Goal: Task Accomplishment & Management: Complete application form

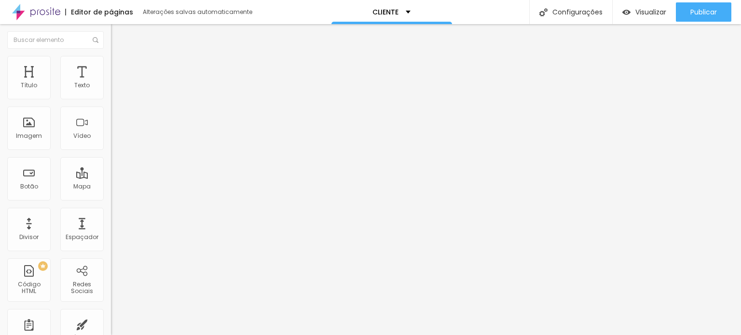
click at [111, 144] on div "Proporção" at bounding box center [166, 141] width 111 height 6
click at [111, 168] on font "Quadrado" at bounding box center [126, 164] width 31 height 8
click at [111, 163] on span "Padrão" at bounding box center [122, 158] width 22 height 8
click at [111, 157] on span "Cinema" at bounding box center [123, 153] width 24 height 8
click at [111, 220] on div "Trocar imagem Descrição da imagem (Alt) Alinhamento Proporção Original Cinema 1…" at bounding box center [166, 147] width 111 height 145
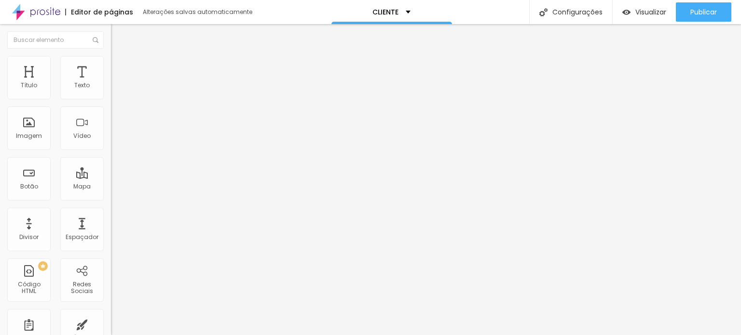
click at [111, 145] on font "Proporção" at bounding box center [126, 141] width 30 height 8
click at [170, 335] on div at bounding box center [370, 341] width 741 height 0
click at [120, 67] on font "Estilo" at bounding box center [127, 62] width 15 height 8
type input "95"
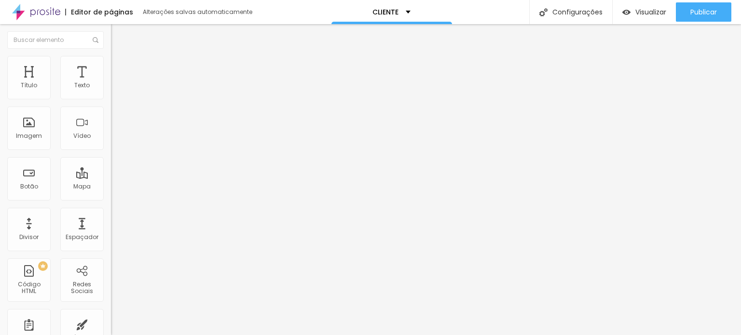
type input "90"
type input "85"
type input "80"
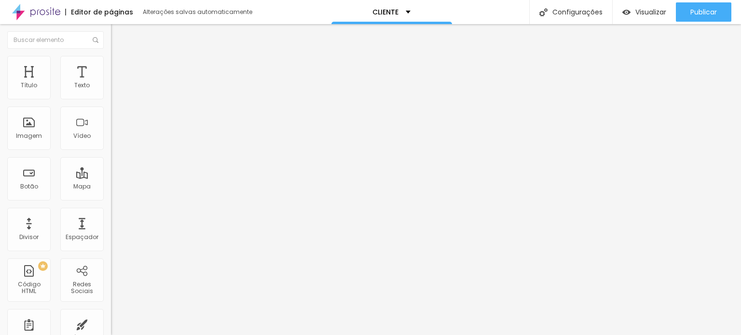
type input "80"
type input "75"
type input "70"
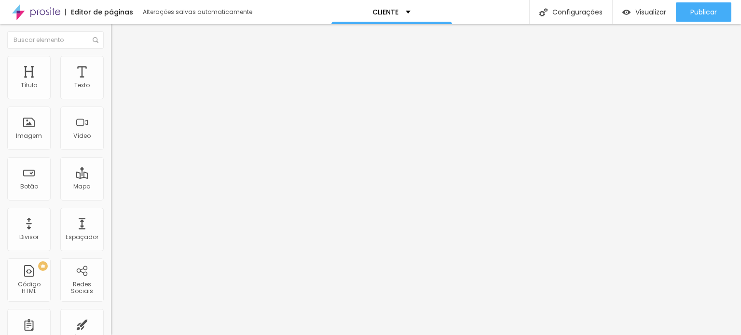
type input "65"
type input "60"
type input "55"
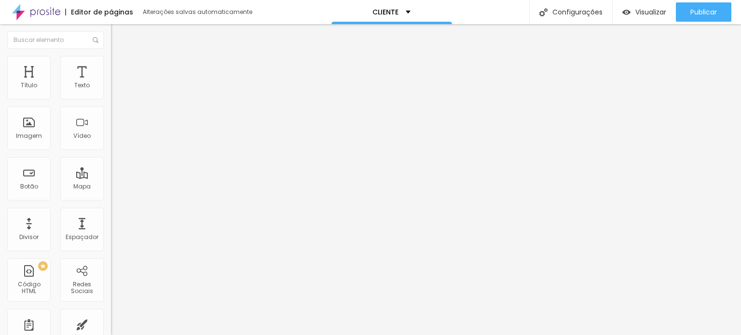
type input "55"
type input "50"
type input "45"
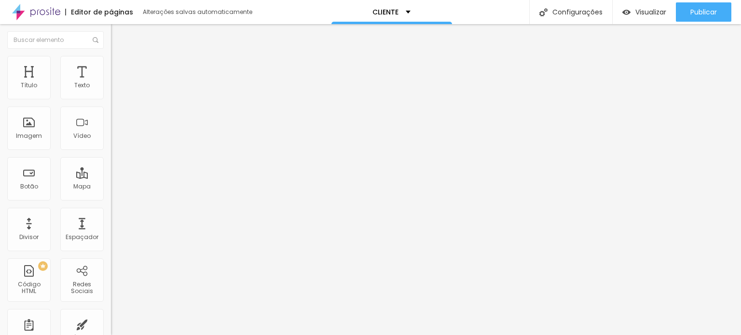
type input "40"
type input "35"
type input "30"
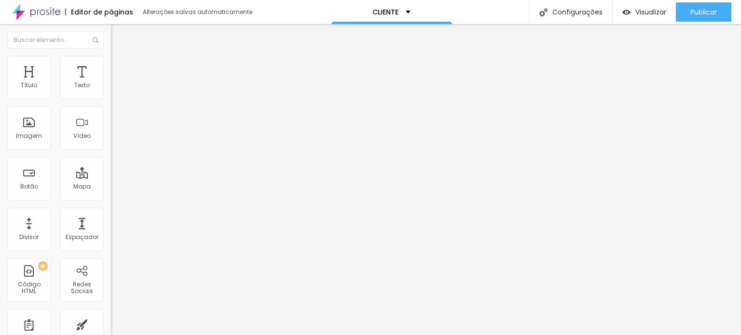
type input "30"
type input "35"
type input "40"
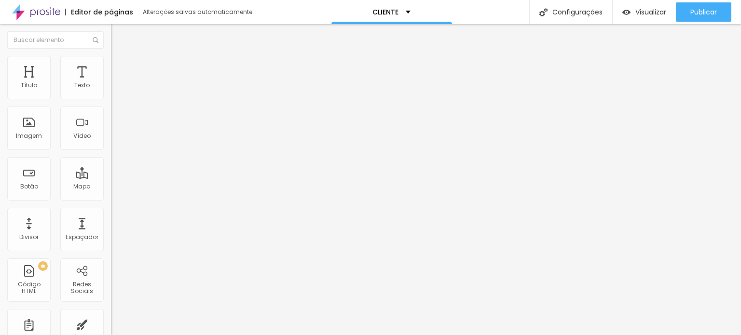
type input "45"
drag, startPoint x: 99, startPoint y: 103, endPoint x: 43, endPoint y: 95, distance: 56.5
type input "45"
click at [111, 95] on input "range" at bounding box center [142, 95] width 62 height 8
type input "2"
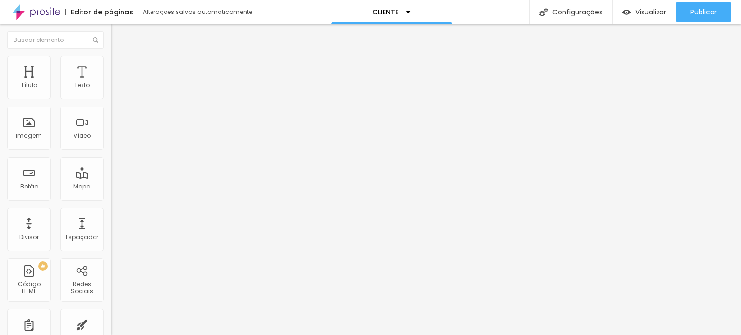
type input "2"
type input "3"
type input "6"
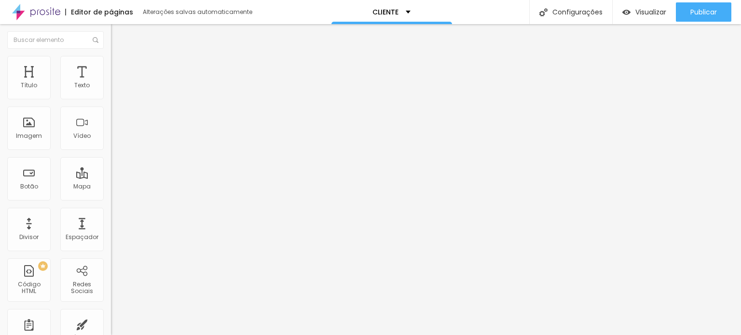
type input "7"
type input "8"
type input "12"
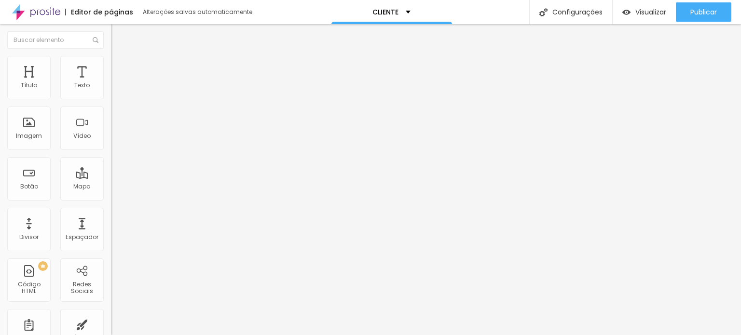
type input "12"
type input "15"
type input "17"
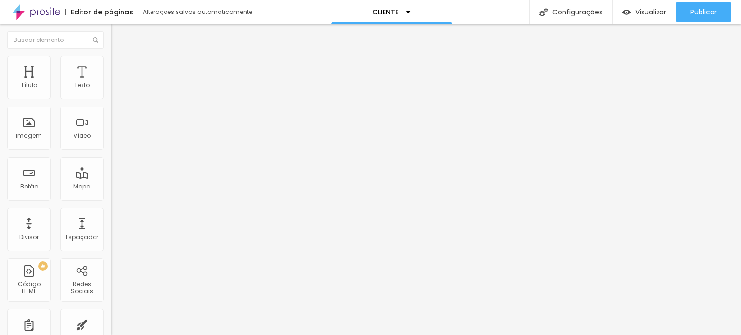
type input "19"
type input "24"
type input "28"
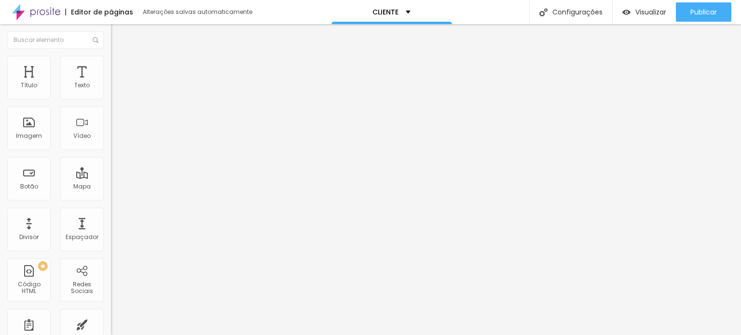
type input "28"
type input "33"
type input "49"
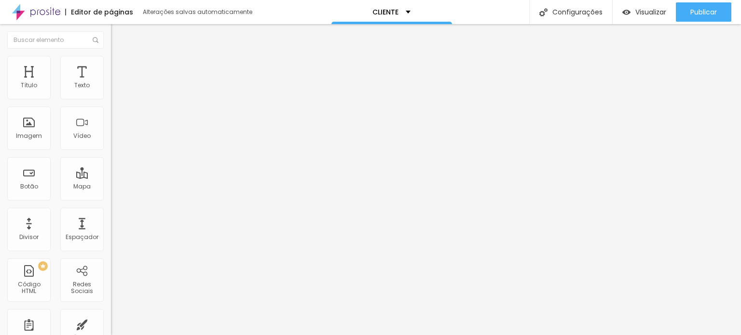
type input "81"
type input "91"
type input "96"
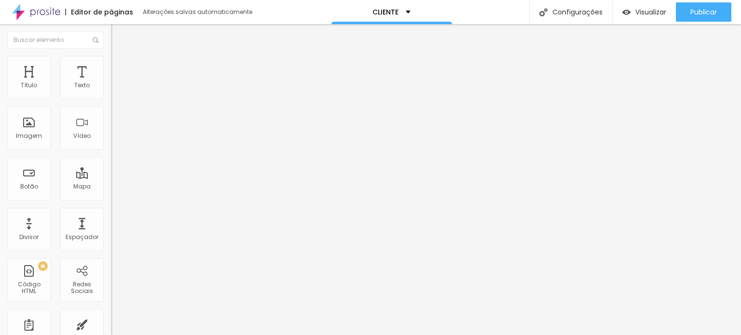
type input "96"
type input "103"
type input "111"
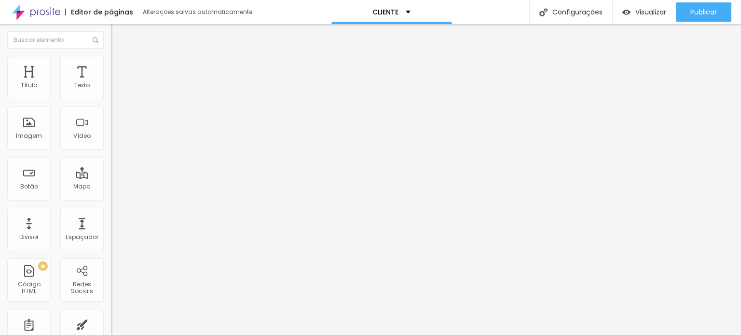
type input "116"
type input "125"
type input "129"
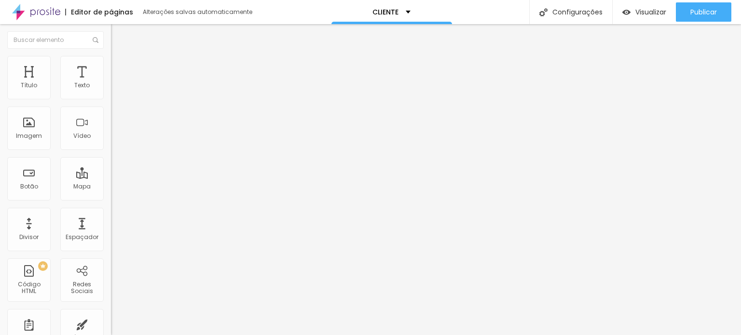
type input "129"
type input "132"
type input "140"
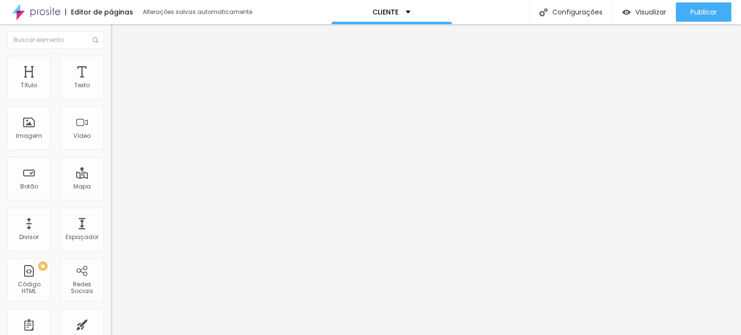
type input "141"
type input "146"
type input "149"
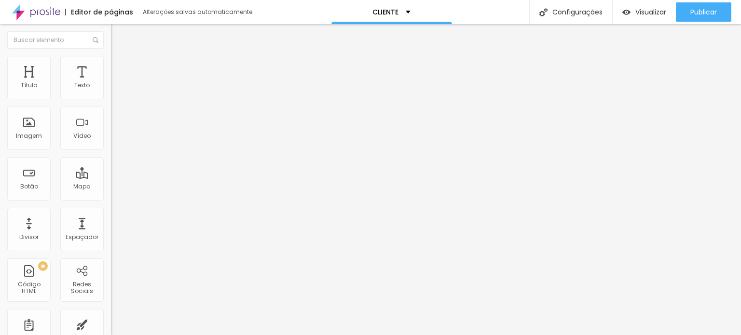
type input "149"
type input "156"
type input "157"
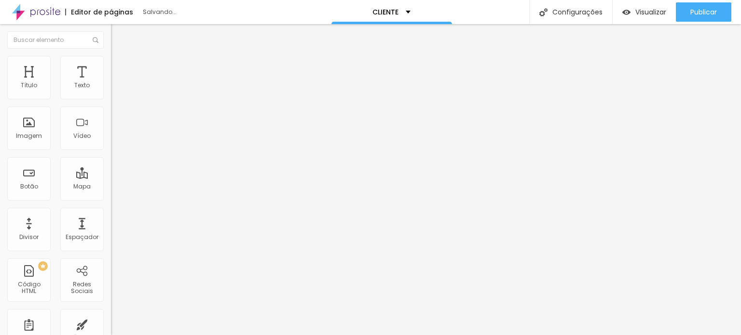
type input "161"
type input "162"
type input "165"
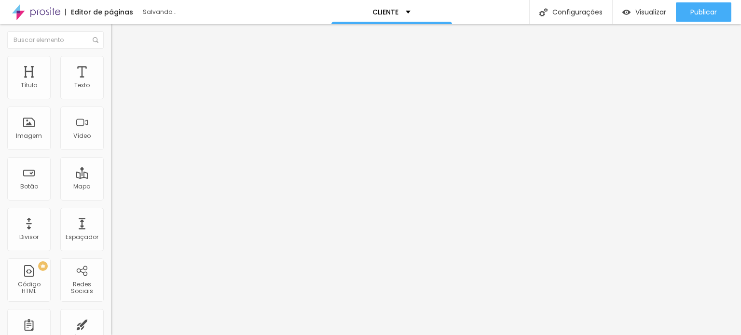
type input "165"
type input "170"
type input "174"
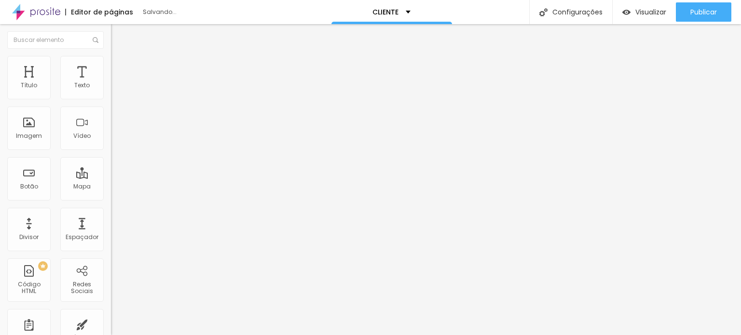
type input "175"
drag, startPoint x: 22, startPoint y: 120, endPoint x: 74, endPoint y: 126, distance: 52.5
click at [111, 212] on input "range" at bounding box center [142, 216] width 62 height 8
type input "164"
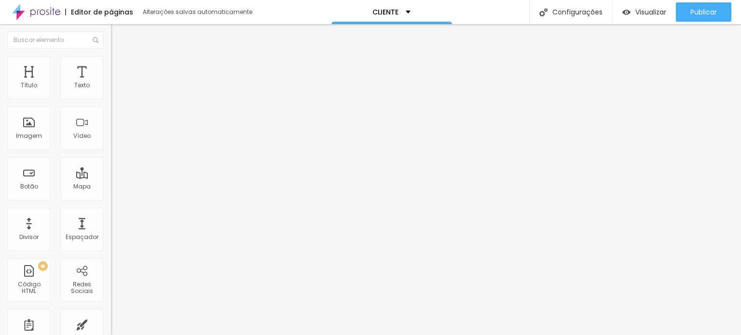
type input "164"
type input "157"
type input "149"
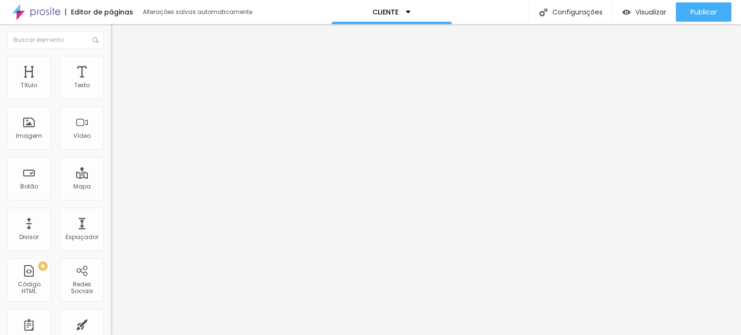
type input "139"
type input "131"
type input "123"
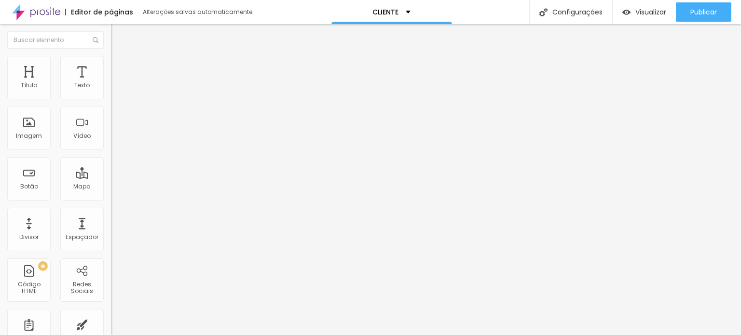
type input "123"
type input "112"
type input "98"
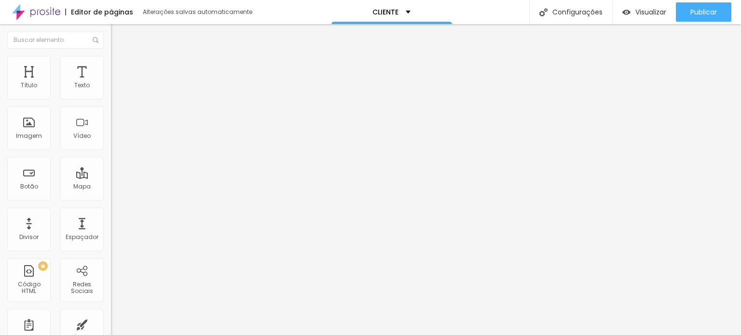
type input "94"
type input "91"
type input "90"
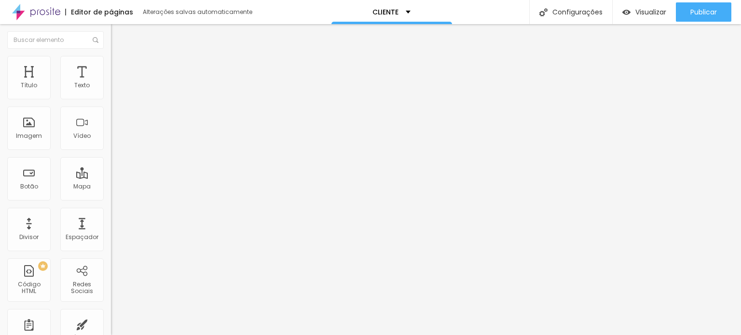
type input "90"
type input "85"
type input "81"
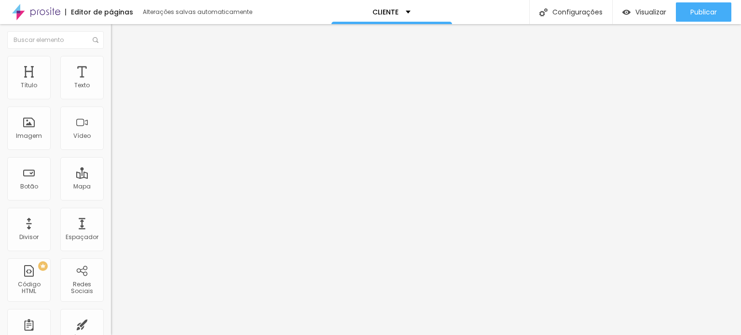
type input "78"
type input "73"
type input "71"
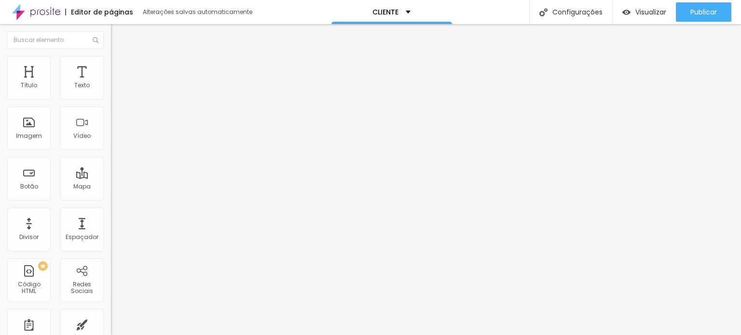
type input "71"
type input "66"
type input "62"
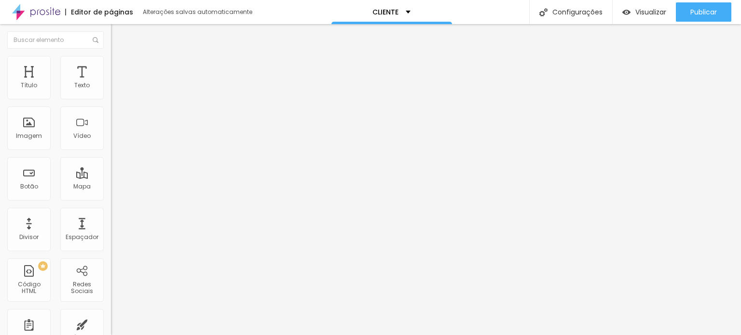
type input "57"
type input "52"
type input "48"
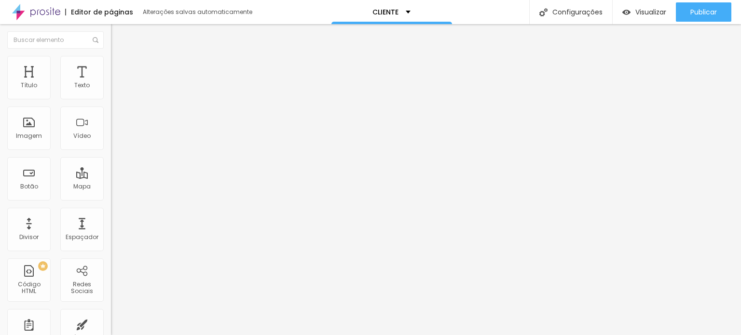
type input "48"
type input "46"
type input "40"
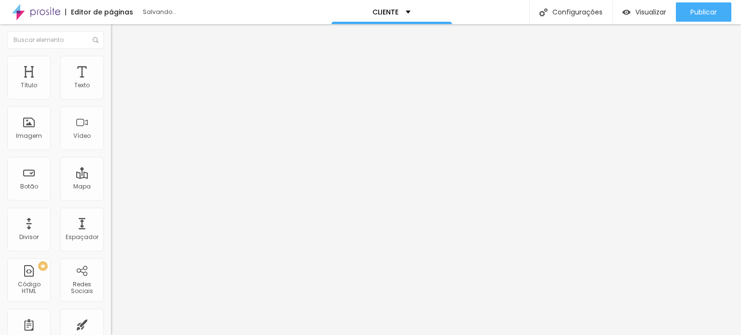
type input "37"
type input "35"
type input "32"
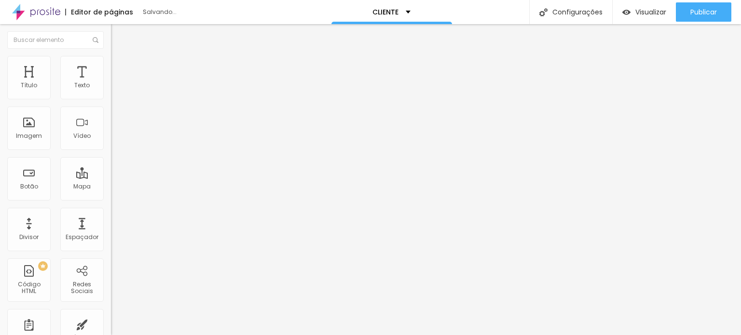
type input "32"
type input "31"
type input "29"
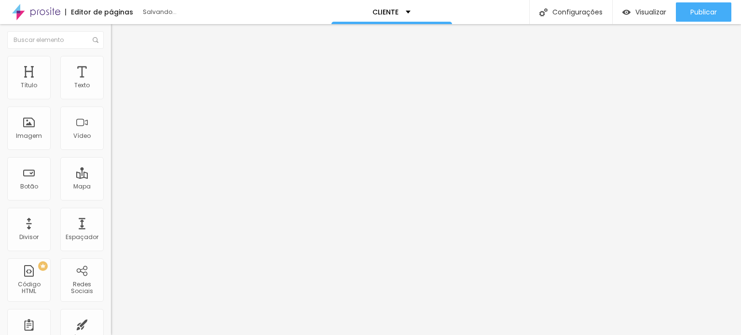
type input "28"
type input "27"
type input "28"
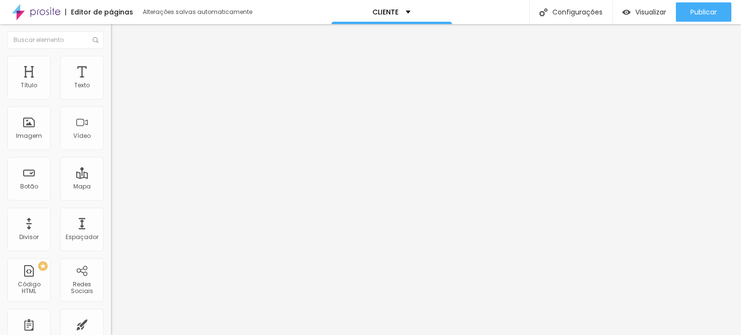
type input "28"
type input "32"
type input "35"
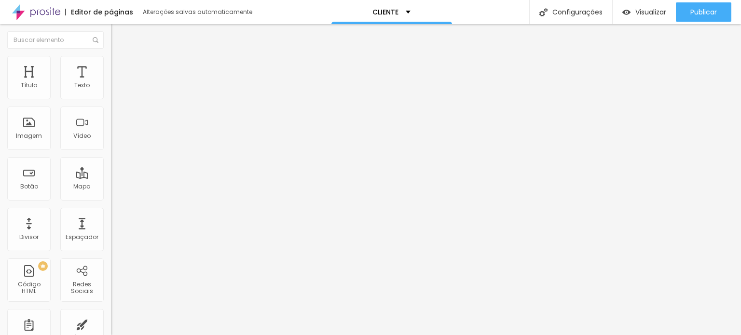
type input "40"
type input "44"
type input "52"
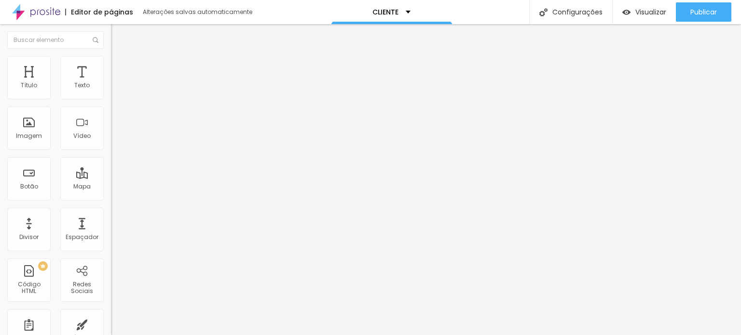
type input "52"
type input "60"
type input "66"
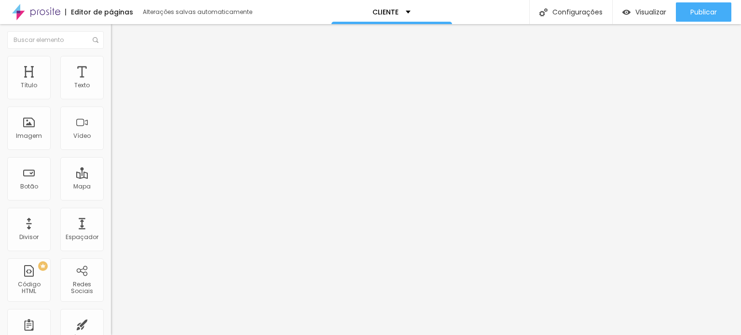
type input "79"
type input "87"
type input "90"
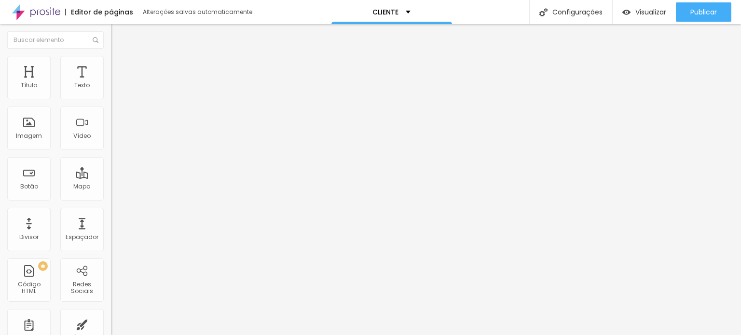
type input "90"
type input "99"
type input "106"
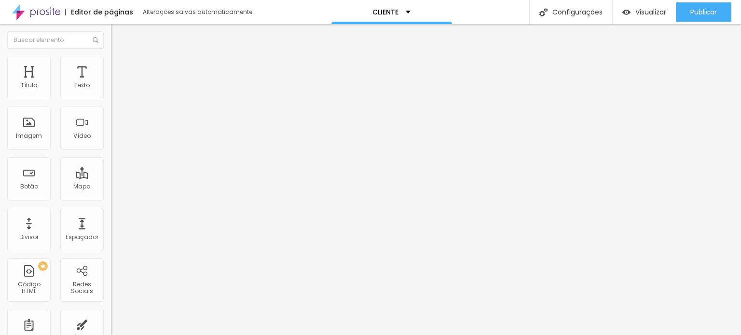
type input "112"
type input "116"
type input "119"
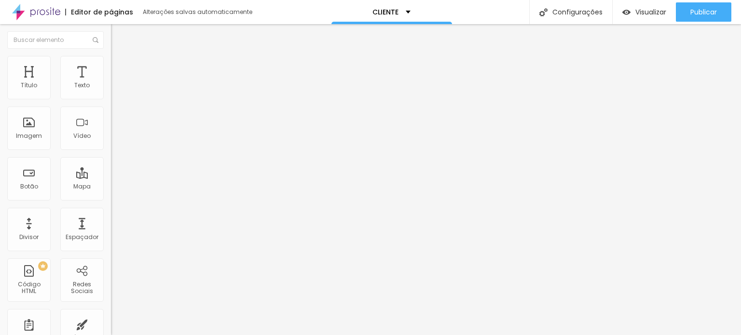
type input "119"
type input "120"
type input "107"
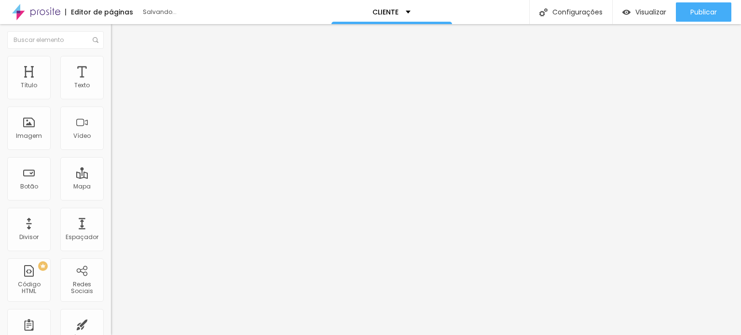
type input "100"
drag, startPoint x: 74, startPoint y: 123, endPoint x: 52, endPoint y: 121, distance: 21.8
click at [111, 212] on input "range" at bounding box center [142, 216] width 62 height 8
click at [115, 264] on icon "button" at bounding box center [116, 265] width 2 height 2
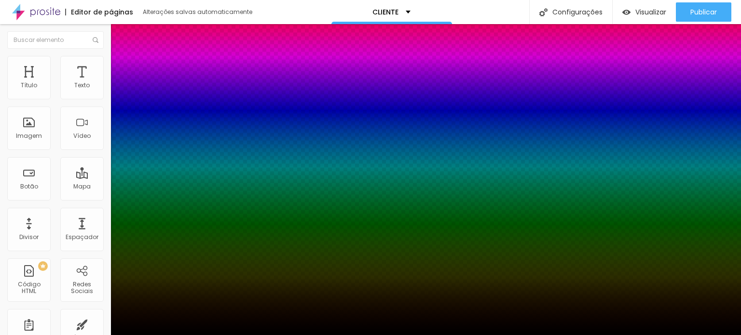
click at [167, 229] on div at bounding box center [370, 167] width 741 height 335
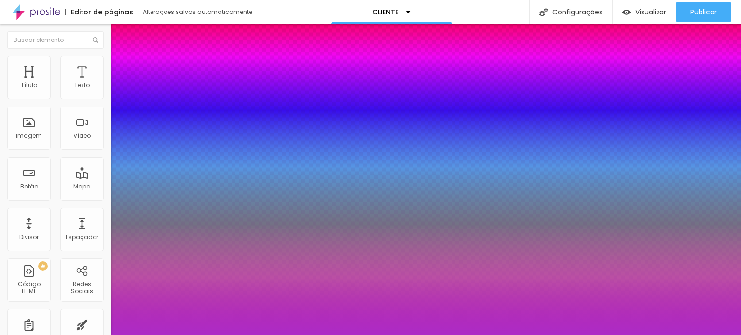
drag, startPoint x: 135, startPoint y: 229, endPoint x: 146, endPoint y: 231, distance: 11.4
click at [146, 231] on div at bounding box center [370, 167] width 741 height 335
drag, startPoint x: 179, startPoint y: 229, endPoint x: 179, endPoint y: 250, distance: 21.7
click at [9, 168] on div at bounding box center [4, 167] width 10 height 1
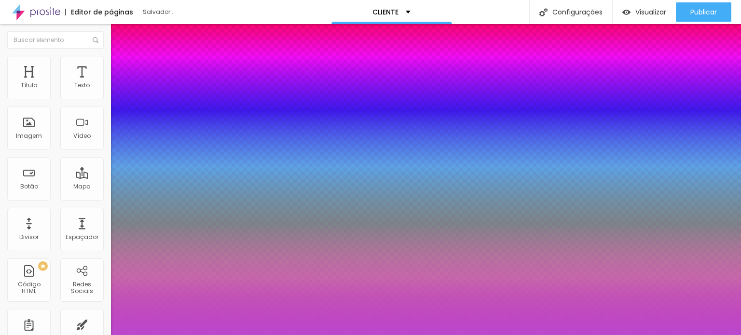
drag, startPoint x: 145, startPoint y: 229, endPoint x: 137, endPoint y: 229, distance: 7.7
click at [137, 229] on div at bounding box center [370, 167] width 741 height 335
drag, startPoint x: 180, startPoint y: 252, endPoint x: 179, endPoint y: 268, distance: 16.4
click at [179, 268] on div at bounding box center [370, 167] width 741 height 335
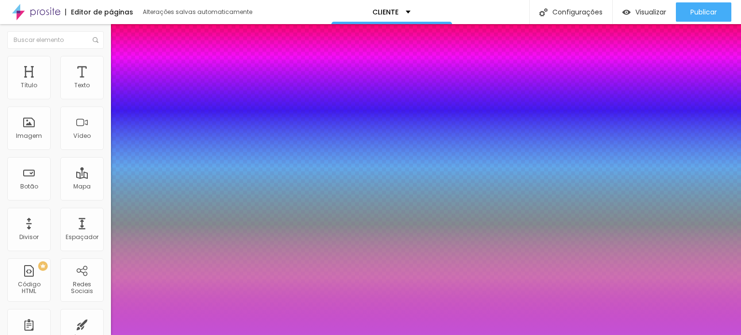
click at [136, 227] on div at bounding box center [370, 167] width 741 height 335
click at [177, 335] on div at bounding box center [370, 341] width 741 height 0
drag, startPoint x: 159, startPoint y: 261, endPoint x: 169, endPoint y: 263, distance: 10.2
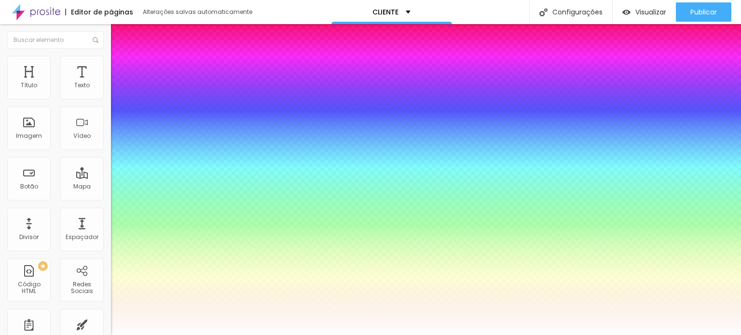
drag, startPoint x: 134, startPoint y: 226, endPoint x: 95, endPoint y: 215, distance: 39.7
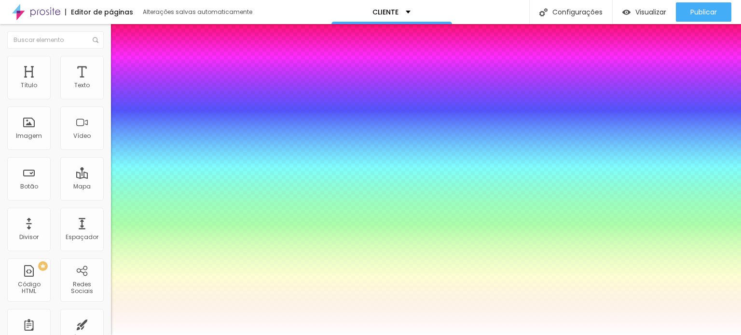
drag, startPoint x: 163, startPoint y: 238, endPoint x: 156, endPoint y: 239, distance: 7.9
click at [167, 246] on div at bounding box center [370, 167] width 741 height 335
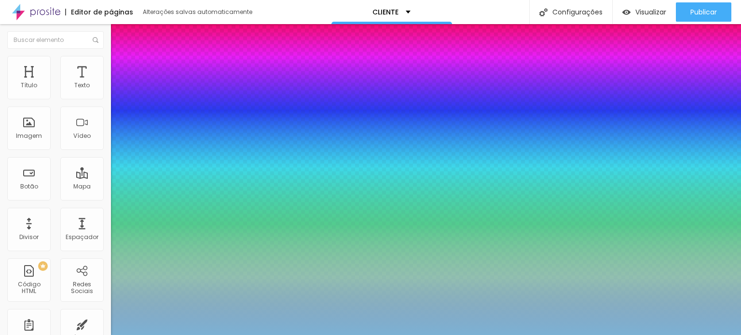
drag, startPoint x: 120, startPoint y: 224, endPoint x: 135, endPoint y: 229, distance: 15.9
click at [122, 227] on div at bounding box center [370, 167] width 741 height 335
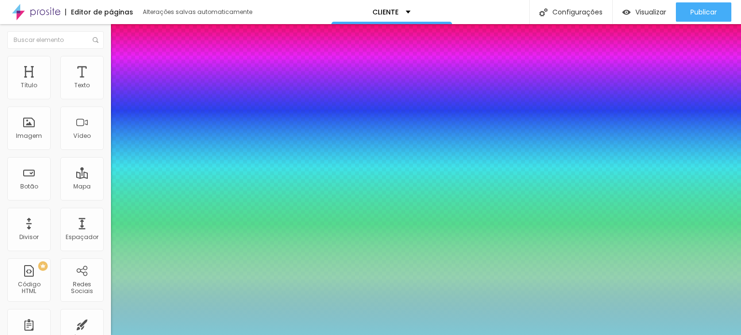
click at [1, 164] on div at bounding box center [0, 162] width 2 height 4
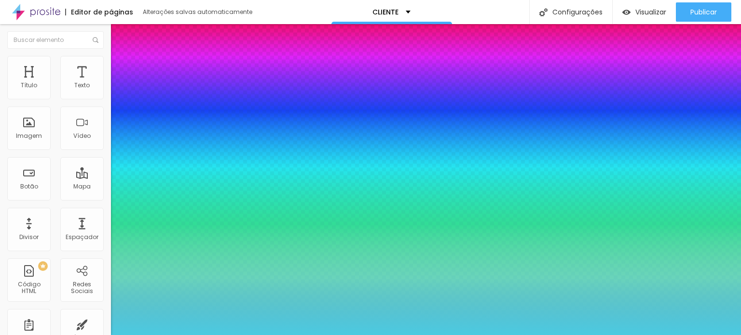
drag, startPoint x: 121, startPoint y: 227, endPoint x: 138, endPoint y: 223, distance: 18.2
click at [493, 41] on div at bounding box center [494, 40] width 2 height 2
drag, startPoint x: 179, startPoint y: 269, endPoint x: 181, endPoint y: 278, distance: 9.8
click at [9, 294] on div at bounding box center [4, 294] width 10 height 1
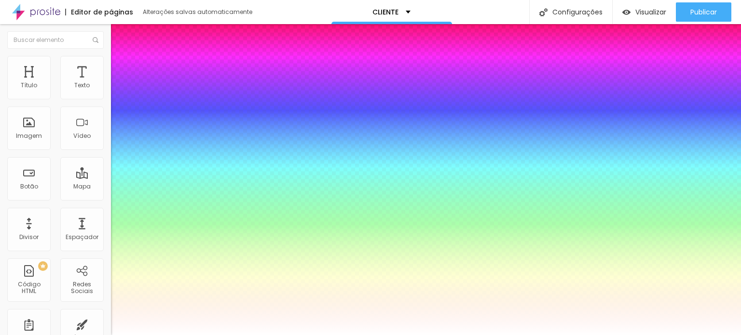
drag, startPoint x: 99, startPoint y: 218, endPoint x: 92, endPoint y: 208, distance: 12.4
drag, startPoint x: 170, startPoint y: 262, endPoint x: 179, endPoint y: 263, distance: 9.2
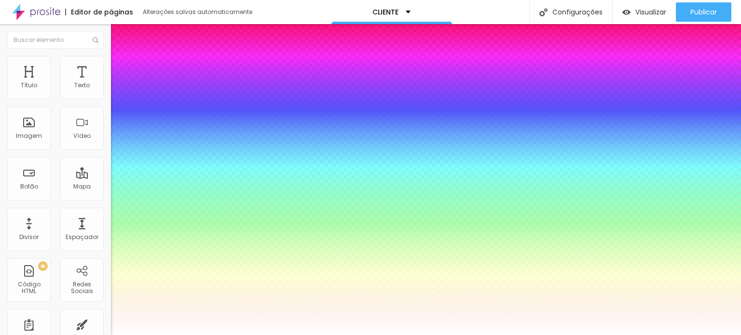
click at [41, 335] on div at bounding box center [370, 335] width 741 height 0
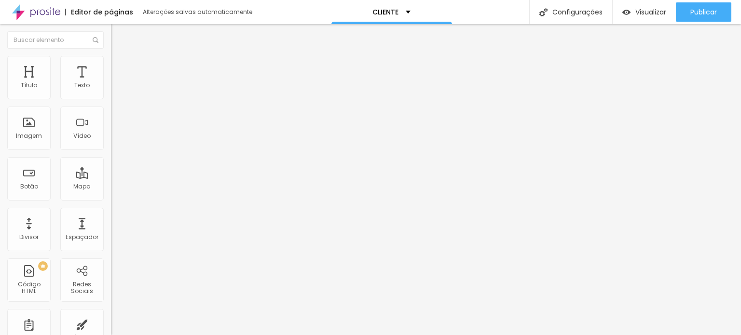
click at [120, 68] on font "Avançado" at bounding box center [136, 72] width 32 height 8
drag, startPoint x: 27, startPoint y: 96, endPoint x: 0, endPoint y: 92, distance: 27.4
click at [111, 187] on input "range" at bounding box center [142, 191] width 62 height 8
drag, startPoint x: 25, startPoint y: 112, endPoint x: 0, endPoint y: 120, distance: 25.6
click at [111, 324] on input "range" at bounding box center [142, 328] width 62 height 8
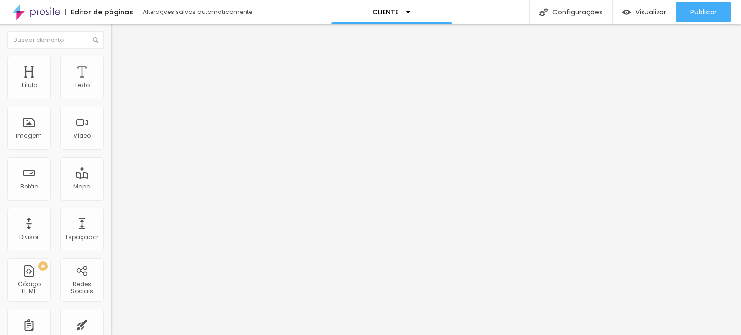
click at [120, 67] on font "Estilo" at bounding box center [127, 62] width 15 height 8
drag, startPoint x: 44, startPoint y: 104, endPoint x: 33, endPoint y: 103, distance: 11.1
click at [111, 99] on input "range" at bounding box center [142, 95] width 62 height 8
click at [111, 56] on li "Conteúdo" at bounding box center [166, 51] width 111 height 10
click at [111, 61] on img at bounding box center [115, 60] width 9 height 9
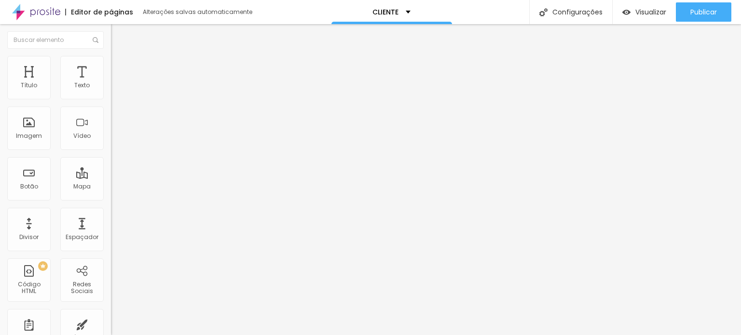
click at [111, 99] on input "range" at bounding box center [142, 95] width 62 height 8
click at [111, 212] on input "range" at bounding box center [142, 216] width 62 height 8
click at [120, 70] on font "Avançado" at bounding box center [136, 72] width 32 height 8
drag, startPoint x: 20, startPoint y: 93, endPoint x: 28, endPoint y: 98, distance: 9.1
click at [111, 187] on input "range" at bounding box center [142, 191] width 62 height 8
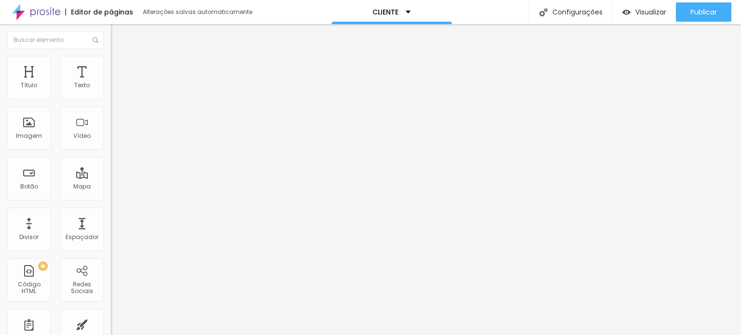
click at [118, 39] on img "button" at bounding box center [122, 35] width 8 height 8
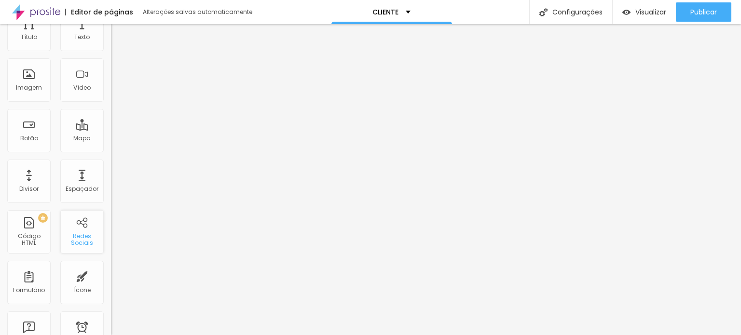
scroll to position [96, 0]
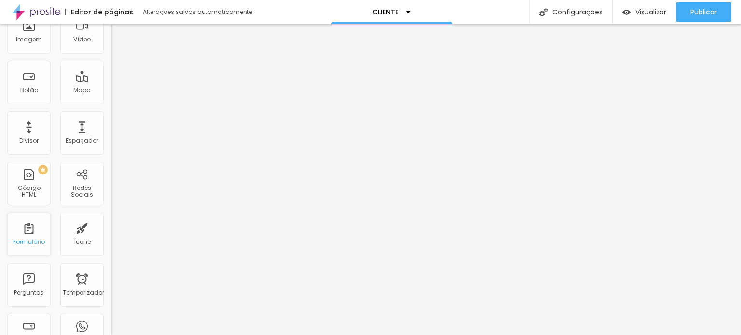
click at [24, 240] on font "Formulário" at bounding box center [29, 242] width 32 height 8
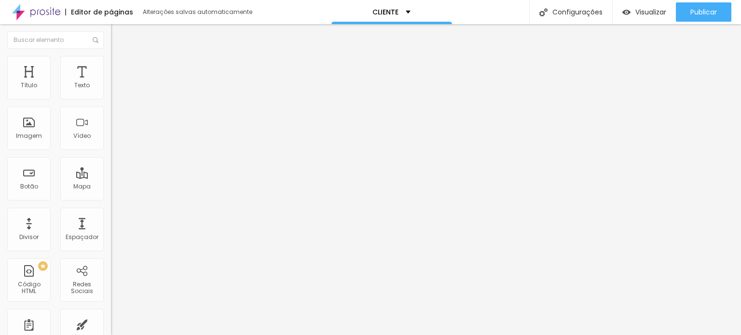
click at [111, 104] on div "Formulário Contato" at bounding box center [166, 89] width 111 height 29
click at [117, 94] on div "Contato" at bounding box center [166, 89] width 98 height 9
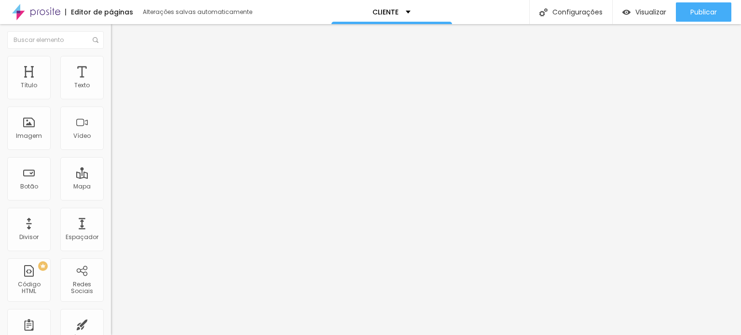
scroll to position [96, 0]
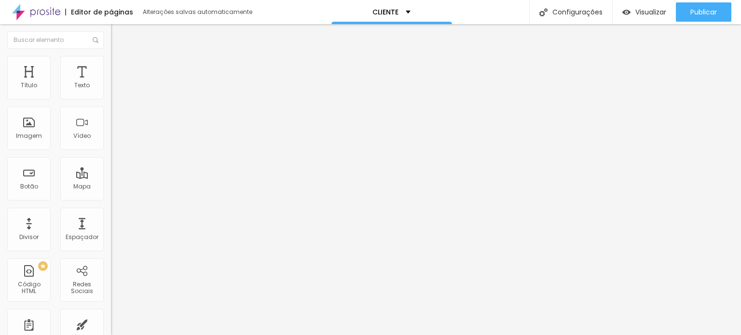
drag, startPoint x: 343, startPoint y: 237, endPoint x: 335, endPoint y: 229, distance: 11.3
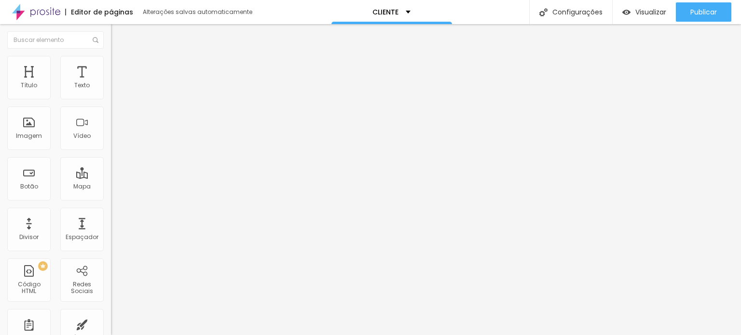
scroll to position [144, 0]
drag, startPoint x: 283, startPoint y: 235, endPoint x: 172, endPoint y: 234, distance: 111.4
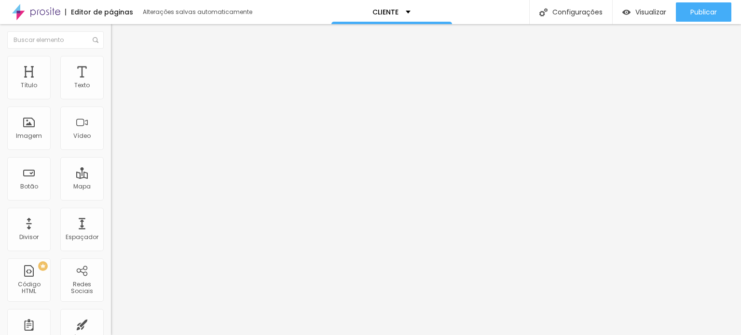
scroll to position [209, 0]
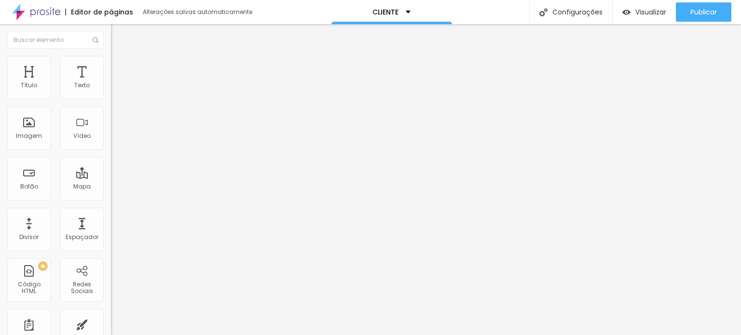
scroll to position [354, 0]
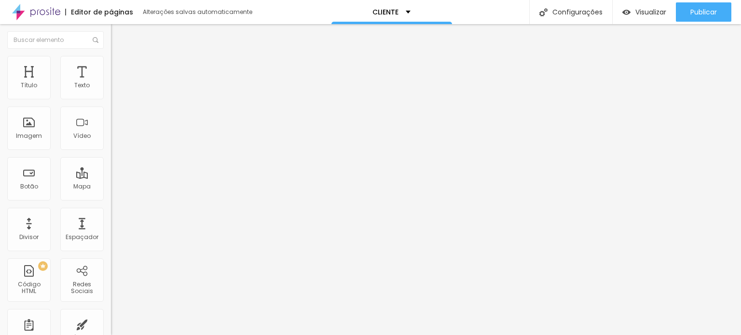
drag, startPoint x: 324, startPoint y: 249, endPoint x: 248, endPoint y: 252, distance: 75.8
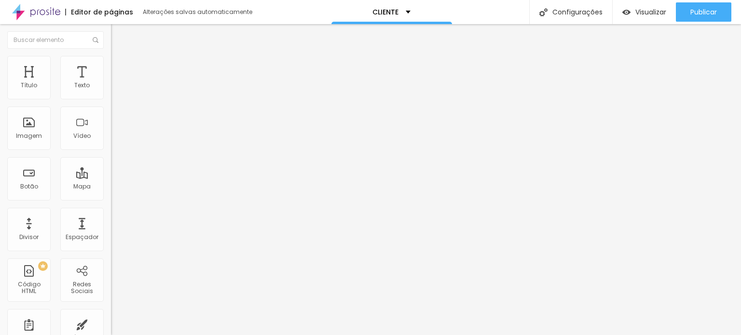
paste input "Casamento Civil/ Intimista"
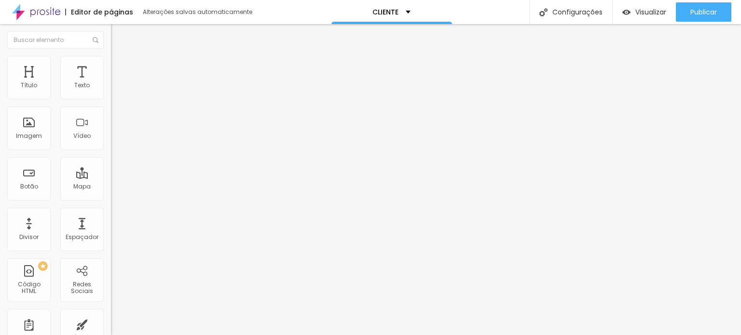
scroll to position [580, 0]
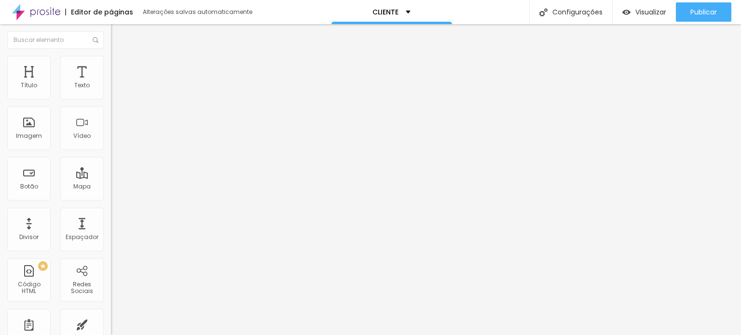
drag, startPoint x: 279, startPoint y: 135, endPoint x: 211, endPoint y: 131, distance: 67.6
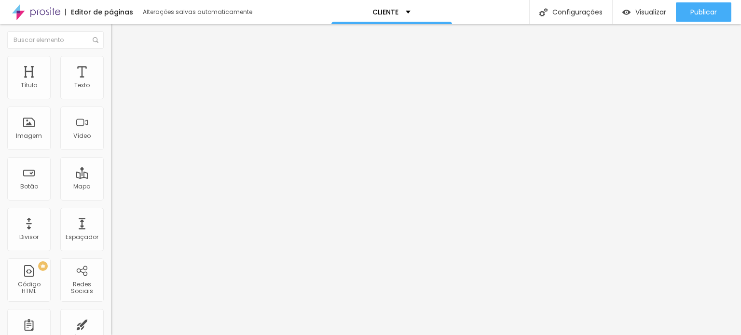
drag, startPoint x: 349, startPoint y: 137, endPoint x: 254, endPoint y: 142, distance: 94.6
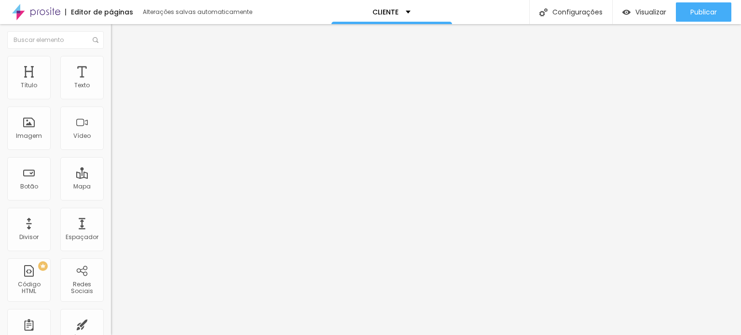
drag, startPoint x: 288, startPoint y: 214, endPoint x: 203, endPoint y: 214, distance: 85.8
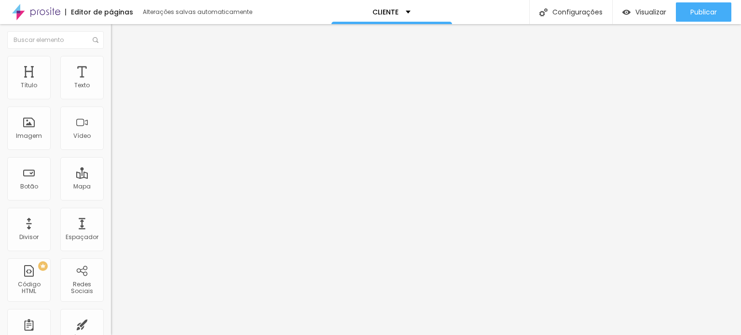
drag, startPoint x: 289, startPoint y: 216, endPoint x: 220, endPoint y: 211, distance: 69.6
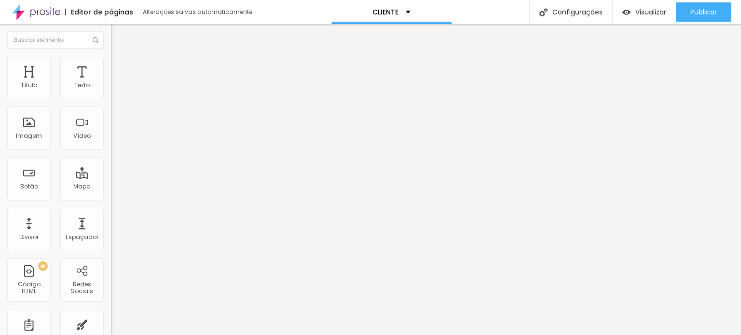
drag, startPoint x: 297, startPoint y: 237, endPoint x: 169, endPoint y: 233, distance: 127.9
drag, startPoint x: 289, startPoint y: 258, endPoint x: 185, endPoint y: 254, distance: 104.2
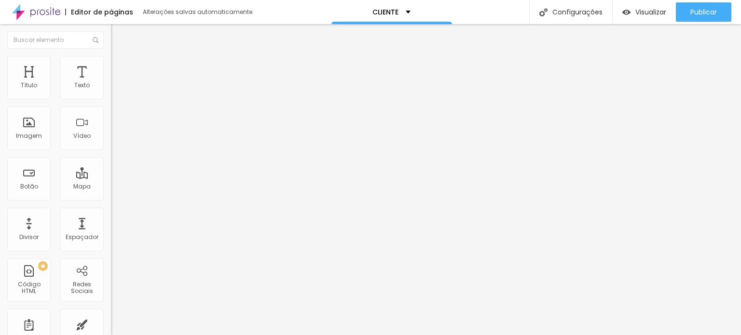
scroll to position [356, 0]
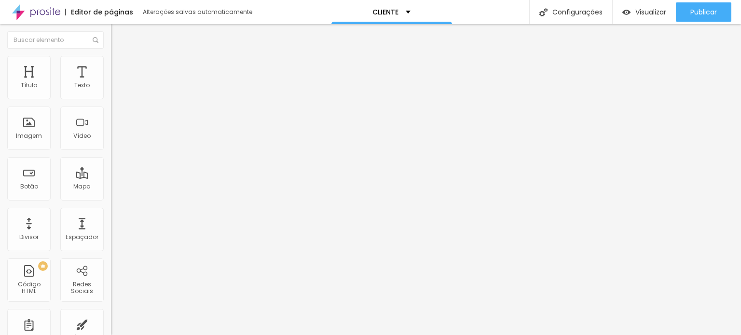
scroll to position [790, 0]
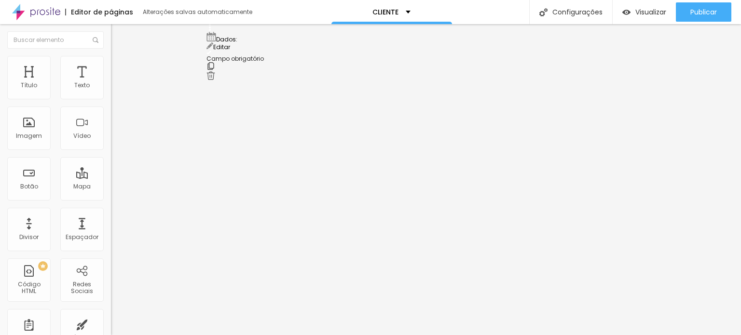
scroll to position [652, 0]
drag, startPoint x: 209, startPoint y: 194, endPoint x: 227, endPoint y: 120, distance: 76.4
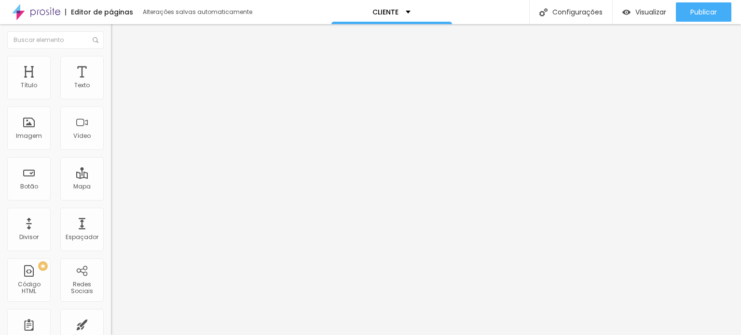
click at [111, 97] on img at bounding box center [114, 100] width 6 height 6
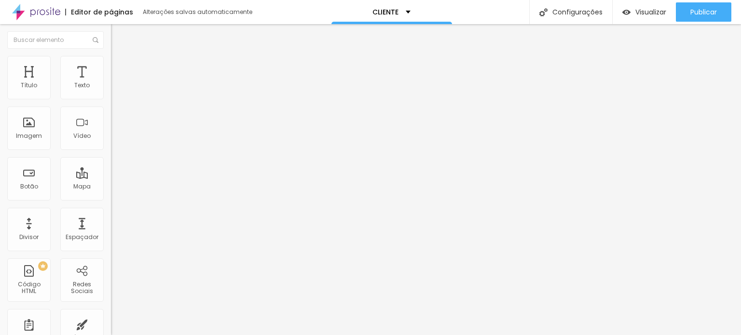
scroll to position [627, 0]
drag, startPoint x: 311, startPoint y: 127, endPoint x: 207, endPoint y: 126, distance: 103.7
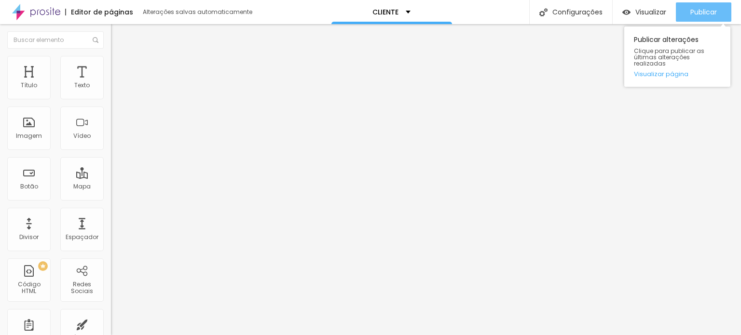
click at [709, 13] on font "Publicar" at bounding box center [703, 12] width 27 height 10
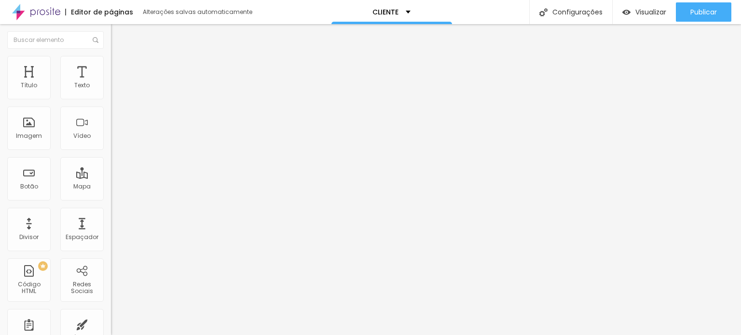
click at [111, 61] on img at bounding box center [115, 60] width 9 height 9
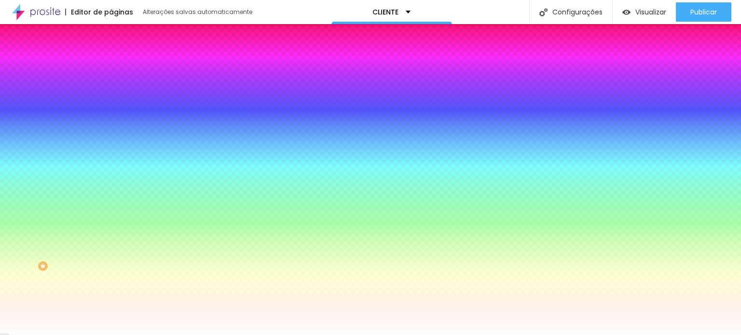
click at [116, 104] on icon "button" at bounding box center [118, 102] width 4 height 4
click at [196, 252] on div at bounding box center [370, 167] width 741 height 335
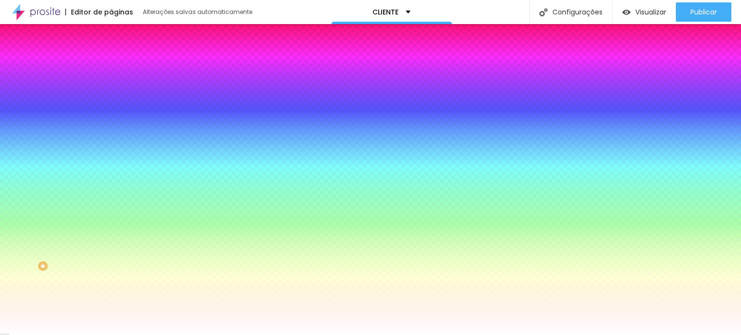
drag, startPoint x: 169, startPoint y: 282, endPoint x: 185, endPoint y: 267, distance: 21.8
click at [185, 267] on div at bounding box center [370, 167] width 741 height 335
click at [42, 335] on div at bounding box center [370, 335] width 741 height 0
click at [111, 135] on button "button" at bounding box center [118, 129] width 14 height 10
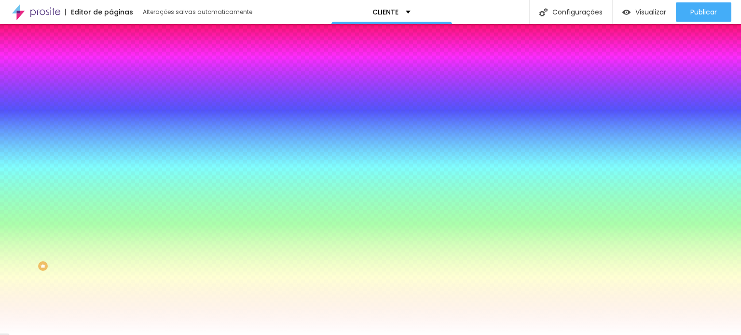
click at [192, 243] on div at bounding box center [370, 167] width 741 height 335
click at [136, 238] on div at bounding box center [370, 167] width 741 height 335
drag, startPoint x: 201, startPoint y: 242, endPoint x: 203, endPoint y: 281, distance: 39.1
click at [203, 281] on div at bounding box center [370, 167] width 741 height 335
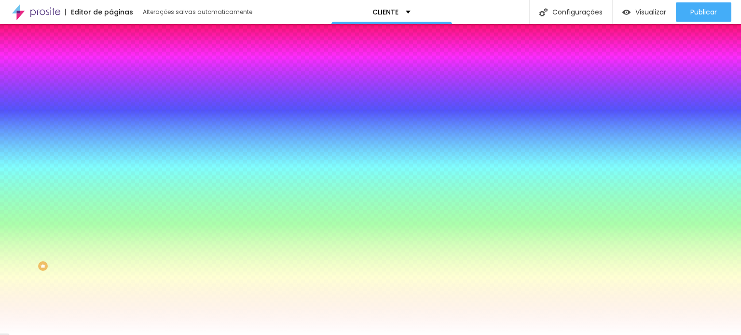
drag, startPoint x: 95, startPoint y: 200, endPoint x: 111, endPoint y: 202, distance: 16.1
drag, startPoint x: 96, startPoint y: 172, endPoint x: 109, endPoint y: 173, distance: 13.6
click at [44, 335] on div at bounding box center [370, 335] width 741 height 0
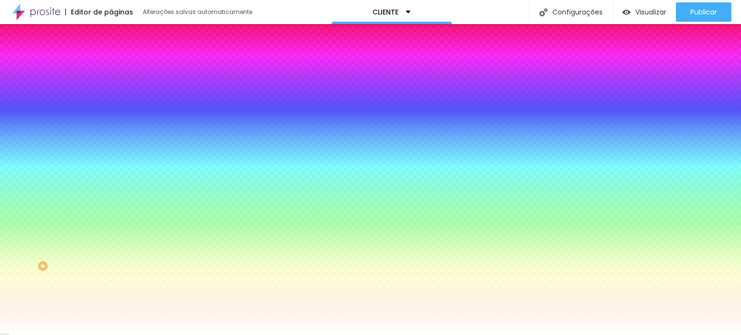
click at [115, 160] on icon "button" at bounding box center [118, 162] width 6 height 6
click at [172, 335] on div at bounding box center [370, 341] width 741 height 0
click at [160, 245] on div at bounding box center [370, 167] width 741 height 335
drag, startPoint x: 111, startPoint y: 243, endPoint x: 106, endPoint y: 239, distance: 6.2
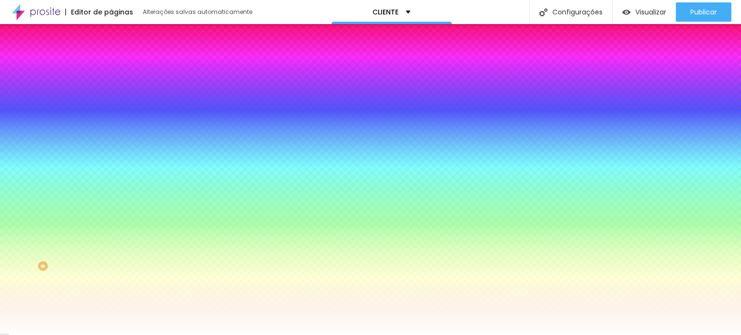
click at [106, 239] on div at bounding box center [370, 167] width 741 height 335
drag, startPoint x: 170, startPoint y: 245, endPoint x: 169, endPoint y: 284, distance: 38.6
click at [9, 242] on div at bounding box center [4, 241] width 10 height 1
drag, startPoint x: 152, startPoint y: 278, endPoint x: 160, endPoint y: 279, distance: 8.3
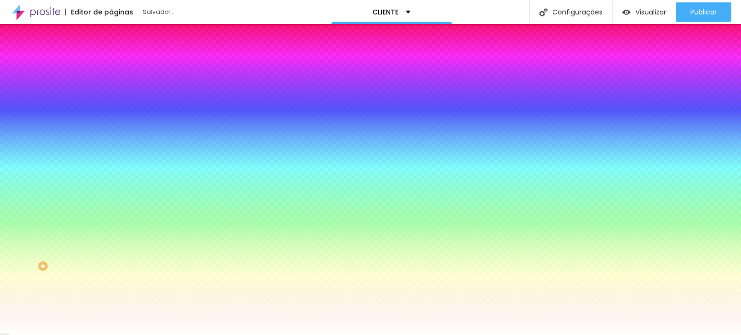
click at [18, 335] on div at bounding box center [370, 335] width 741 height 0
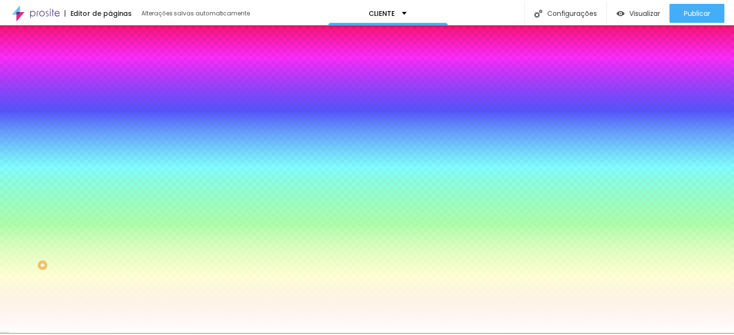
scroll to position [12, 0]
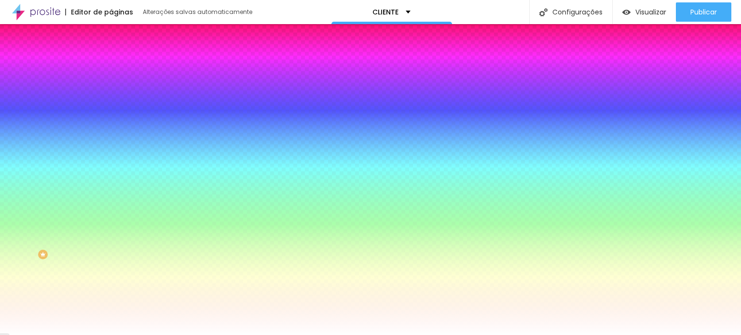
click at [111, 188] on input "#FFFFFF" at bounding box center [169, 183] width 116 height 10
click at [116, 211] on icon "button" at bounding box center [118, 209] width 4 height 4
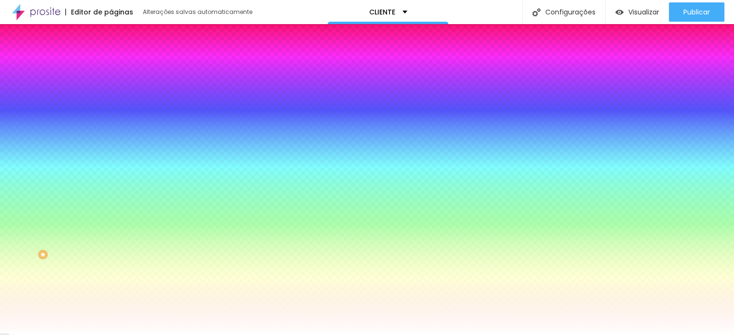
scroll to position [48, 0]
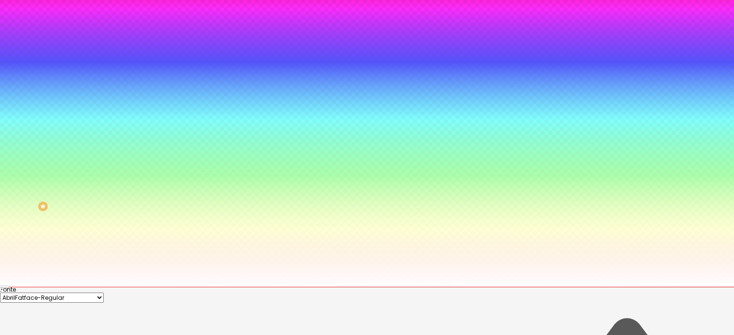
click at [104, 293] on select "AbrilFatface-Regular Actor-Regular Alegreya AlegreyaBlack [PERSON_NAME] [PERSON…" at bounding box center [52, 298] width 104 height 10
click at [95, 293] on select "AbrilFatface-Regular Actor-Regular Alegreya AlegreyaBlack [PERSON_NAME] [PERSON…" at bounding box center [52, 298] width 104 height 10
drag, startPoint x: 116, startPoint y: 258, endPoint x: 122, endPoint y: 256, distance: 6.3
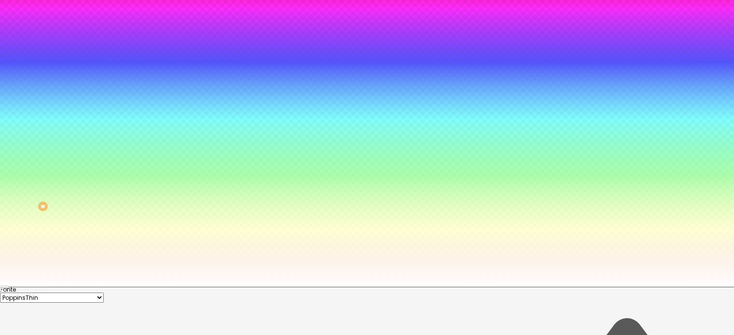
drag, startPoint x: 128, startPoint y: 292, endPoint x: 126, endPoint y: 284, distance: 7.9
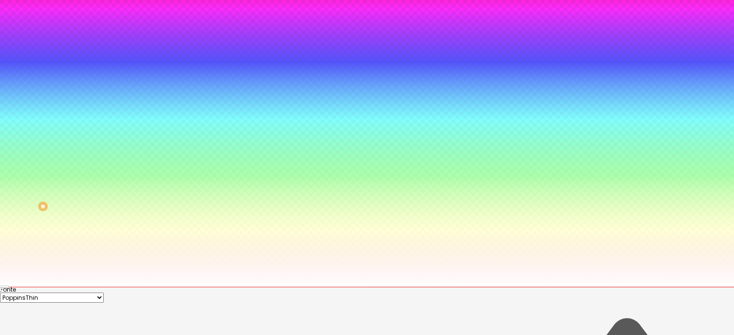
click at [17, 287] on div at bounding box center [367, 287] width 734 height 0
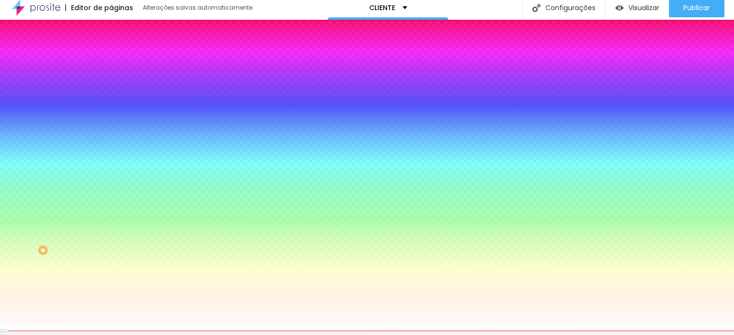
scroll to position [0, 0]
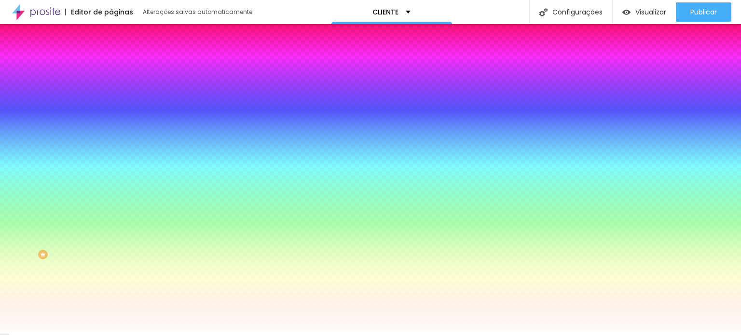
click at [115, 239] on icon "button" at bounding box center [118, 236] width 6 height 6
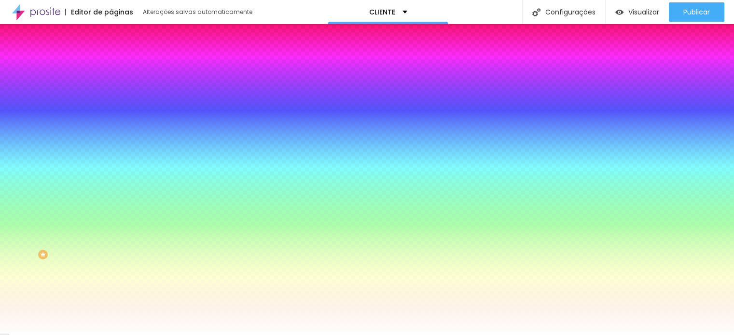
scroll to position [48, 0]
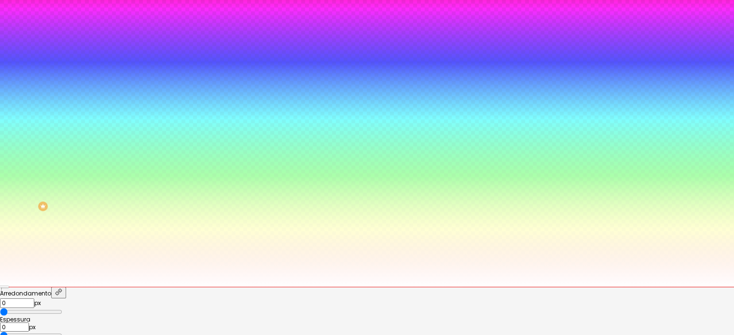
drag, startPoint x: 190, startPoint y: 289, endPoint x: 191, endPoint y: 297, distance: 7.2
click at [191, 287] on div at bounding box center [367, 119] width 734 height 335
drag, startPoint x: 137, startPoint y: 298, endPoint x: 137, endPoint y: 293, distance: 4.8
click at [137, 287] on div at bounding box center [367, 119] width 734 height 335
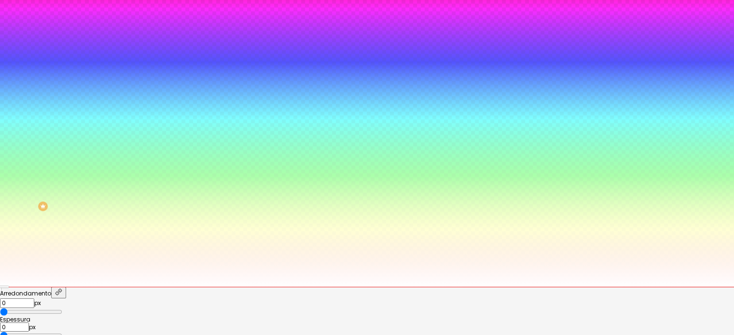
scroll to position [71, 0]
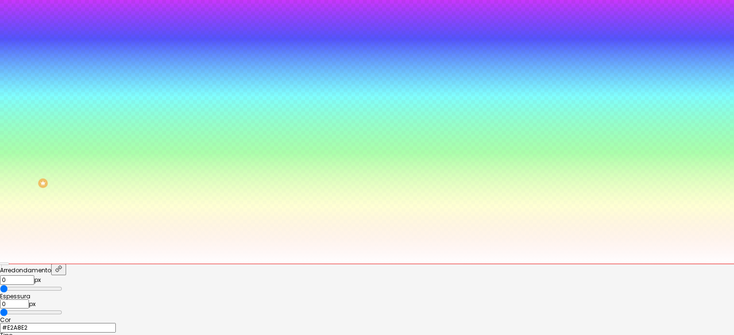
drag, startPoint x: 202, startPoint y: 291, endPoint x: 201, endPoint y: 318, distance: 27.5
click at [201, 264] on div at bounding box center [367, 96] width 734 height 335
click at [102, 317] on div "Cor #E2A8E2" at bounding box center [367, 324] width 734 height 15
drag, startPoint x: 97, startPoint y: 229, endPoint x: 117, endPoint y: 232, distance: 20.5
click at [62, 309] on input "range" at bounding box center [31, 313] width 62 height 8
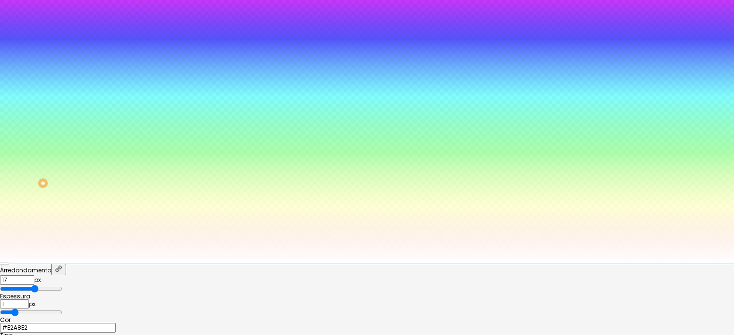
drag, startPoint x: 96, startPoint y: 201, endPoint x: 160, endPoint y: 210, distance: 63.8
click at [62, 285] on input "range" at bounding box center [31, 289] width 62 height 8
drag, startPoint x: 118, startPoint y: 231, endPoint x: 142, endPoint y: 226, distance: 24.7
click at [62, 309] on input "range" at bounding box center [31, 313] width 62 height 8
click at [15, 264] on div at bounding box center [367, 264] width 734 height 0
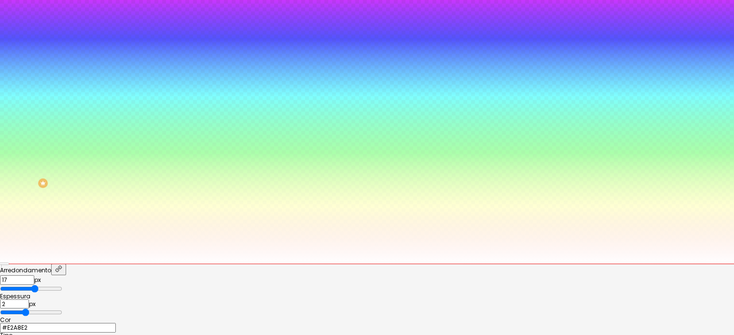
scroll to position [0, 0]
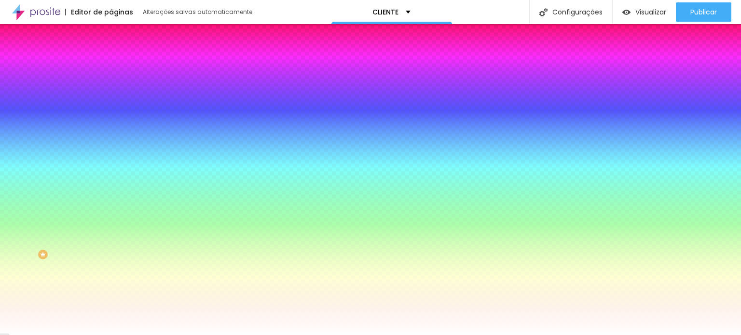
click at [116, 266] on icon "button" at bounding box center [118, 268] width 4 height 4
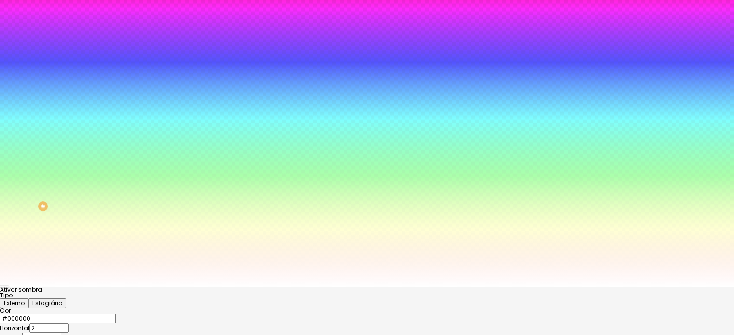
scroll to position [77, 0]
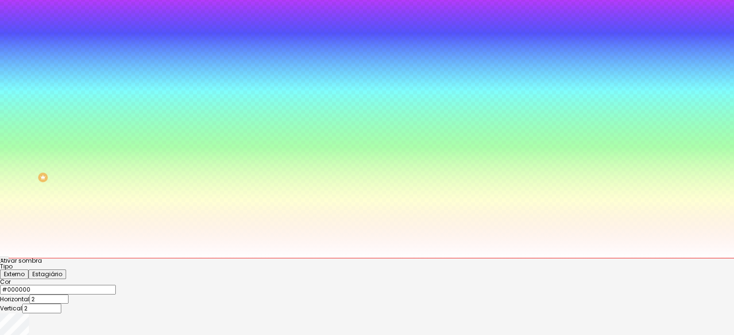
click at [170, 264] on div at bounding box center [367, 264] width 734 height 0
click at [145, 285] on div at bounding box center [367, 285] width 734 height 0
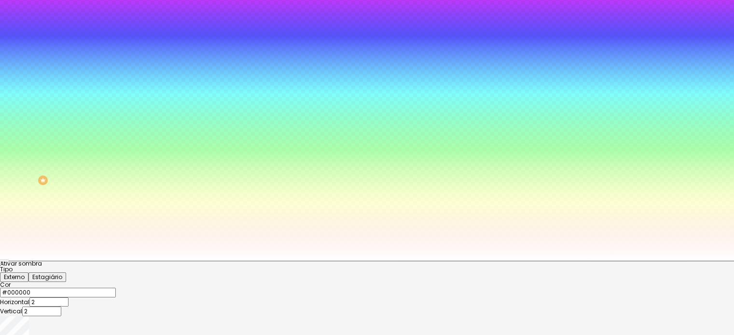
click at [158, 261] on div at bounding box center [367, 93] width 734 height 335
drag, startPoint x: 115, startPoint y: 276, endPoint x: 104, endPoint y: 270, distance: 13.0
click at [104, 261] on div at bounding box center [367, 93] width 734 height 335
drag, startPoint x: 171, startPoint y: 273, endPoint x: 174, endPoint y: 308, distance: 34.3
click at [174, 261] on div at bounding box center [367, 93] width 734 height 335
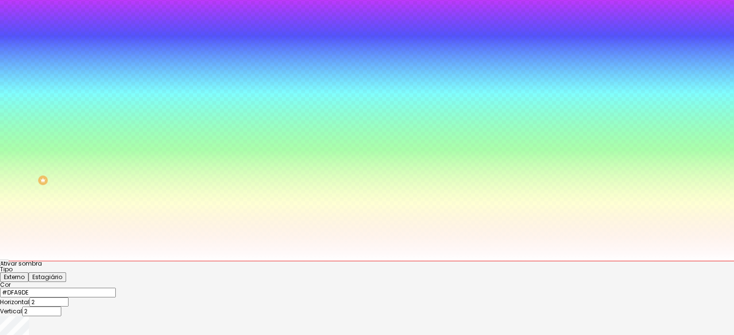
click at [96, 261] on div "Ativar sombra Tipo Externo Estagiário Cor #DFA9DE Horizontal 2 Vertical 2 Borra…" at bounding box center [367, 312] width 734 height 103
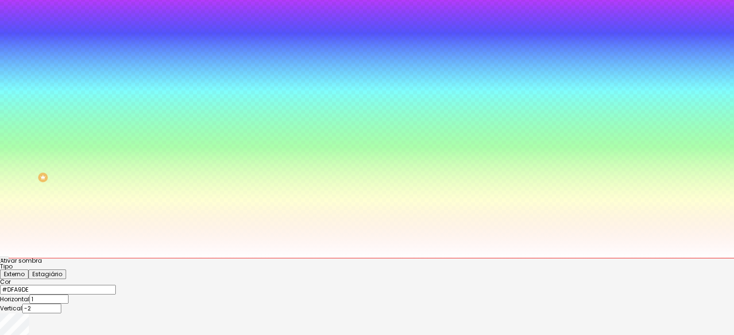
drag, startPoint x: 152, startPoint y: 303, endPoint x: 158, endPoint y: 303, distance: 6.3
click at [46, 258] on div at bounding box center [367, 258] width 734 height 0
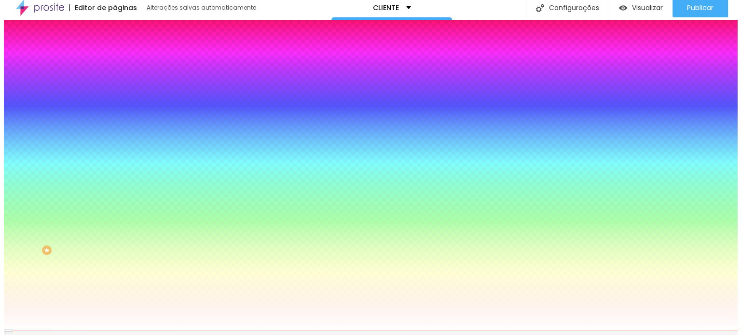
scroll to position [0, 0]
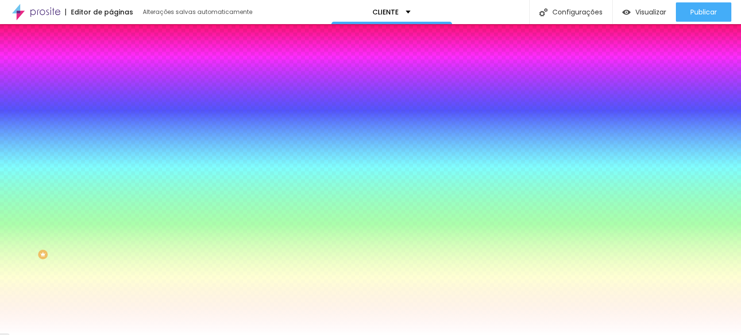
click at [115, 304] on icon "button" at bounding box center [118, 301] width 6 height 6
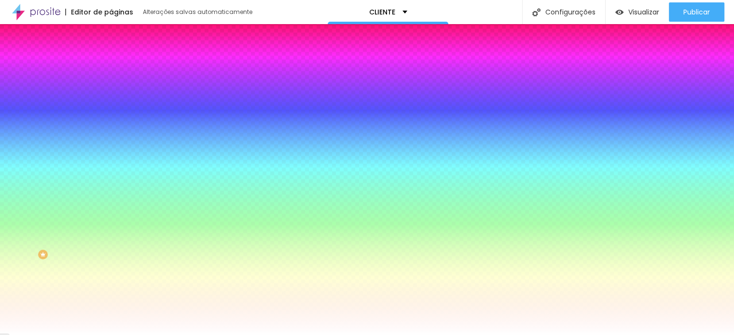
drag, startPoint x: 114, startPoint y: 240, endPoint x: 143, endPoint y: 240, distance: 28.5
click at [62, 262] on input "range" at bounding box center [31, 266] width 62 height 8
drag, startPoint x: 143, startPoint y: 241, endPoint x: 120, endPoint y: 238, distance: 23.3
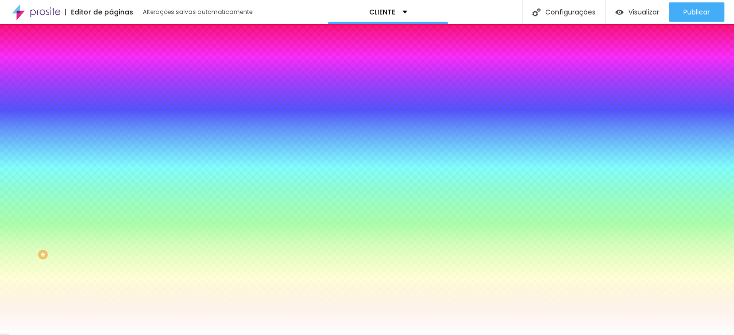
click at [62, 262] on input "range" at bounding box center [31, 266] width 62 height 8
drag, startPoint x: 135, startPoint y: 216, endPoint x: 143, endPoint y: 216, distance: 7.7
click at [8, 318] on font "Aa" at bounding box center [4, 322] width 8 height 8
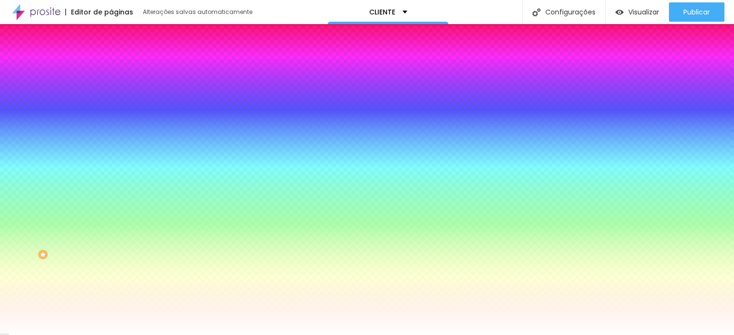
click at [33, 335] on div at bounding box center [367, 335] width 734 height 0
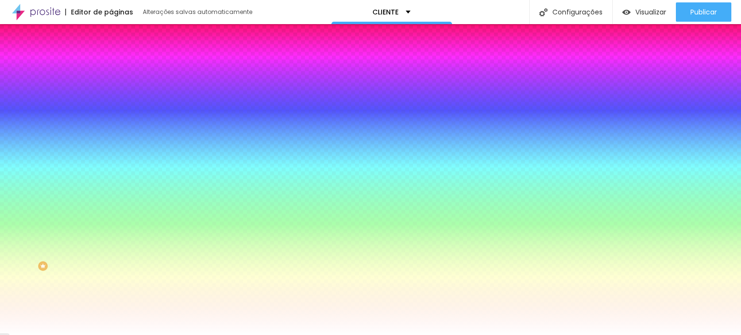
click at [111, 66] on li "Avançado" at bounding box center [166, 71] width 111 height 10
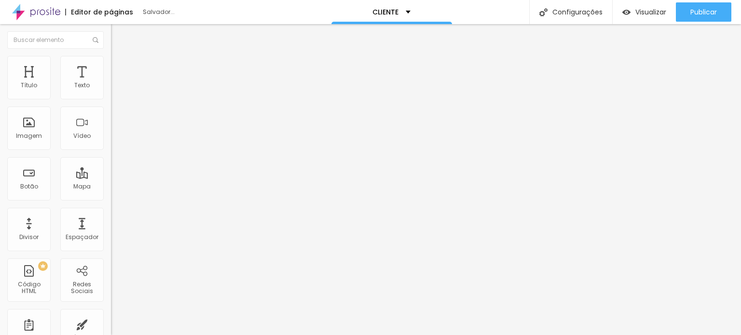
drag, startPoint x: 32, startPoint y: 94, endPoint x: 13, endPoint y: 95, distance: 19.3
click at [111, 187] on input "range" at bounding box center [142, 191] width 62 height 8
drag, startPoint x: 19, startPoint y: 95, endPoint x: 45, endPoint y: 95, distance: 25.6
click at [111, 187] on input "range" at bounding box center [142, 191] width 62 height 8
drag, startPoint x: 34, startPoint y: 111, endPoint x: 69, endPoint y: 116, distance: 35.0
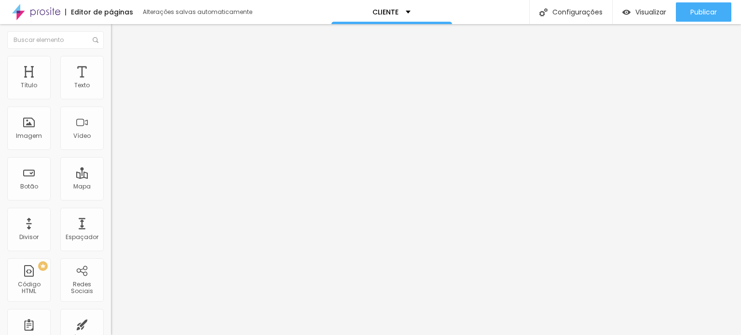
click at [111, 324] on input "range" at bounding box center [142, 328] width 62 height 8
drag, startPoint x: 69, startPoint y: 116, endPoint x: 16, endPoint y: 111, distance: 53.3
click at [111, 212] on div "79 Espaço de baixo" at bounding box center [166, 280] width 111 height 136
drag, startPoint x: 68, startPoint y: 113, endPoint x: 28, endPoint y: 112, distance: 40.5
click at [111, 324] on input "range" at bounding box center [142, 328] width 62 height 8
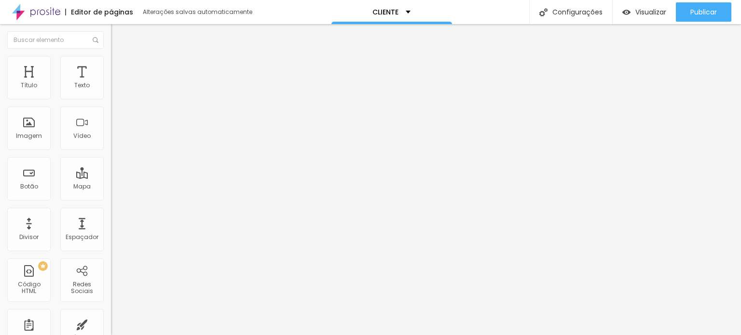
drag, startPoint x: 37, startPoint y: 113, endPoint x: 20, endPoint y: 115, distance: 17.0
click at [111, 324] on input "range" at bounding box center [142, 328] width 62 height 8
click at [111, 61] on img at bounding box center [115, 60] width 9 height 9
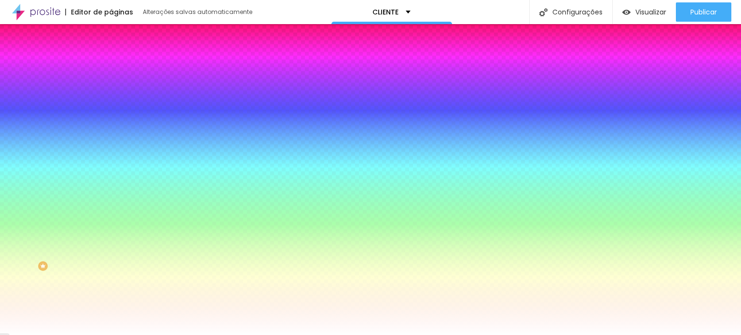
click at [111, 108] on button "button" at bounding box center [118, 103] width 14 height 10
drag, startPoint x: 137, startPoint y: 181, endPoint x: 143, endPoint y: 176, distance: 7.9
drag, startPoint x: 116, startPoint y: 202, endPoint x: 123, endPoint y: 206, distance: 8.2
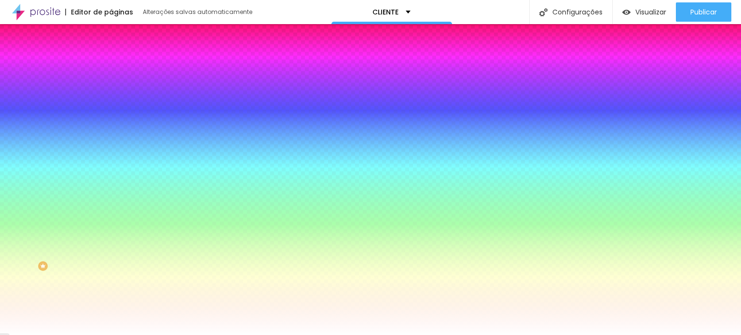
click at [134, 335] on div at bounding box center [370, 335] width 741 height 0
click at [111, 66] on img at bounding box center [115, 70] width 9 height 9
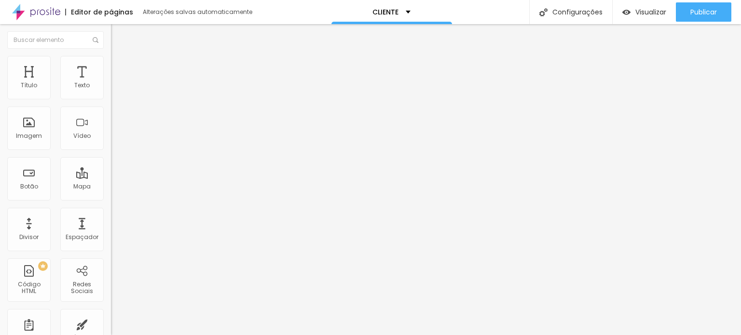
click at [111, 56] on li "Conteúdo" at bounding box center [166, 51] width 111 height 10
click at [111, 97] on div "Cliente" at bounding box center [166, 89] width 111 height 16
click at [111, 97] on img at bounding box center [114, 100] width 6 height 6
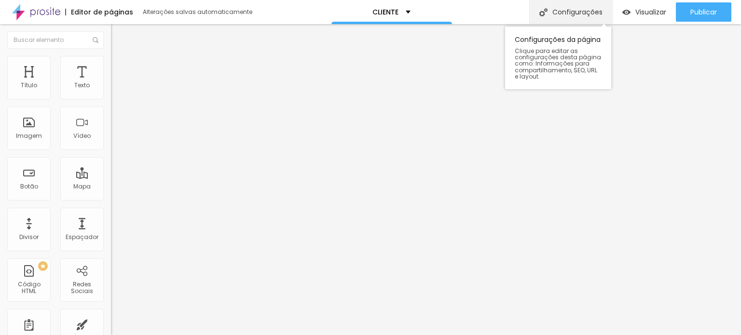
click at [578, 13] on font "Configurações" at bounding box center [577, 12] width 50 height 10
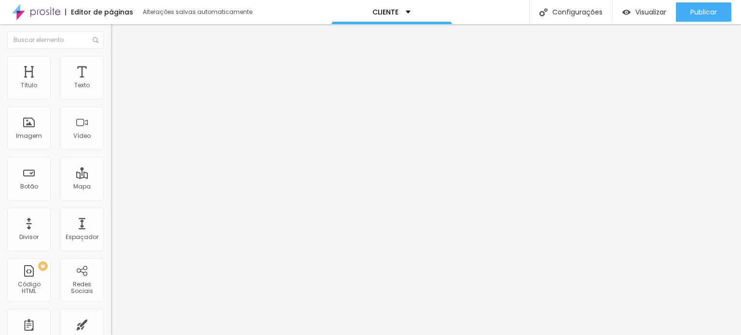
drag, startPoint x: 339, startPoint y: 32, endPoint x: 342, endPoint y: 42, distance: 10.1
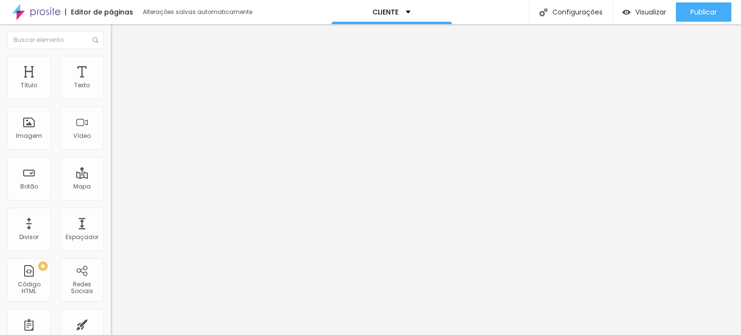
scroll to position [10, 0]
drag, startPoint x: 358, startPoint y: 260, endPoint x: 363, endPoint y: 272, distance: 12.5
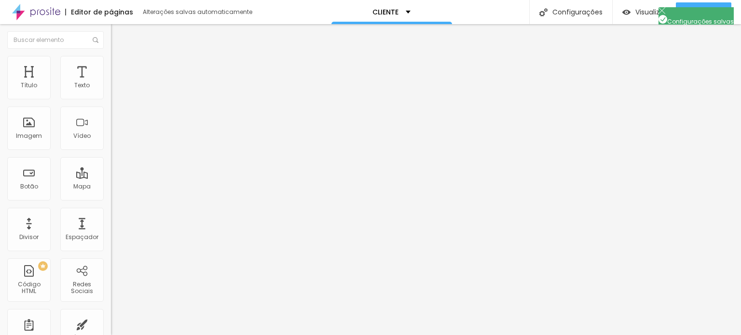
drag, startPoint x: 347, startPoint y: 258, endPoint x: 272, endPoint y: 218, distance: 84.8
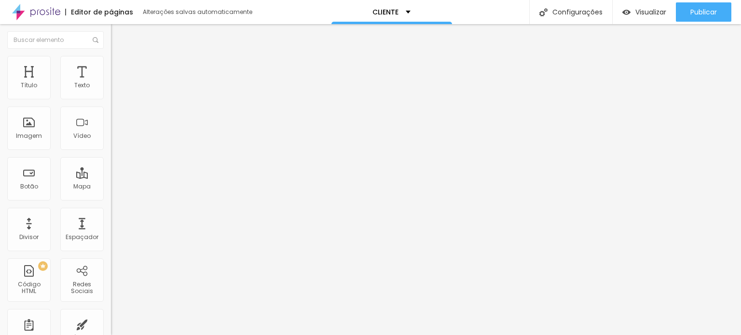
paste textarea "[PERSON_NAME], estou muito feliz de ter você aqui, se você quer fazer um orçame…"
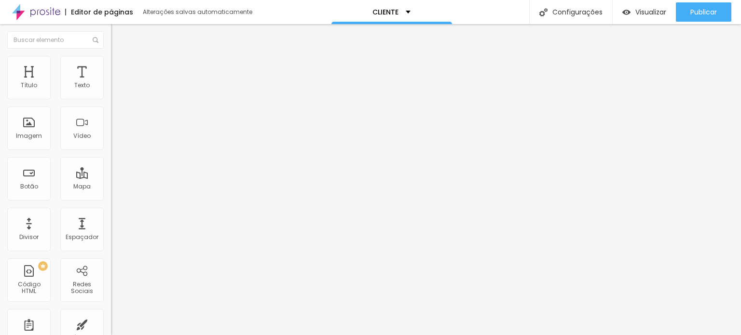
click at [120, 68] on font "Avançado" at bounding box center [136, 72] width 32 height 8
click at [111, 59] on li "Estilo" at bounding box center [166, 61] width 111 height 10
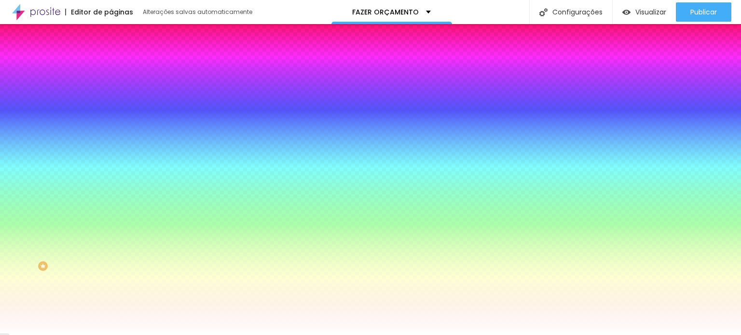
click at [111, 55] on img at bounding box center [115, 50] width 9 height 9
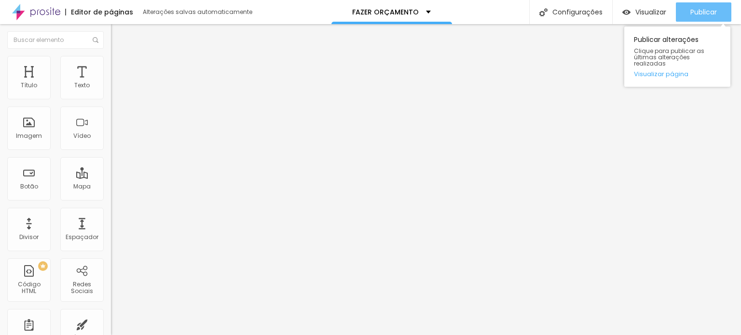
click at [696, 14] on font "Publicar" at bounding box center [703, 12] width 27 height 10
click at [707, 13] on font "Publicar" at bounding box center [703, 12] width 27 height 10
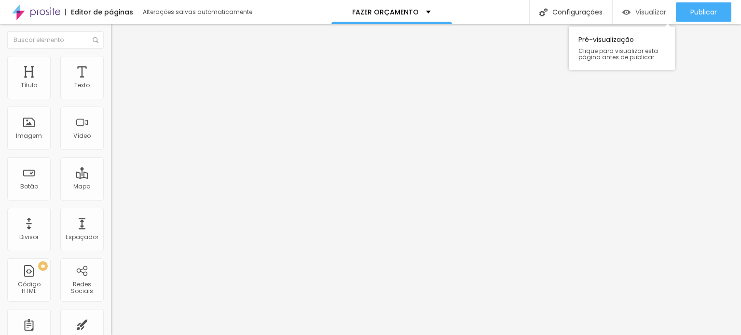
click at [640, 18] on div "Visualizar" at bounding box center [644, 11] width 44 height 19
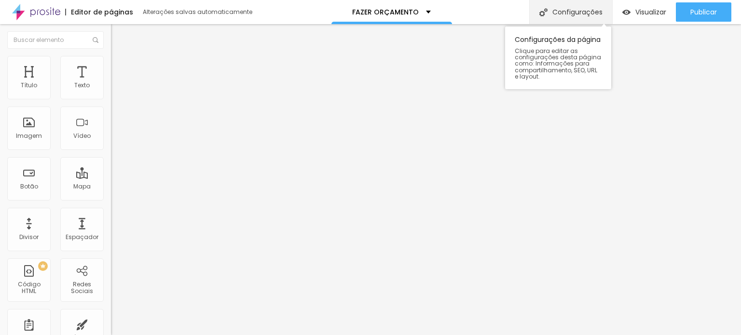
click at [584, 11] on font "Configurações" at bounding box center [577, 12] width 50 height 10
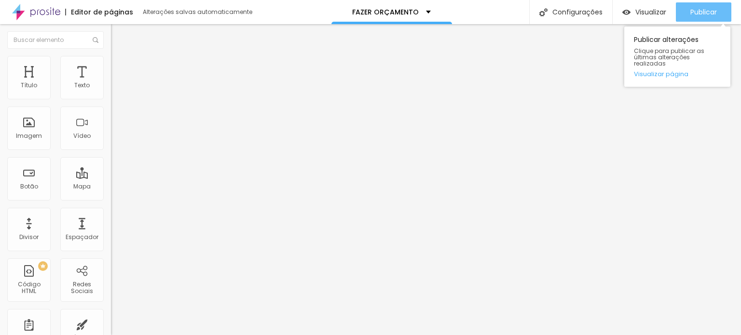
click at [714, 11] on font "Publicar" at bounding box center [703, 12] width 27 height 10
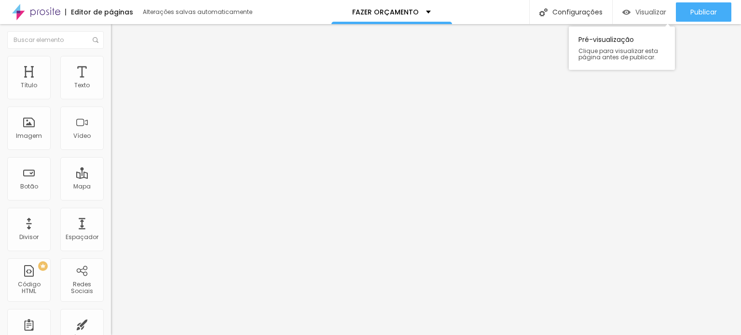
click at [636, 10] on font "Visualizar" at bounding box center [650, 12] width 31 height 10
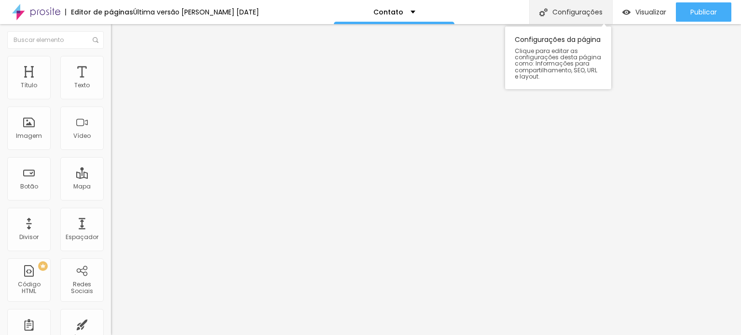
click at [560, 7] on font "Configurações" at bounding box center [577, 12] width 50 height 10
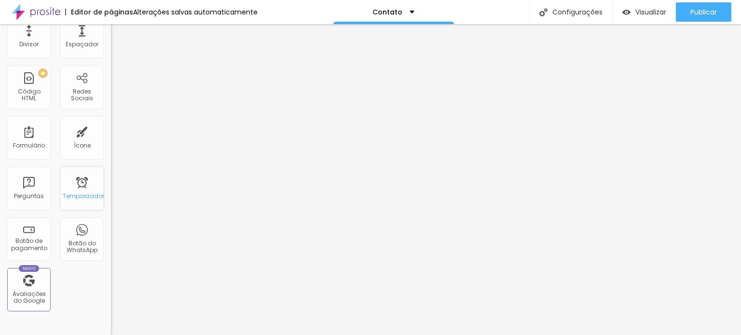
scroll to position [145, 0]
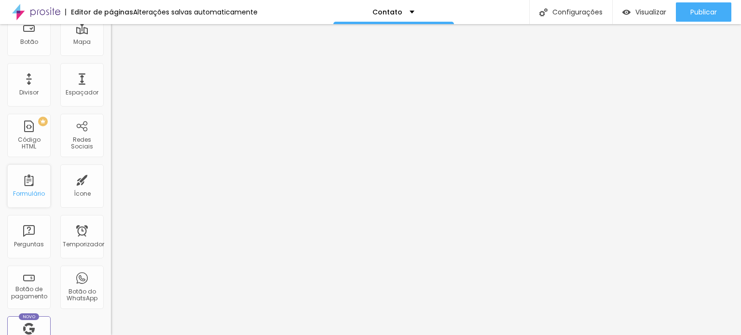
click at [29, 191] on font "Formulário" at bounding box center [29, 194] width 32 height 8
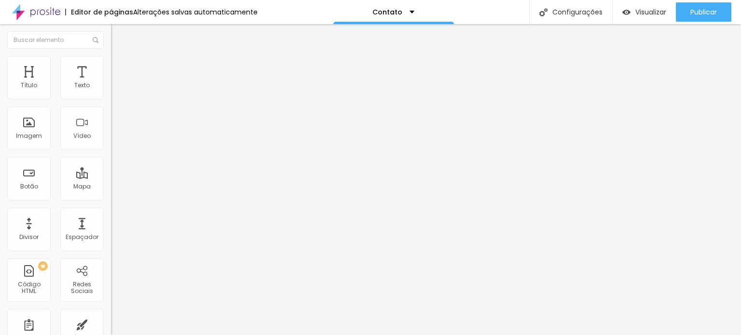
click at [111, 63] on li "Estilo" at bounding box center [166, 61] width 111 height 10
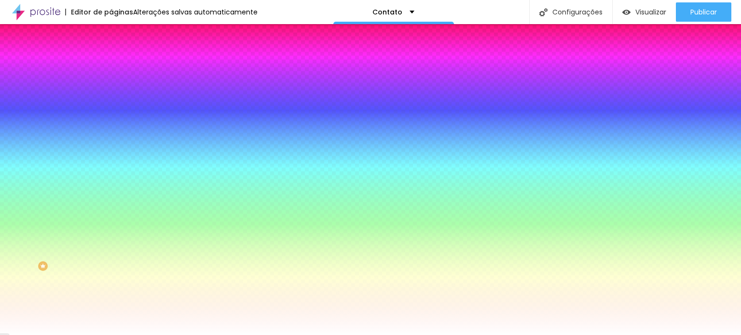
click at [115, 160] on icon "button" at bounding box center [118, 162] width 6 height 6
click at [170, 335] on div at bounding box center [370, 341] width 741 height 0
click at [160, 244] on div at bounding box center [370, 167] width 741 height 335
drag, startPoint x: 112, startPoint y: 240, endPoint x: 117, endPoint y: 241, distance: 5.0
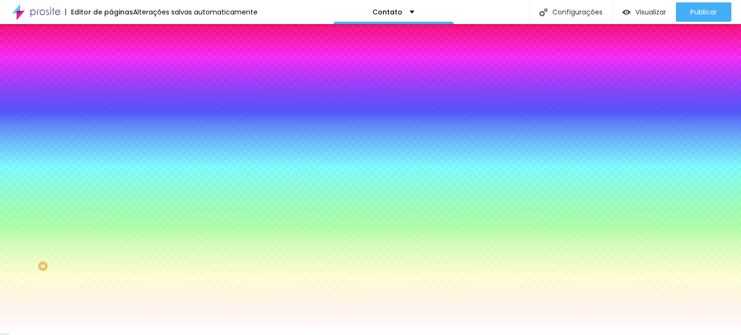
click at [117, 241] on div at bounding box center [370, 167] width 741 height 335
type input "#DF7DDF"
drag, startPoint x: 169, startPoint y: 246, endPoint x: 171, endPoint y: 273, distance: 27.0
click at [9, 192] on div at bounding box center [4, 190] width 10 height 1
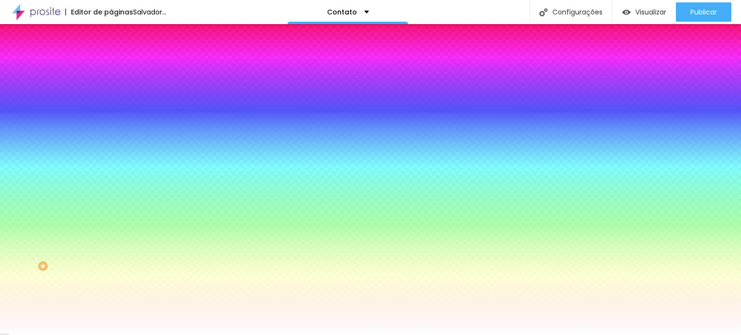
type input "12"
type input "10"
type input "1"
type input "-4"
type input "0"
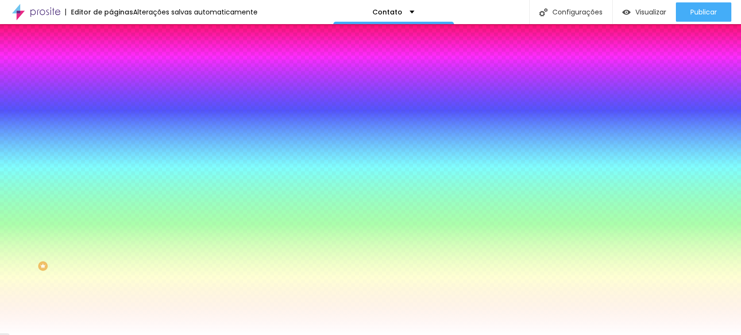
type input "0"
type input "2"
type input "3"
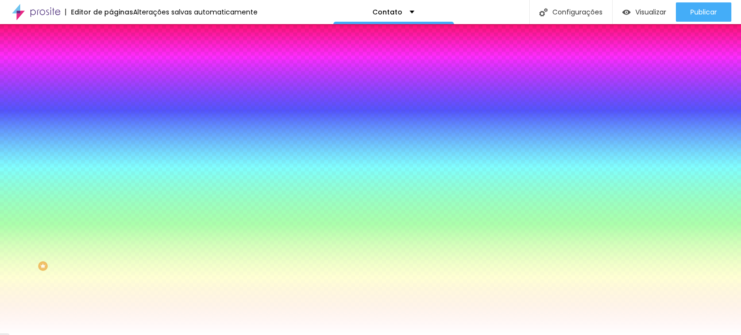
type input "7"
type input "10"
type input "16"
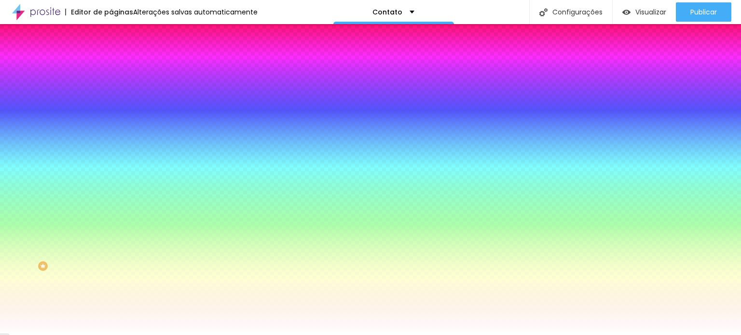
type input "16"
type input "19"
type input "23"
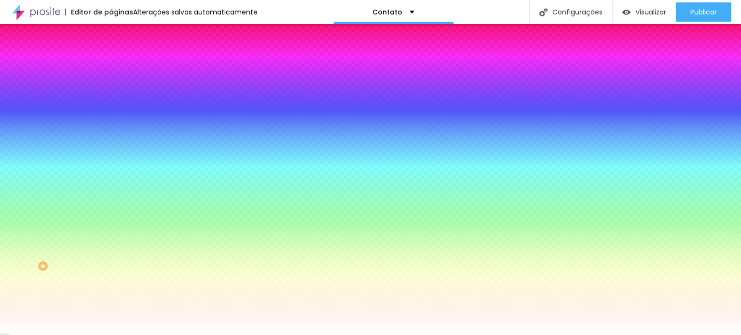
type input "26"
type input "30"
type input "35"
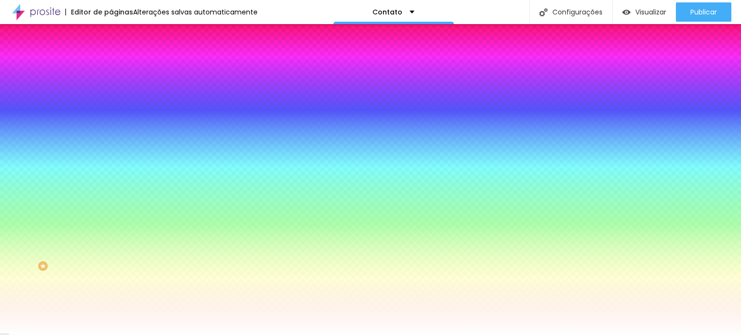
type input "35"
type input "37"
type input "41"
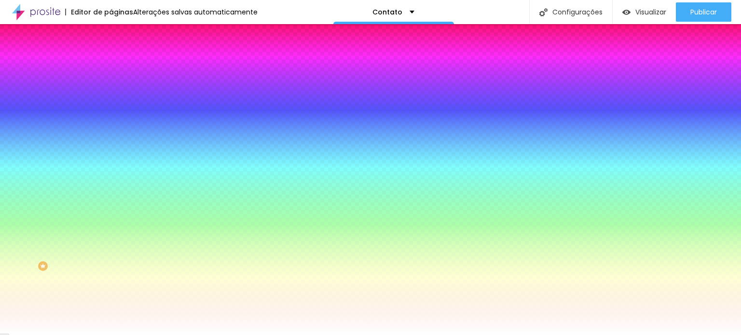
type input "44"
type input "46"
type input "48"
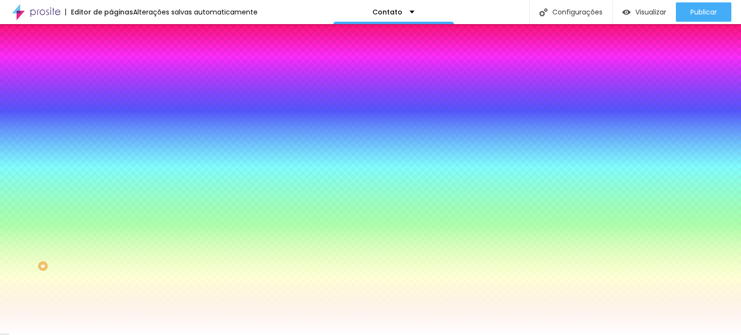
type input "48"
type input "50"
drag, startPoint x: 151, startPoint y: 279, endPoint x: 163, endPoint y: 279, distance: 12.1
type input "50"
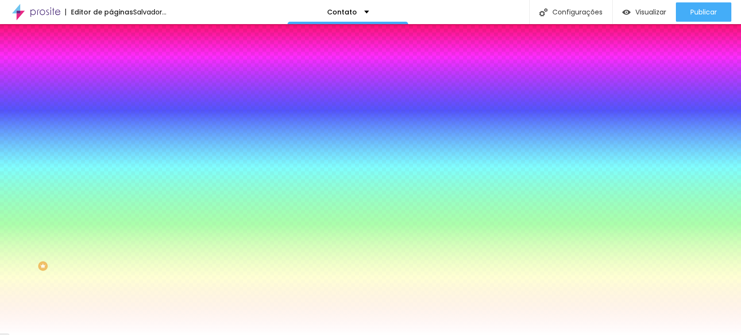
type input "-1"
type input "4"
type input "53"
type input "64"
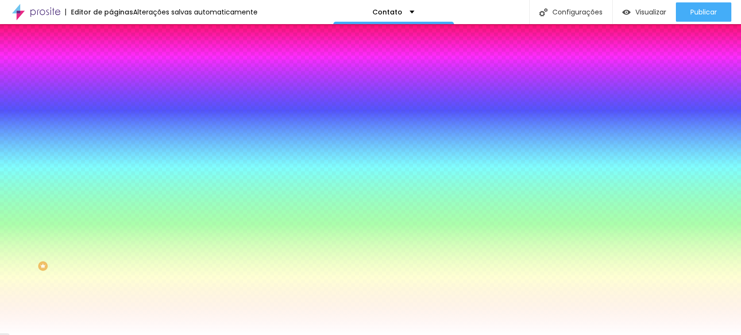
type input "64"
type input "99"
type input "100"
drag, startPoint x: 163, startPoint y: 277, endPoint x: 175, endPoint y: 275, distance: 11.7
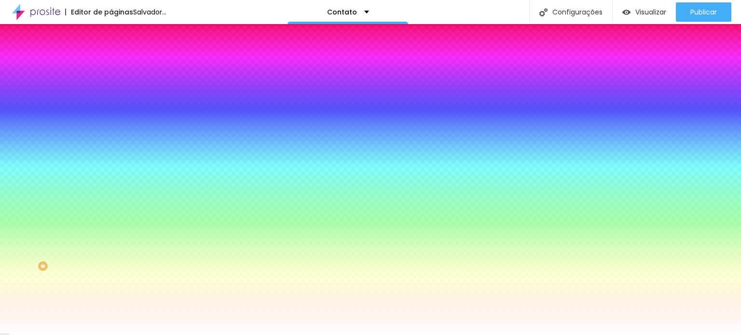
type input "100"
type input "8"
type input "2"
type input "8"
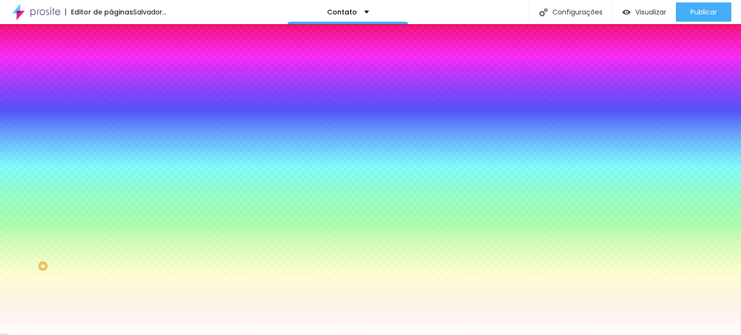
type input "1"
type input "6"
type input "1"
type input "7"
type input "2"
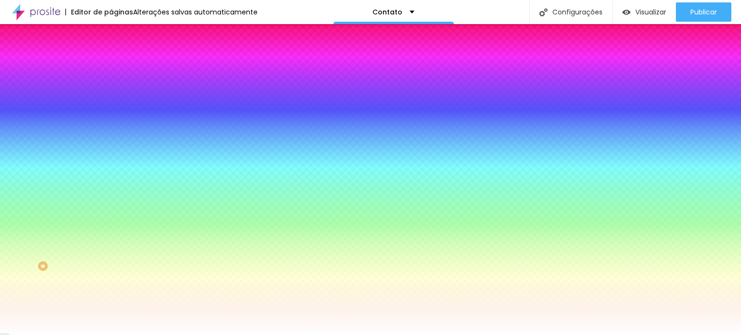
type input "8"
type input "5"
type input "9"
type input "6"
type input "10"
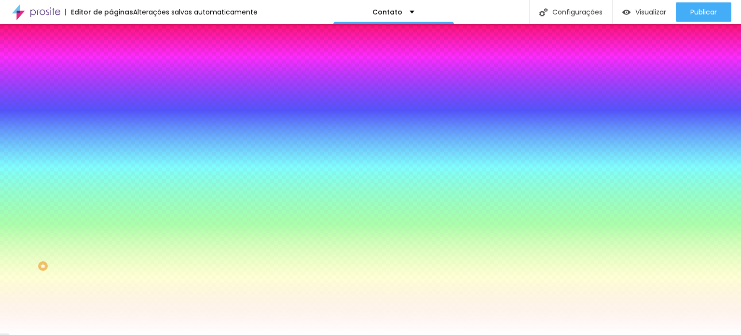
type input "7"
type input "11"
type input "8"
type input "14"
type input "9"
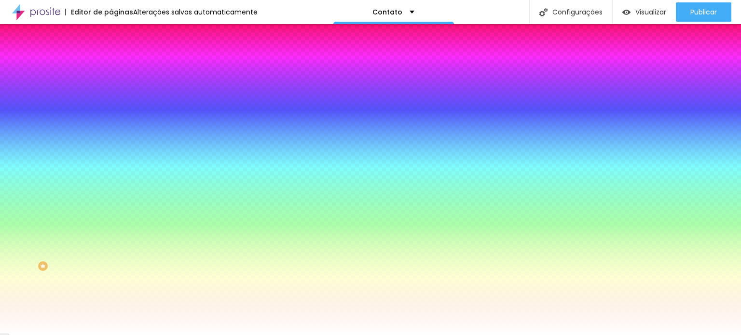
type input "16"
type input "10"
type input "19"
type input "11"
type input "20"
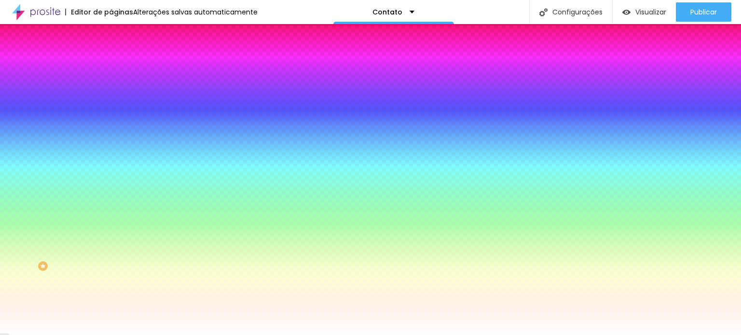
type input "12"
type input "21"
type input "13"
type input "22"
type input "12"
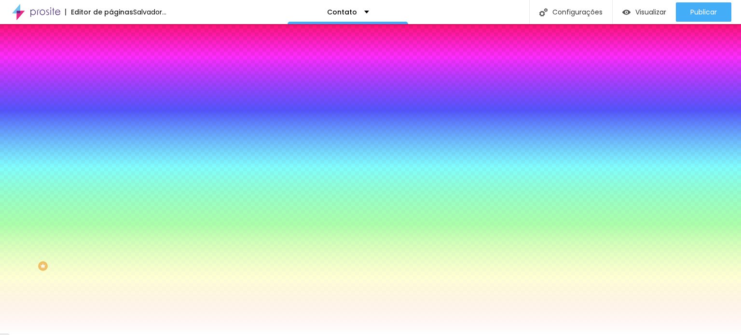
type input "20"
type input "10"
type input "19"
type input "9"
type input "18"
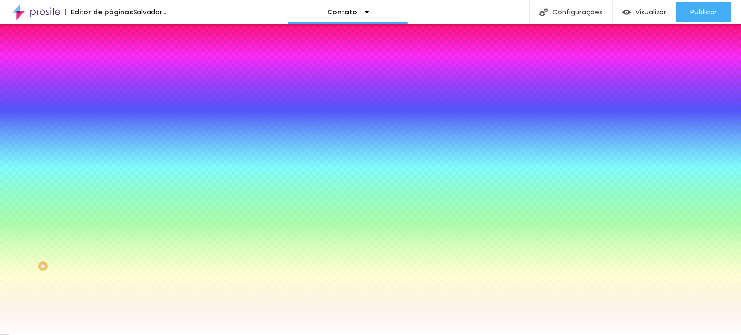
type input "8"
type input "14"
type input "5"
type input "10"
type input "3"
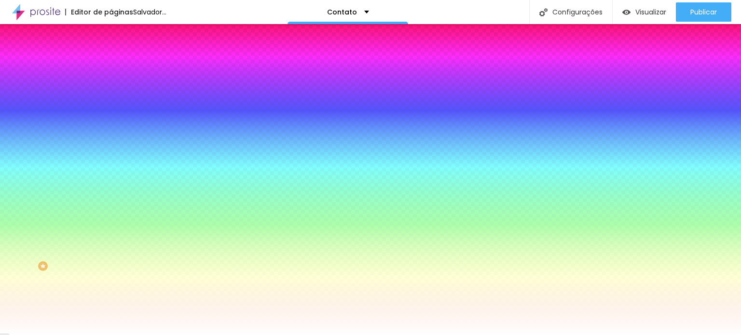
type input "8"
type input "0"
type input "7"
type input "-1"
type input "4"
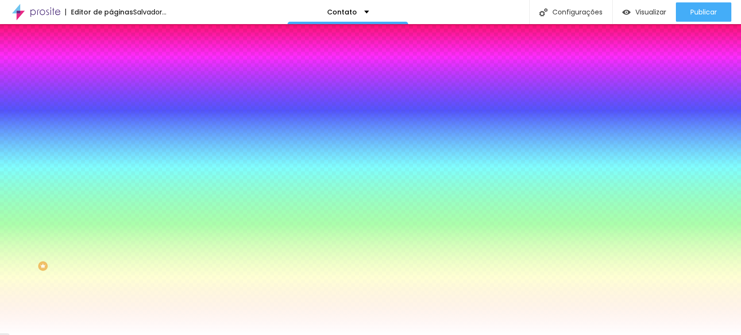
type input "0"
type input "5"
type input "1"
click at [164, 335] on div at bounding box center [370, 341] width 741 height 0
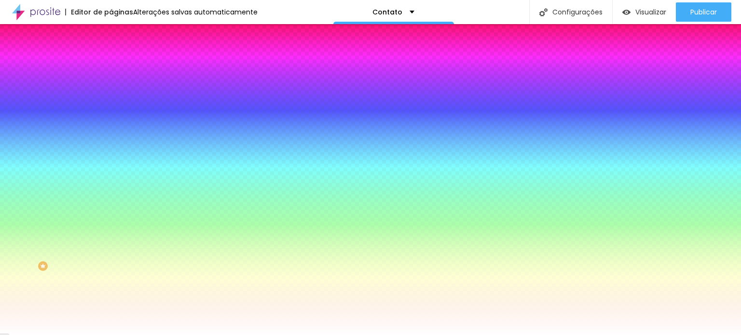
drag, startPoint x: 171, startPoint y: 271, endPoint x: 172, endPoint y: 296, distance: 25.1
click at [172, 296] on div at bounding box center [370, 167] width 741 height 335
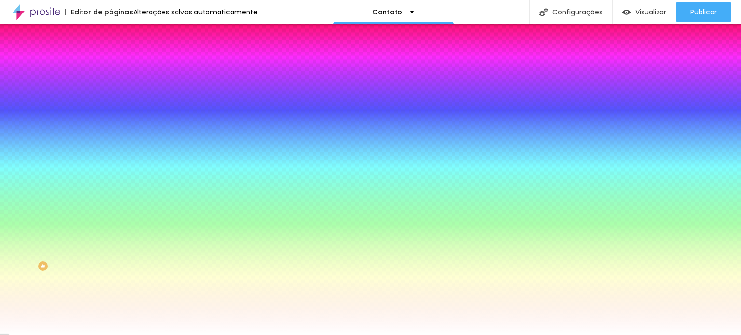
type input "15"
type input "7"
type input "12"
type input "3"
type input "5"
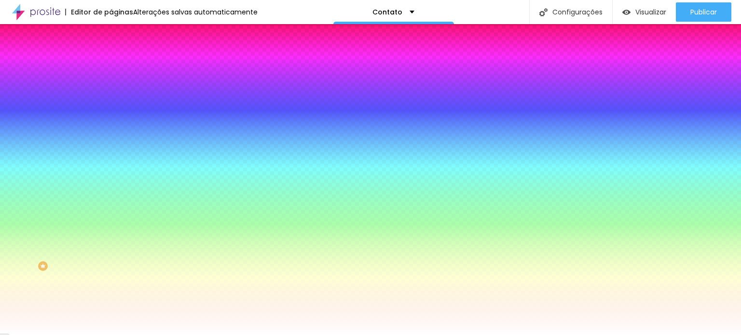
type input "5"
type input "4"
type input "7"
type input "1"
type input "4"
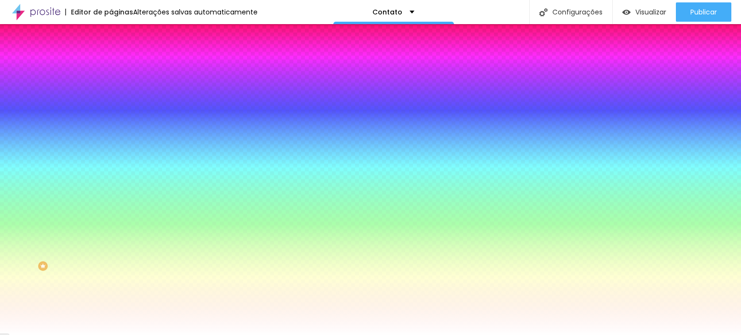
type input "12"
type input "9"
click at [15, 335] on div at bounding box center [370, 335] width 741 height 0
click at [117, 95] on icon "button" at bounding box center [119, 91] width 4 height 7
click at [115, 105] on icon "button" at bounding box center [118, 102] width 6 height 6
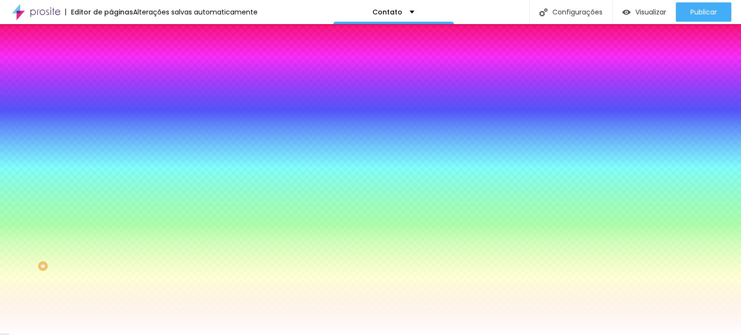
select select "Arsenal-Bold"
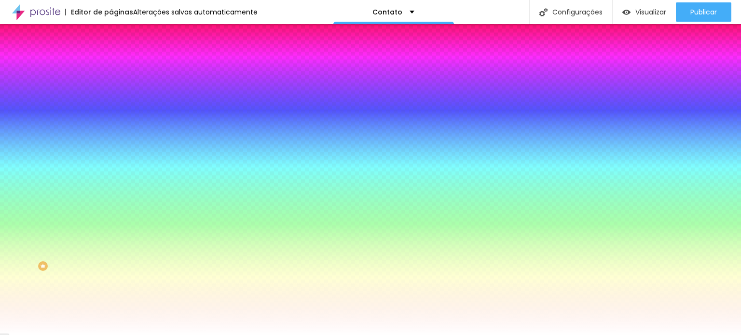
click at [198, 246] on div at bounding box center [370, 167] width 741 height 335
type input "#A915BD"
drag, startPoint x: 168, startPoint y: 283, endPoint x: 183, endPoint y: 252, distance: 34.7
click at [658, 85] on div at bounding box center [659, 84] width 2 height 2
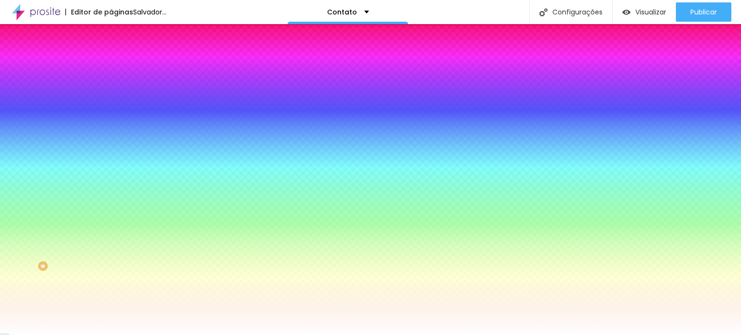
type input "0.8"
type input "2.2"
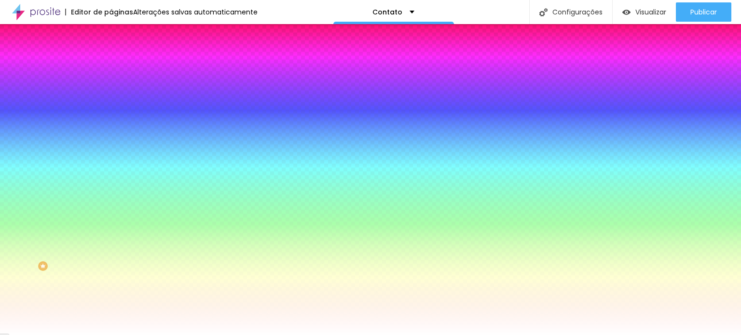
type input "2.2"
type input "2.3"
type input "2.5"
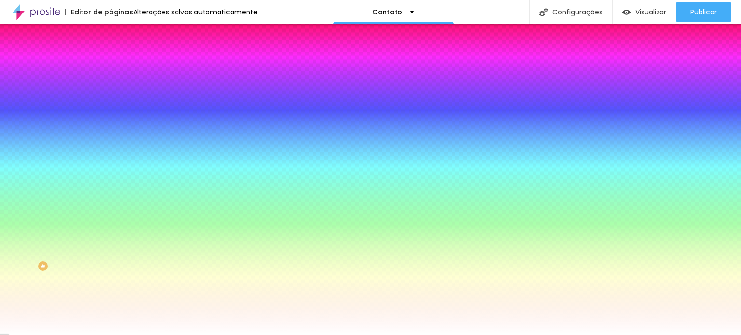
type input "2.6"
type input "2.9"
type input "3"
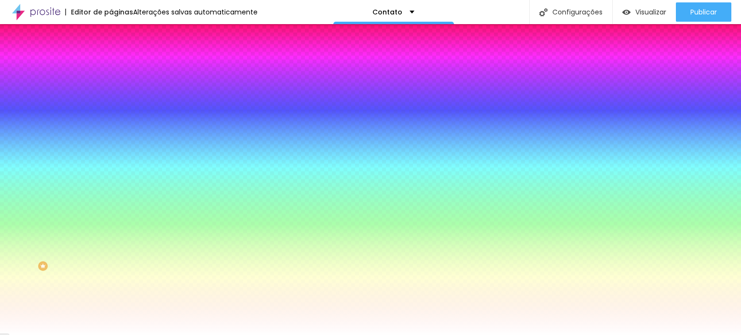
type input "3"
type input "3.2"
type input "3.3"
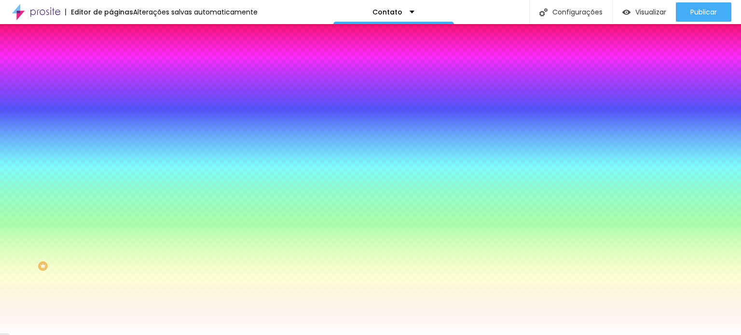
type input "3.7"
type input "3.8"
drag, startPoint x: 116, startPoint y: 202, endPoint x: 143, endPoint y: 207, distance: 27.5
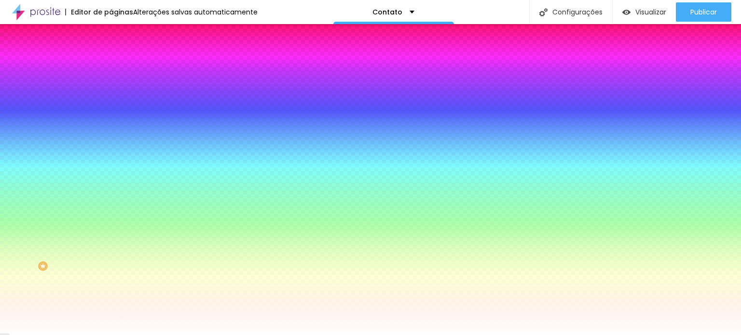
type input "3.7"
type input "3.5"
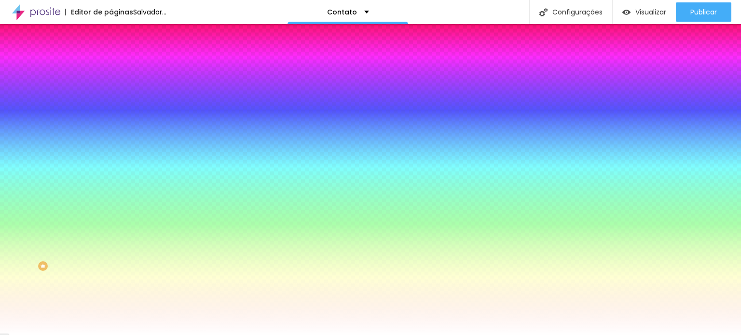
type input "3.2"
type input "2.9"
type input "2.7"
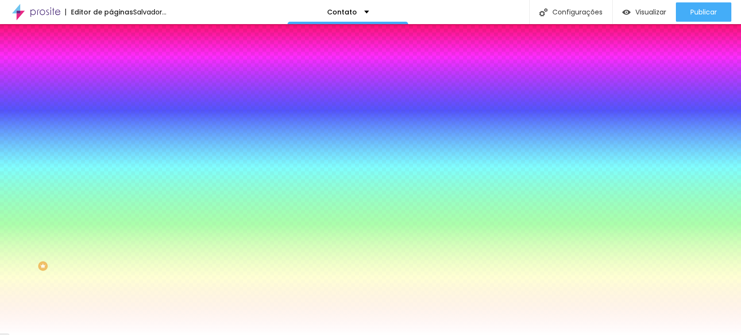
type input "2.7"
type input "2.3"
type input "2.1"
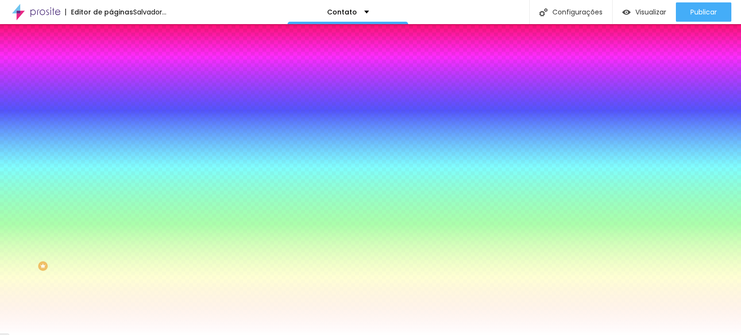
type input "1.7"
type input "1.6"
type input "1.2"
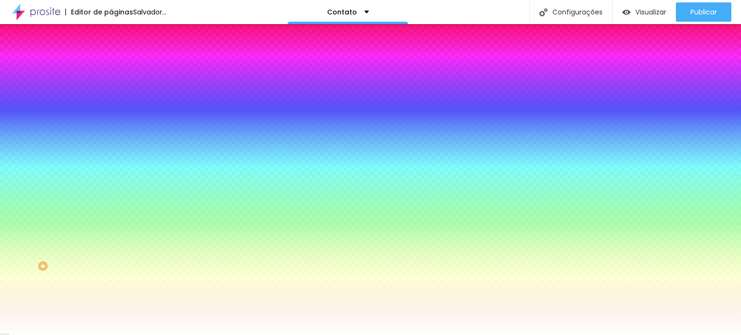
type input "1.2"
type input "1.8"
type input "2.2"
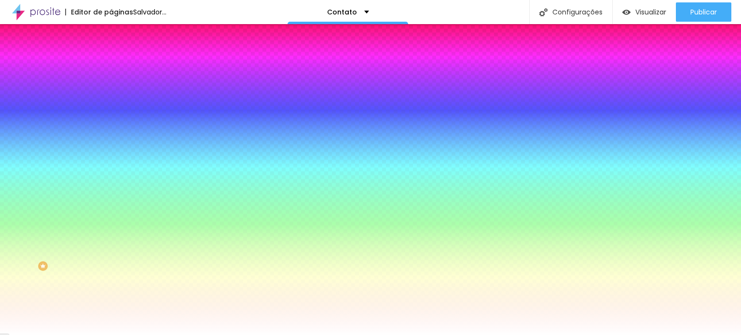
type input "2.6"
type input "3.5"
type input "5.5"
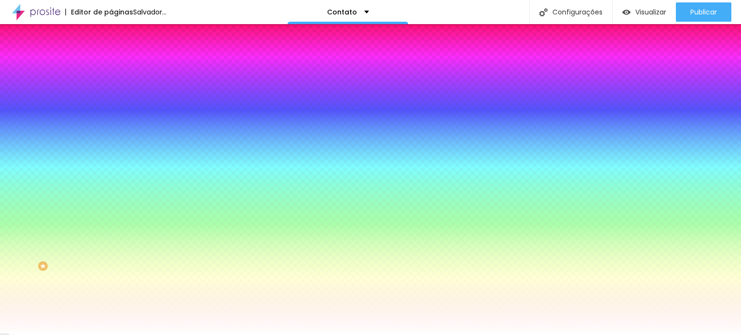
type input "5.5"
type input "6.7"
type input "7"
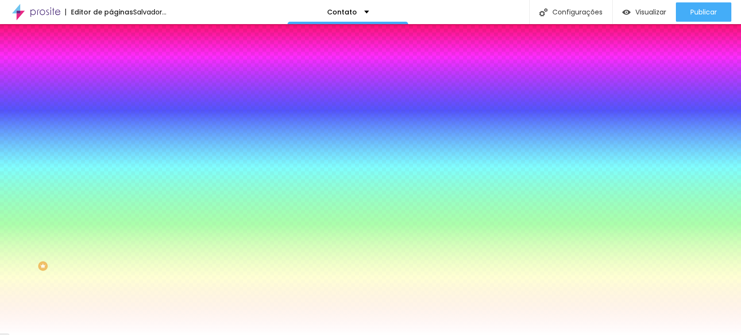
type input "7.1"
type input "7.2"
type input "7.3"
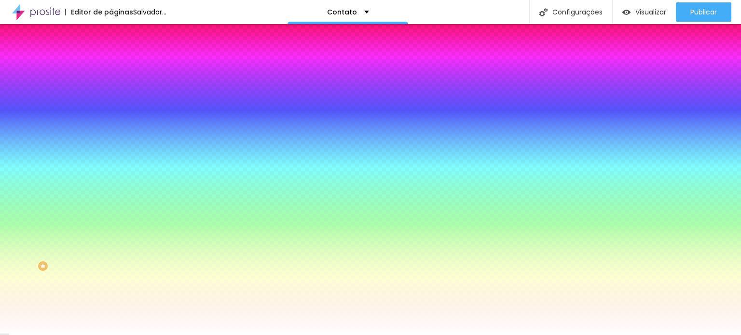
type input "7.3"
type input "7.5"
type input "8"
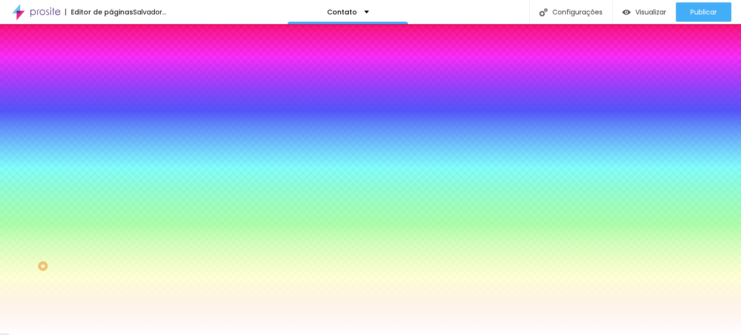
type input "10"
type input "9.4"
type input "8.8"
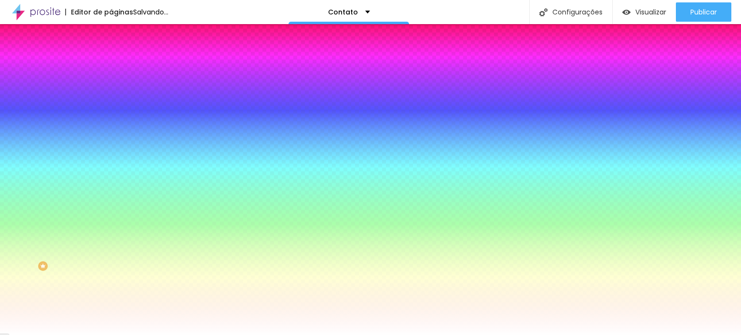
type input "8.8"
type input "8.3"
type input "7.2"
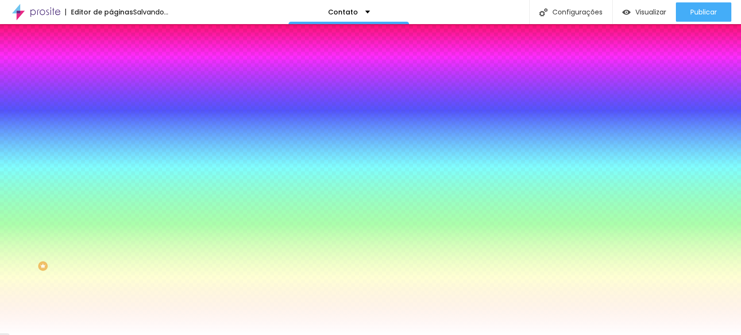
type input "6.6"
type input "6.4"
type input "5.6"
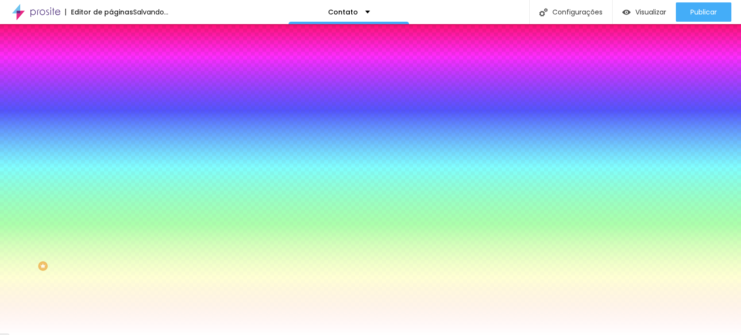
type input "5.6"
type input "5"
type input "4.6"
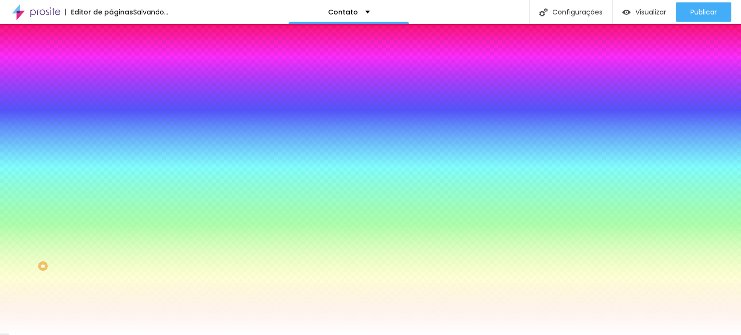
type input "4.4"
type input "4.2"
type input "4"
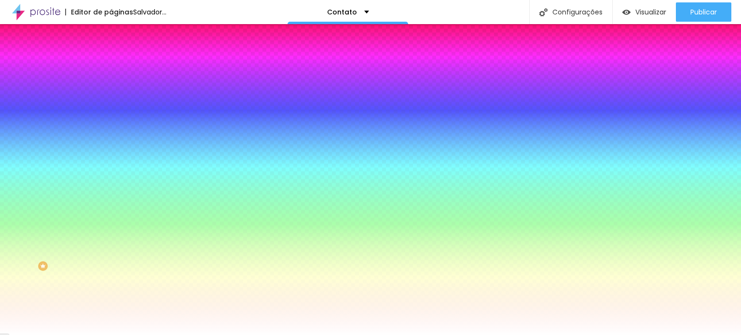
drag, startPoint x: 143, startPoint y: 199, endPoint x: 123, endPoint y: 201, distance: 19.9
drag, startPoint x: 141, startPoint y: 181, endPoint x: 179, endPoint y: 187, distance: 39.0
drag, startPoint x: 179, startPoint y: 182, endPoint x: 152, endPoint y: 179, distance: 27.2
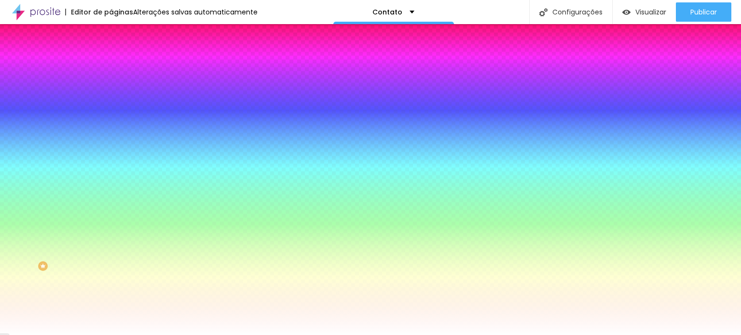
click at [32, 335] on div at bounding box center [370, 335] width 741 height 0
click at [115, 161] on icon "button" at bounding box center [118, 162] width 6 height 6
drag, startPoint x: 117, startPoint y: 240, endPoint x: 95, endPoint y: 237, distance: 22.4
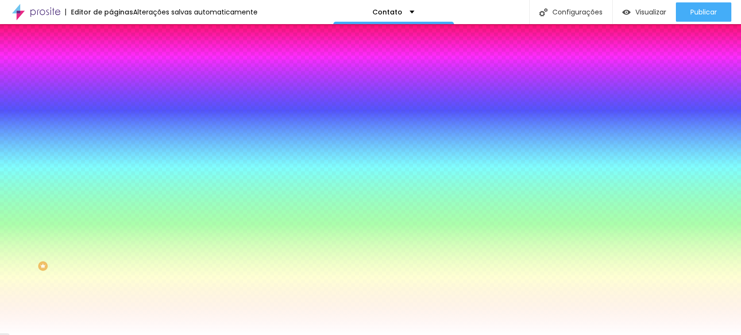
click at [67, 23] on div at bounding box center [66, 22] width 2 height 2
drag, startPoint x: 174, startPoint y: 278, endPoint x: 179, endPoint y: 278, distance: 5.8
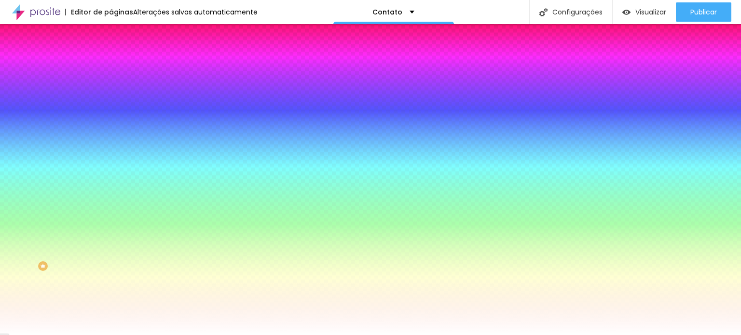
click at [95, 235] on div at bounding box center [370, 167] width 741 height 335
drag, startPoint x: 168, startPoint y: 297, endPoint x: 170, endPoint y: 304, distance: 7.9
click at [9, 335] on div at bounding box center [4, 335] width 10 height 1
click at [19, 335] on div at bounding box center [370, 335] width 741 height 0
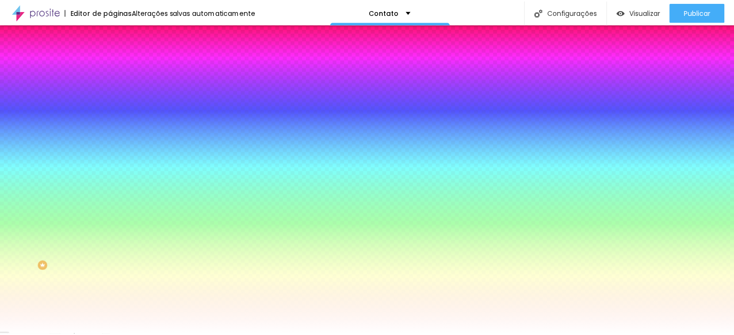
scroll to position [12, 0]
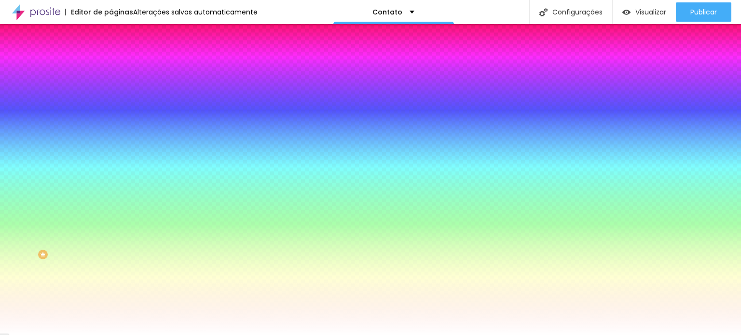
click at [111, 178] on div at bounding box center [166, 178] width 111 height 0
click at [81, 225] on div at bounding box center [370, 167] width 741 height 335
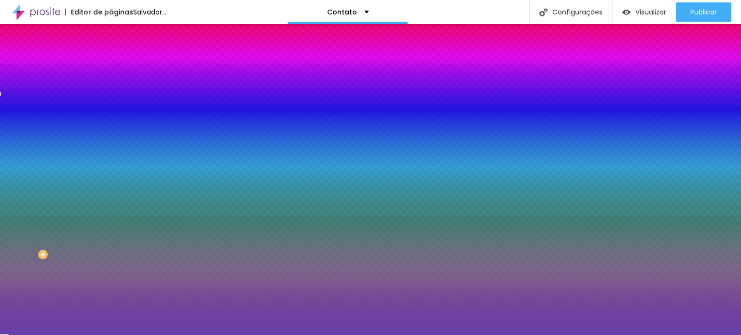
drag, startPoint x: 59, startPoint y: 221, endPoint x: 48, endPoint y: 231, distance: 15.0
click at [48, 231] on div at bounding box center [370, 167] width 741 height 335
click at [2, 91] on div at bounding box center [1, 88] width 2 height 4
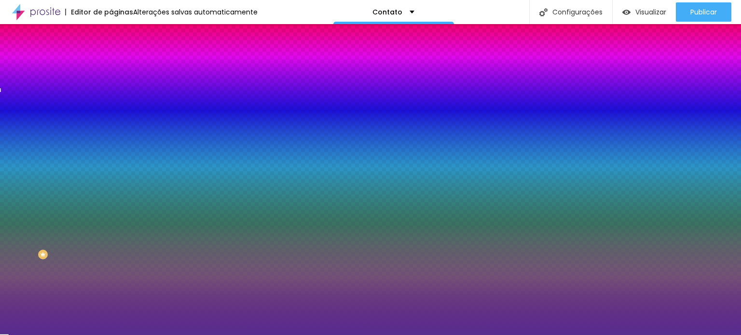
drag, startPoint x: 47, startPoint y: 229, endPoint x: 51, endPoint y: 239, distance: 10.6
click at [51, 239] on div at bounding box center [370, 167] width 741 height 335
click at [111, 163] on font "Campos" at bounding box center [124, 158] width 27 height 8
click at [111, 264] on button "button" at bounding box center [118, 269] width 14 height 10
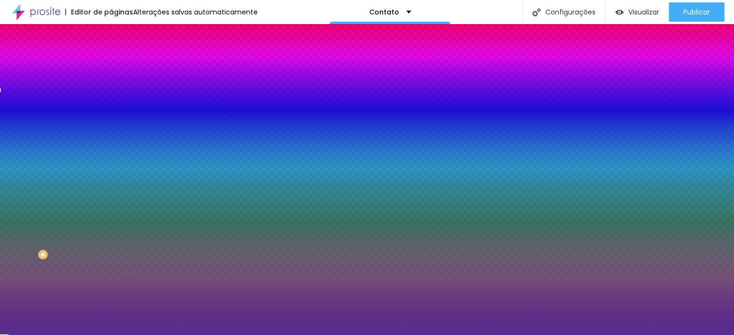
click at [169, 335] on div at bounding box center [367, 341] width 734 height 0
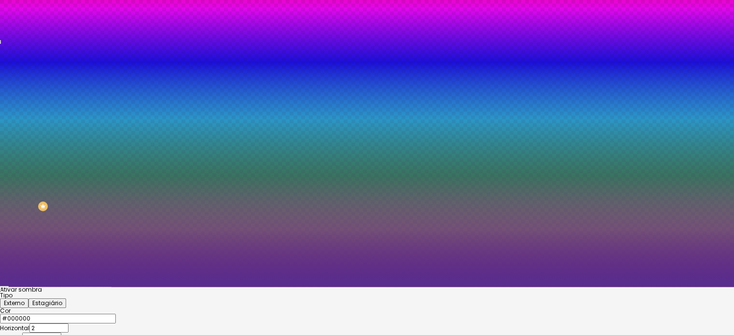
scroll to position [77, 0]
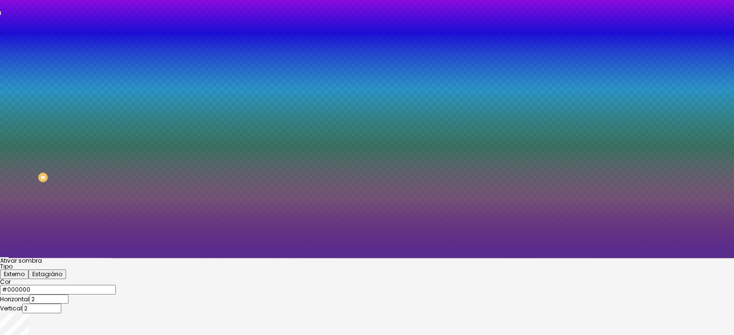
click at [142, 285] on div at bounding box center [367, 285] width 734 height 0
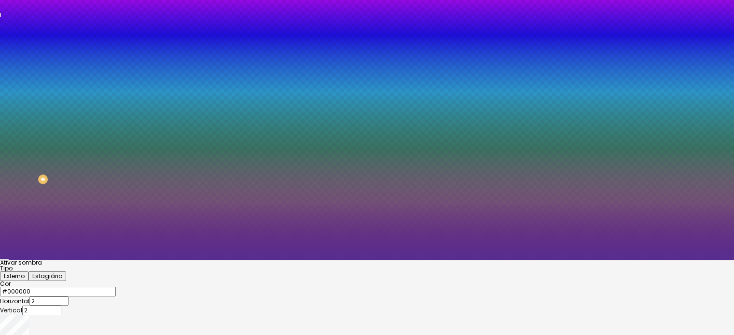
scroll to position [74, 0]
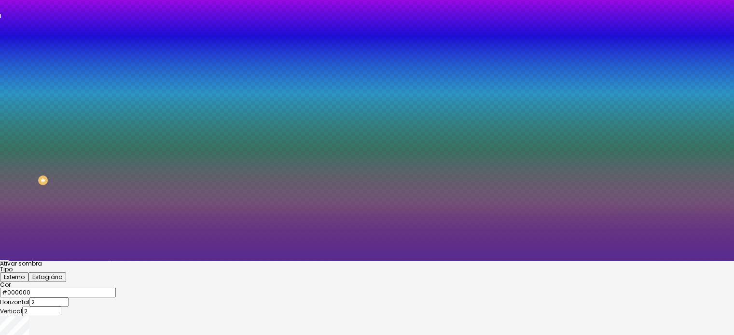
click at [159, 261] on div at bounding box center [367, 93] width 734 height 335
drag, startPoint x: 136, startPoint y: 272, endPoint x: 118, endPoint y: 266, distance: 20.0
click at [118, 261] on div at bounding box center [367, 93] width 734 height 335
drag, startPoint x: 168, startPoint y: 273, endPoint x: 171, endPoint y: 295, distance: 21.4
click at [171, 261] on div at bounding box center [367, 93] width 734 height 335
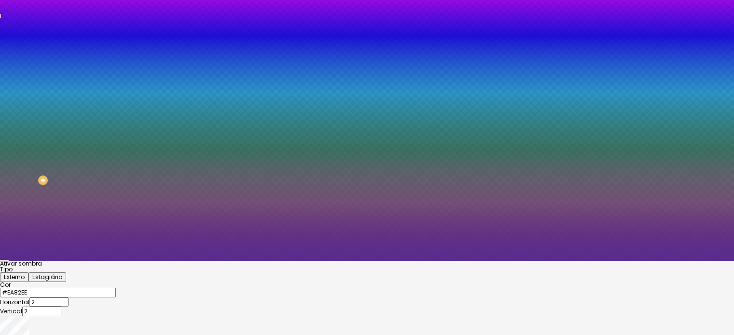
click at [97, 261] on div "Ativar sombra Tipo Externo Estagiário Cor #EA82EE Horizontal 2 Vertical 2 Borra…" at bounding box center [367, 312] width 734 height 103
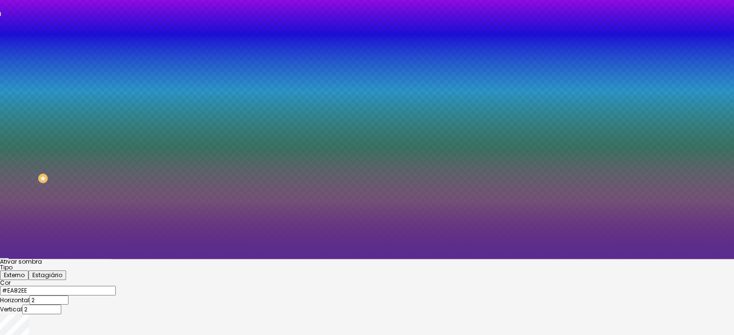
scroll to position [77, 0]
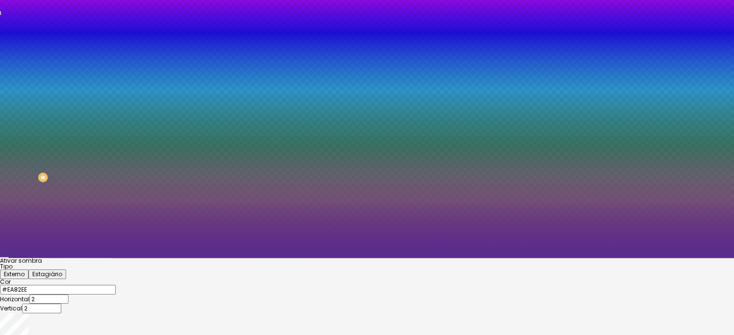
drag, startPoint x: 151, startPoint y: 305, endPoint x: 165, endPoint y: 306, distance: 14.0
drag, startPoint x: 162, startPoint y: 306, endPoint x: 156, endPoint y: 305, distance: 5.3
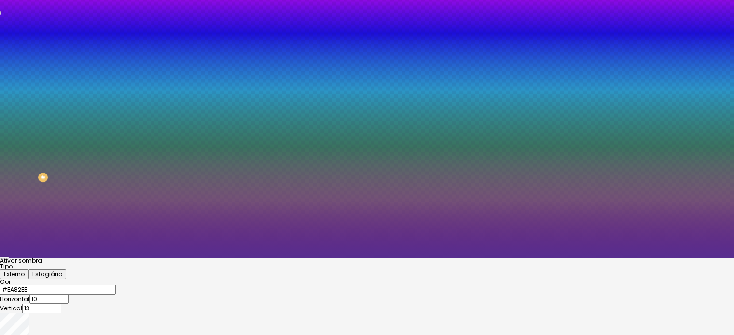
click at [42, 257] on font "Ativar sombra" at bounding box center [21, 261] width 42 height 8
click at [19, 258] on div at bounding box center [367, 258] width 734 height 0
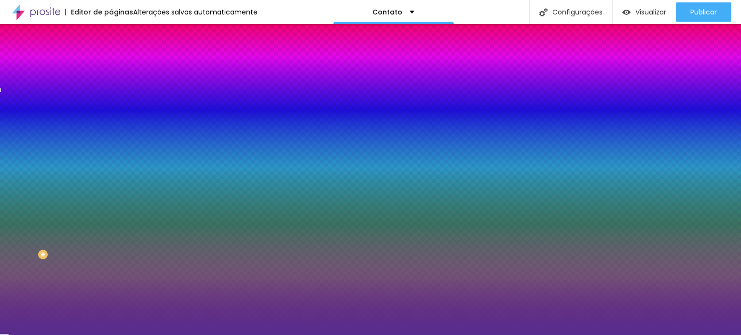
click at [115, 239] on icon "button" at bounding box center [118, 236] width 6 height 6
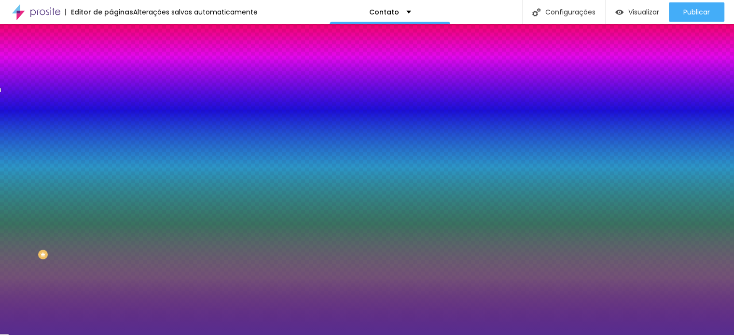
scroll to position [48, 0]
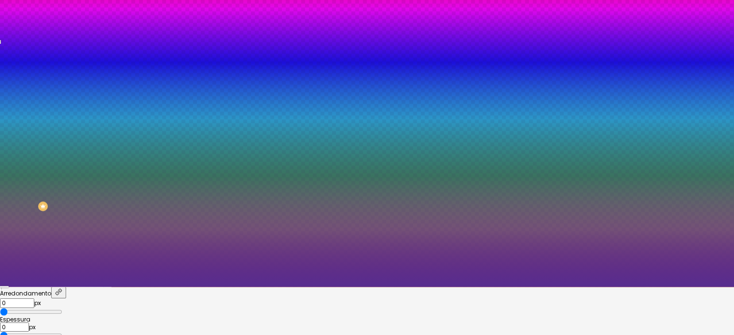
drag, startPoint x: 126, startPoint y: 289, endPoint x: 118, endPoint y: 283, distance: 10.0
drag, startPoint x: 96, startPoint y: 254, endPoint x: 110, endPoint y: 256, distance: 13.7
click at [62, 332] on input "range" at bounding box center [31, 336] width 62 height 8
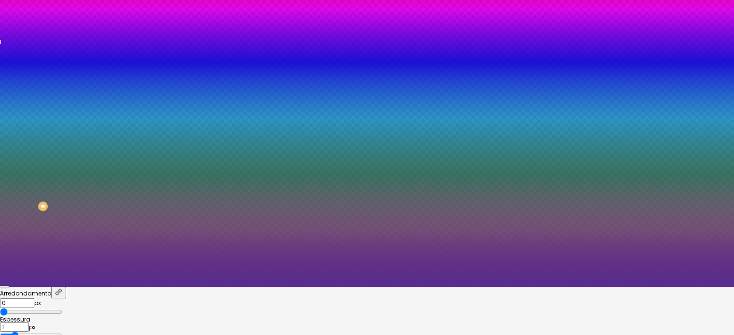
click at [189, 287] on div at bounding box center [367, 119] width 734 height 335
drag, startPoint x: 129, startPoint y: 289, endPoint x: 145, endPoint y: 289, distance: 15.4
click at [145, 287] on div at bounding box center [367, 119] width 734 height 335
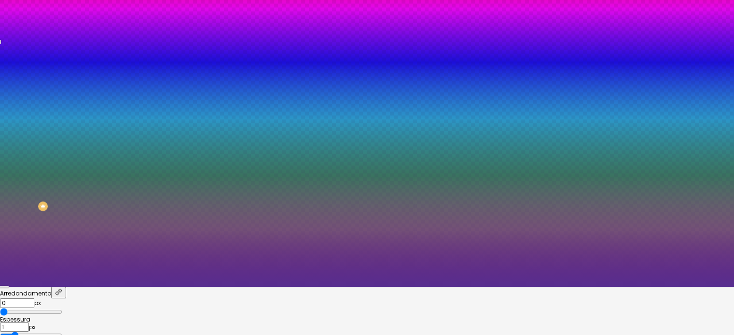
scroll to position [71, 0]
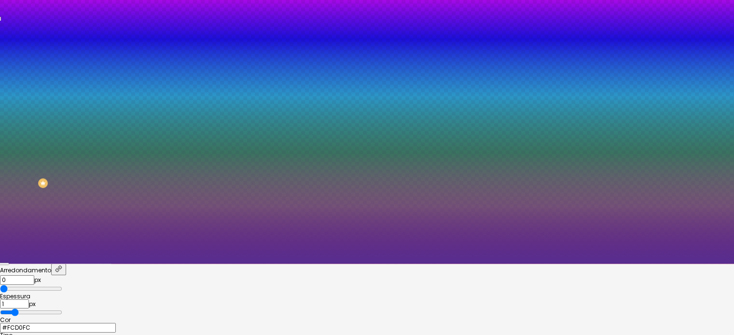
drag, startPoint x: 136, startPoint y: 264, endPoint x: 131, endPoint y: 262, distance: 5.2
click at [131, 262] on div at bounding box center [367, 96] width 734 height 335
click at [88, 269] on div "Arredondamento 0 px Espessura 1 px Cor #FCD0FC Tipo" at bounding box center [367, 308] width 734 height 89
click at [27, 264] on div at bounding box center [367, 264] width 734 height 0
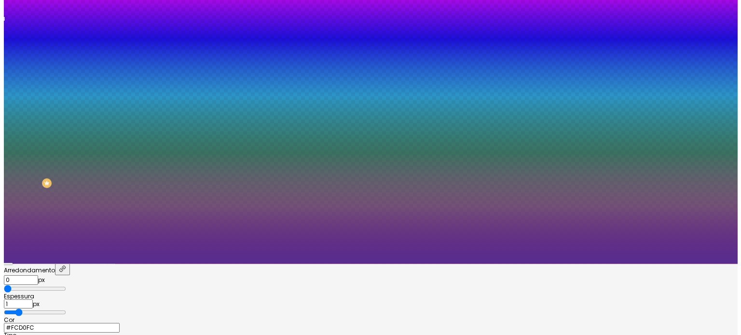
scroll to position [0, 0]
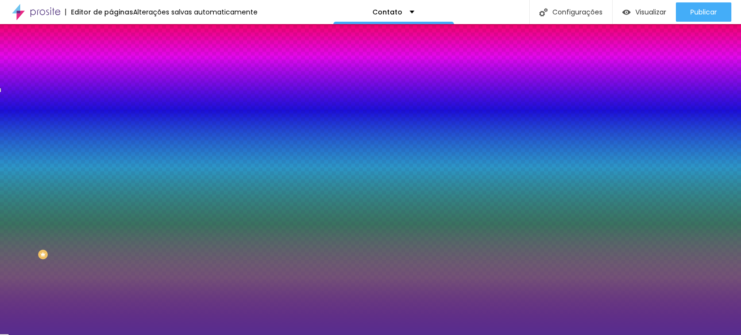
click at [115, 304] on icon "button" at bounding box center [118, 301] width 6 height 6
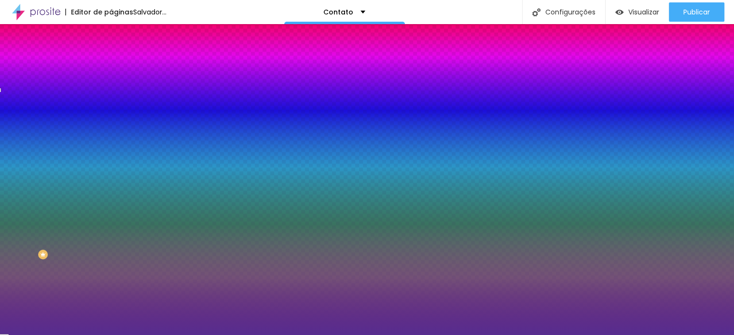
drag, startPoint x: 141, startPoint y: 219, endPoint x: 154, endPoint y: 217, distance: 13.1
click at [8, 318] on font "Aa" at bounding box center [4, 322] width 8 height 8
click at [181, 292] on div at bounding box center [367, 292] width 734 height 0
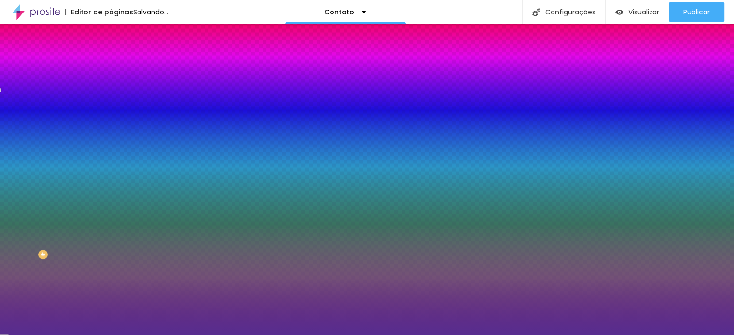
drag, startPoint x: 128, startPoint y: 276, endPoint x: 122, endPoint y: 262, distance: 14.9
click at [122, 286] on div "Cor #FFFFFF" at bounding box center [367, 293] width 734 height 15
click at [34, 335] on div at bounding box center [367, 335] width 734 height 0
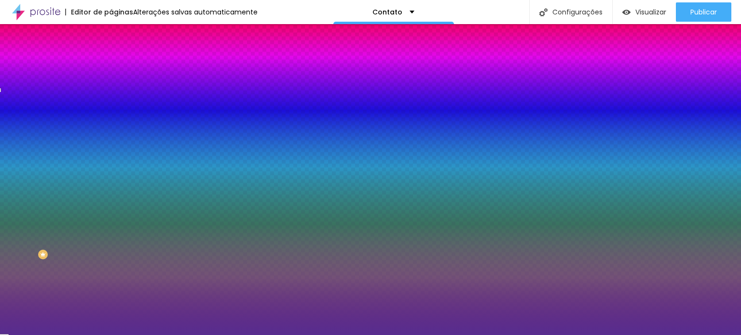
click at [111, 54] on img at bounding box center [115, 58] width 9 height 9
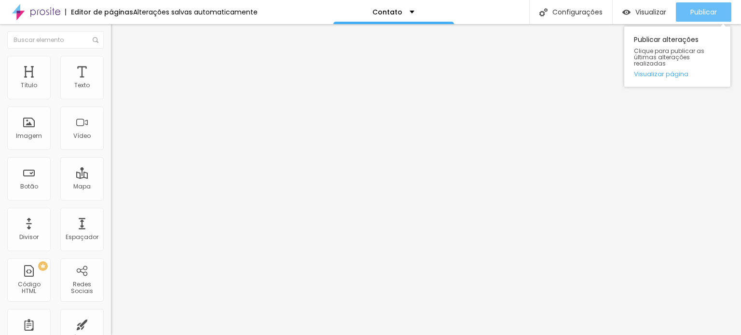
click at [723, 9] on button "Publicar" at bounding box center [703, 11] width 55 height 19
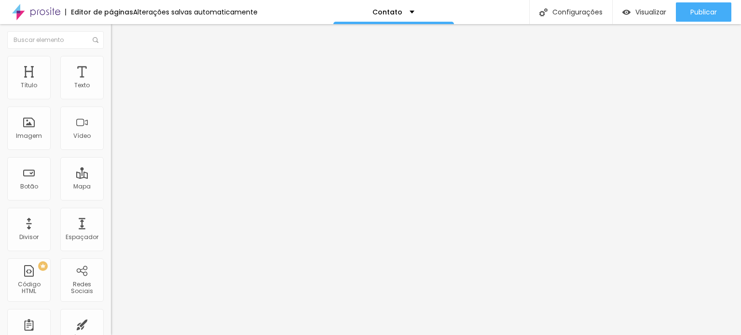
click at [44, 11] on img at bounding box center [36, 12] width 48 height 24
click at [28, 84] on font "Título" at bounding box center [29, 85] width 16 height 8
click at [111, 143] on button "button" at bounding box center [118, 138] width 14 height 10
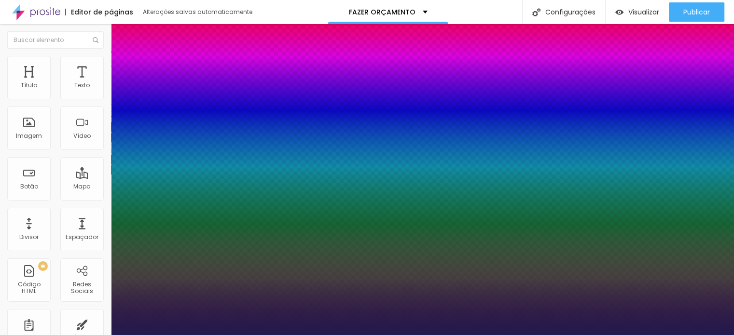
type input "1"
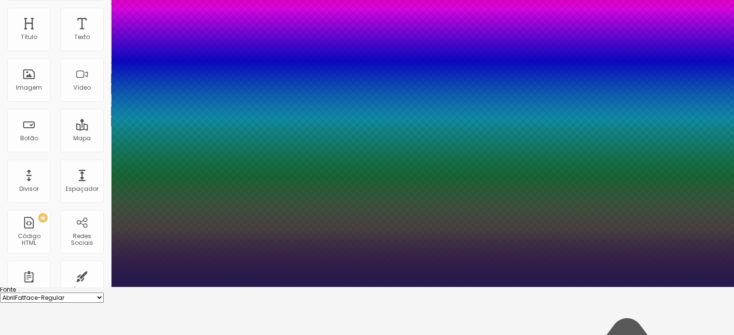
click at [104, 293] on select "AbrilFatface-Regular Actor-Regular Alegreya AlegreyaBlack [PERSON_NAME] [PERSON…" at bounding box center [52, 298] width 104 height 10
select select "Tillana"
click at [103, 293] on select "AbrilFatface-Regular Actor-Regular Alegreya AlegreyaBlack [PERSON_NAME] [PERSON…" at bounding box center [52, 298] width 104 height 10
type input "1"
type input "14"
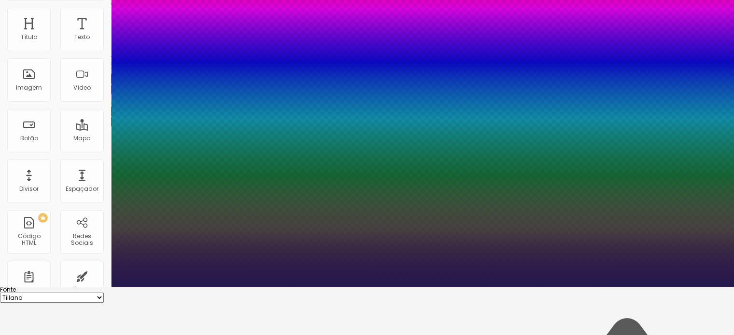
type input "14"
type input "1"
type input "15"
type input "1"
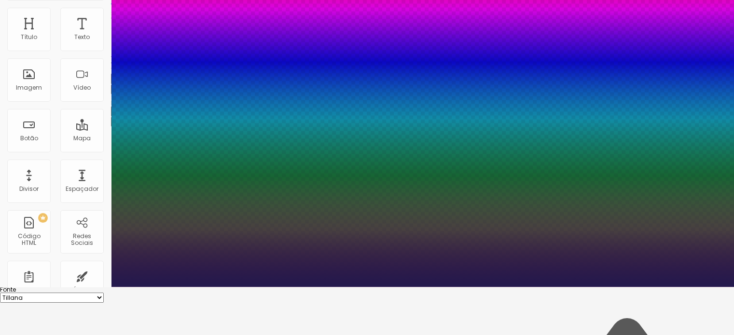
type input "16"
type input "1"
type input "18"
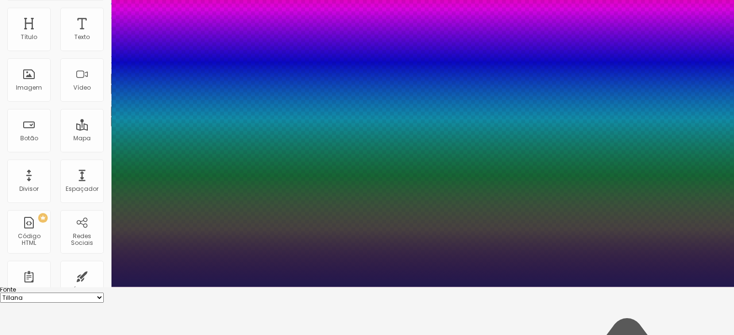
type input "1"
type input "21"
type input "1"
type input "22"
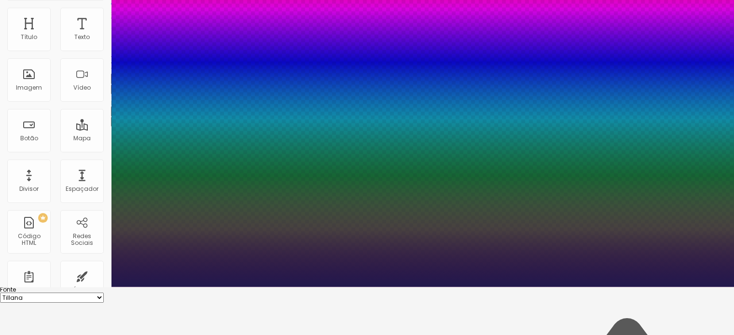
type input "22"
type input "1"
type input "23"
type input "1"
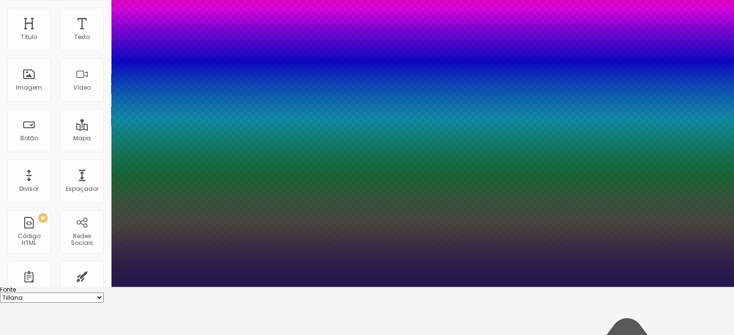
type input "24"
type input "1"
type input "25"
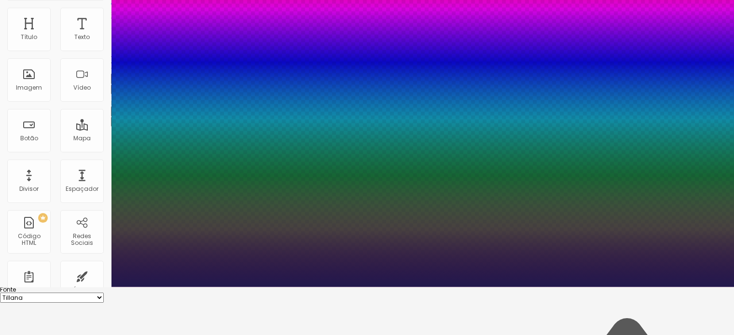
type input "1"
type input "27"
type input "1"
type input "29"
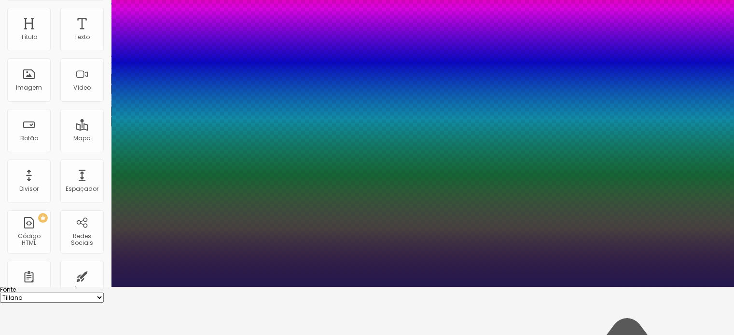
type input "29"
type input "1"
type input "30"
type input "1"
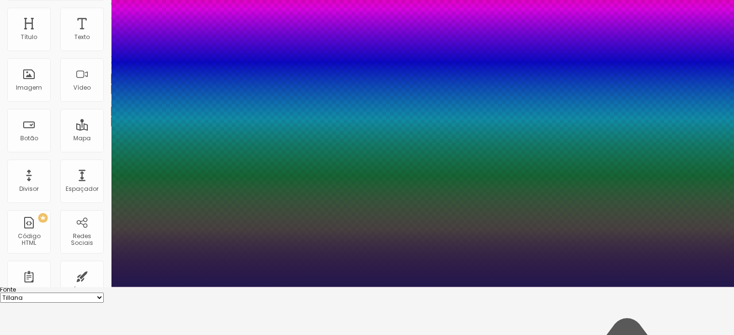
type input "32"
type input "1"
type input "34"
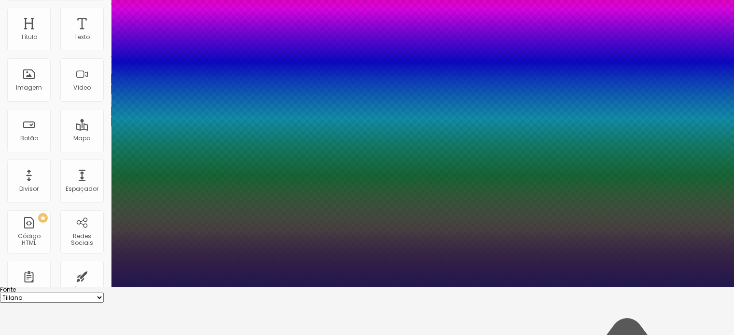
type input "1"
type input "35"
type input "1"
type input "36"
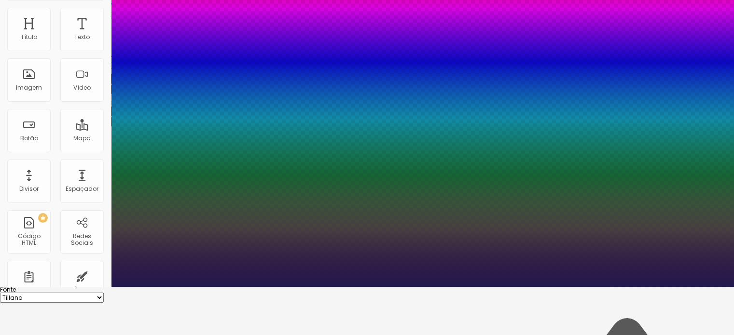
type input "36"
type input "1"
type input "38"
type input "1"
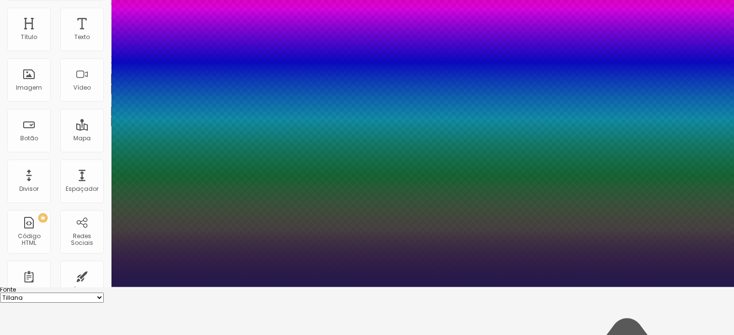
type input "42"
type input "1"
type input "43"
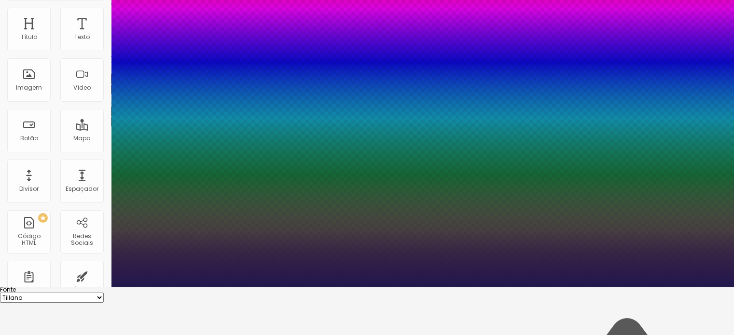
type input "1"
type input "44"
type input "1"
type input "45"
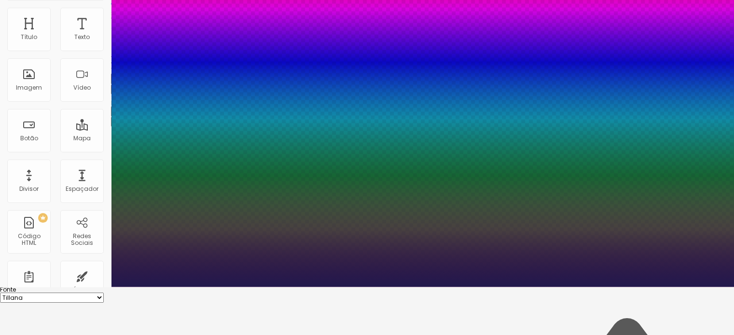
type input "45"
type input "1"
type input "46"
type input "1"
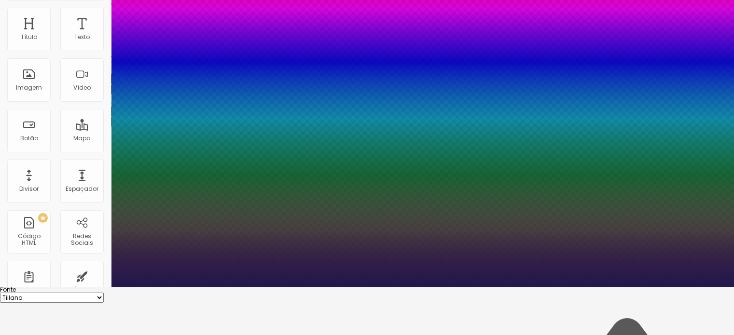
type input "47"
type input "1"
type input "48"
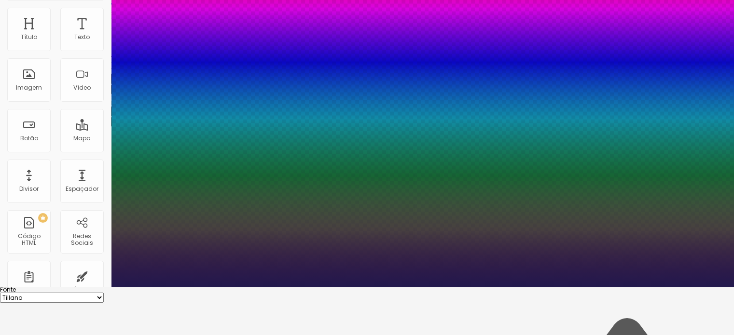
type input "1"
type input "50"
type input "1"
type input "51"
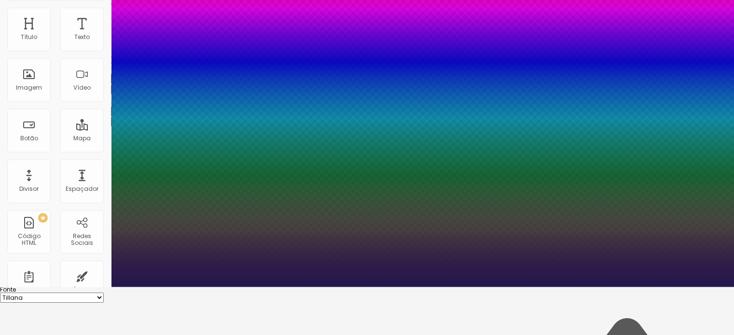
type input "51"
type input "1"
type input "50"
type input "1"
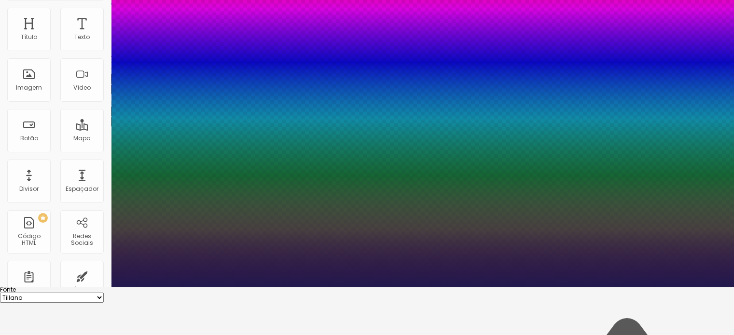
type input "48"
type input "1"
type input "46"
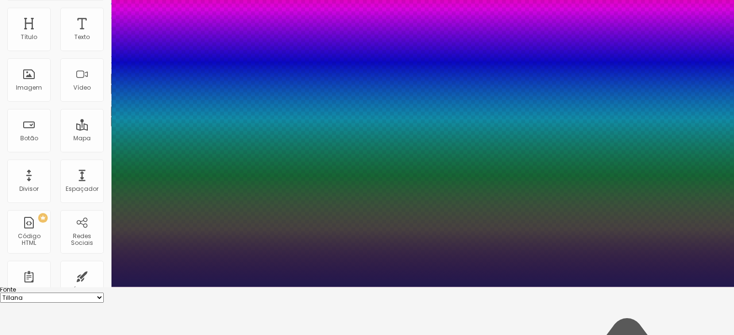
type input "1"
type input "44"
type input "1"
type input "43"
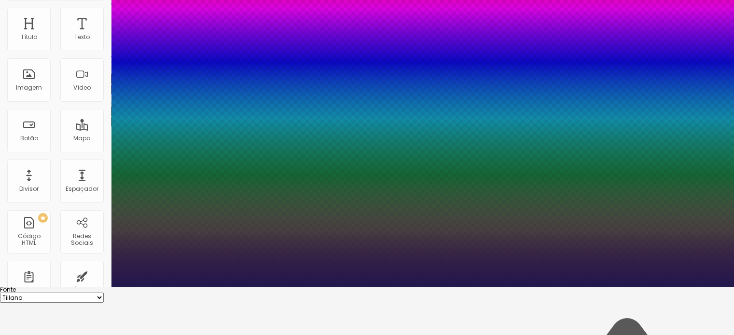
type input "43"
type input "1"
type input "42"
type input "1"
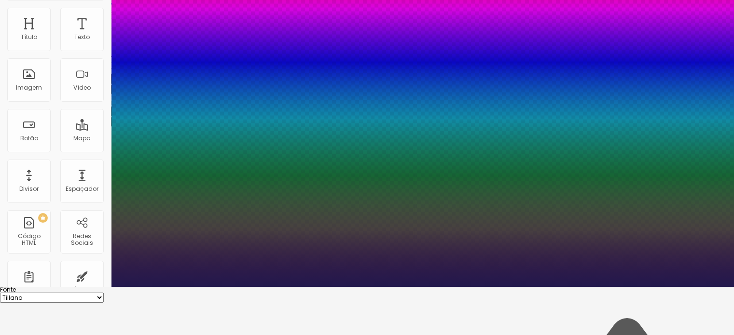
type input "38"
type input "1"
type input "37"
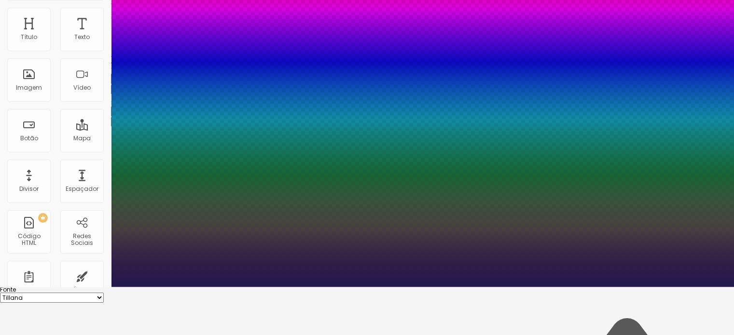
type input "1"
type input "36"
type input "1"
type input "35"
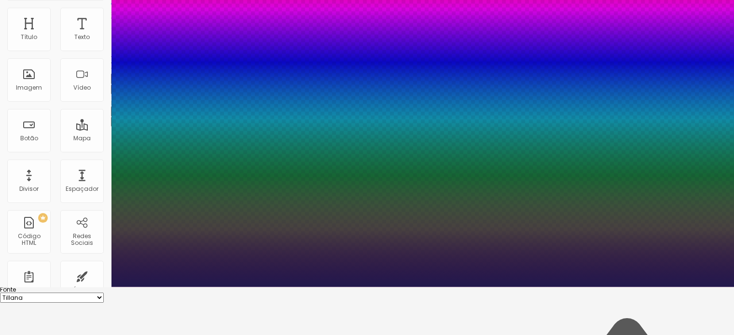
type input "35"
type input "1"
type input "34"
type input "1"
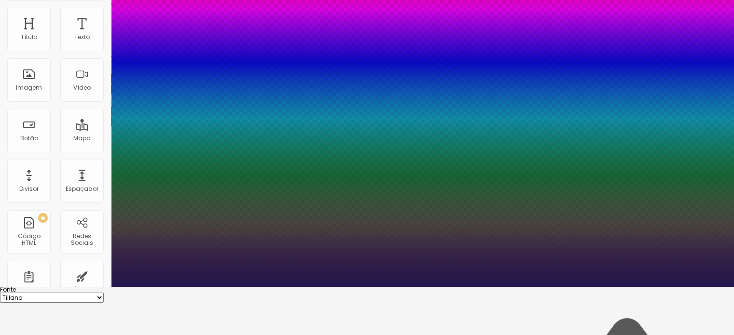
type input "32"
type input "1"
type input "31"
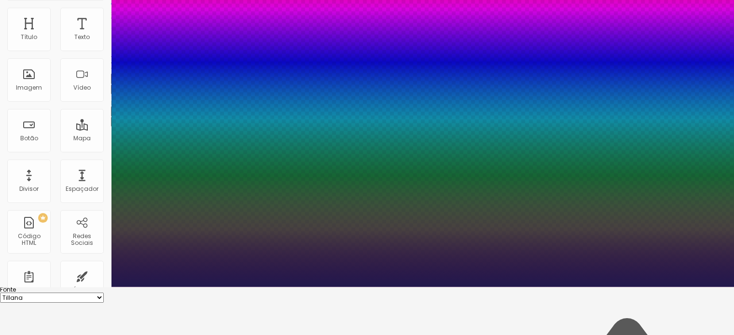
type input "1"
type input "29"
type input "1"
type input "26"
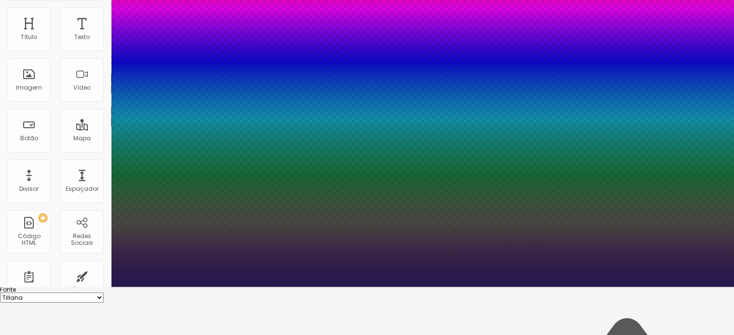
type input "26"
type input "1"
type input "25"
type input "1"
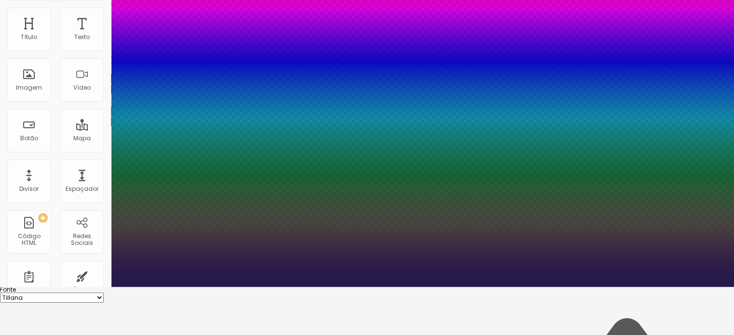
type input "22"
type input "1"
type input "23"
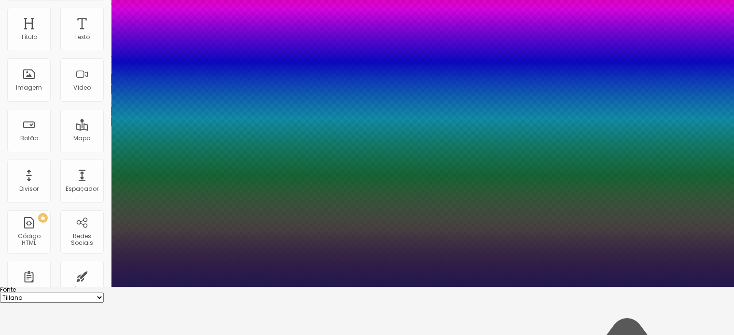
type input "1"
type input "25"
type input "1"
type input "26"
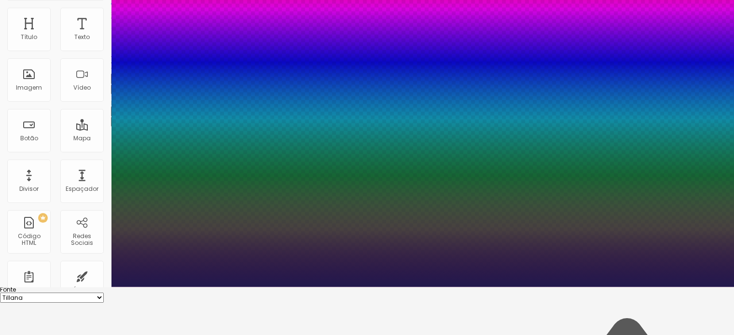
type input "26"
type input "1"
type input "27"
type input "1"
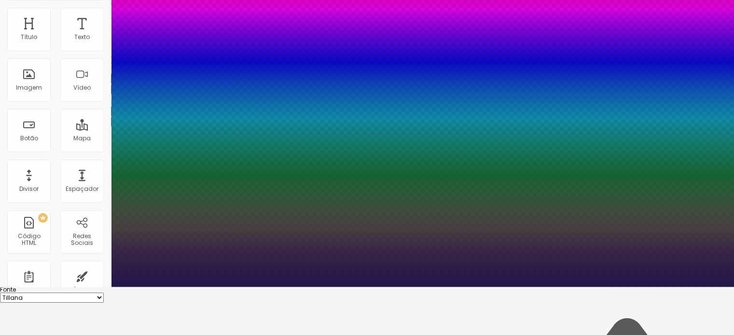
type input "30"
type input "1"
type input "31"
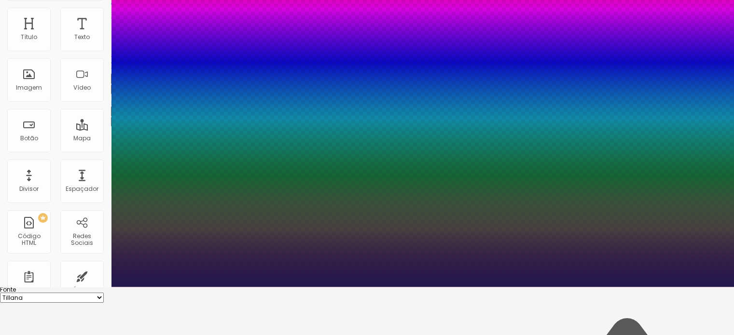
type input "1"
type input "32"
type input "1"
type input "33"
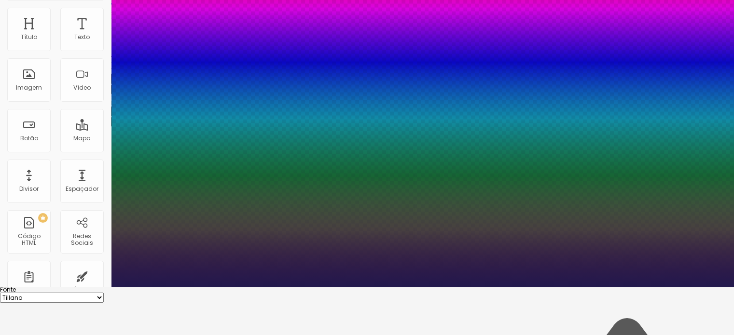
type input "33"
type input "1"
type input "34"
type input "1"
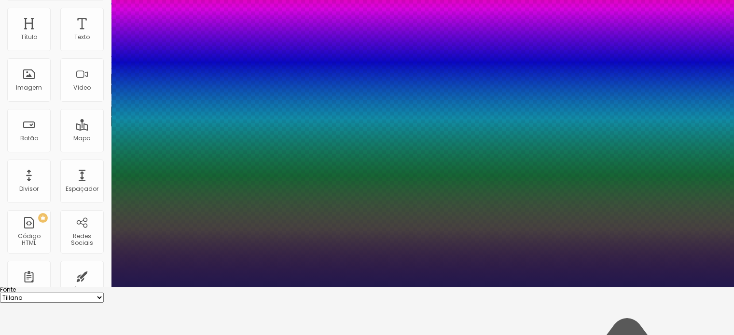
type input "35"
type input "1"
type input "36"
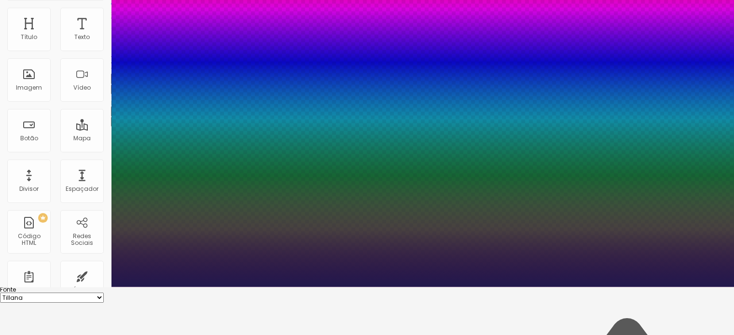
type input "1"
type input "37"
type input "1"
type input "39"
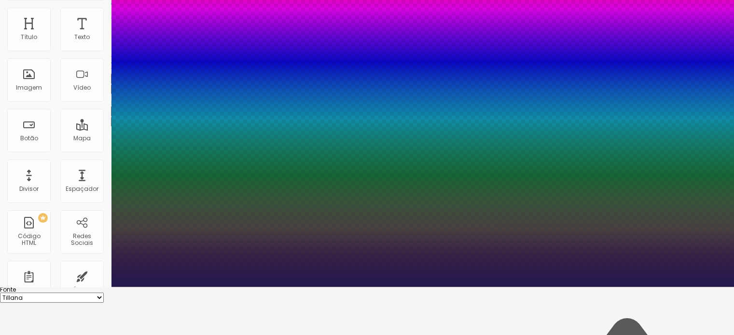
type input "39"
type input "1"
type input "40"
type input "1"
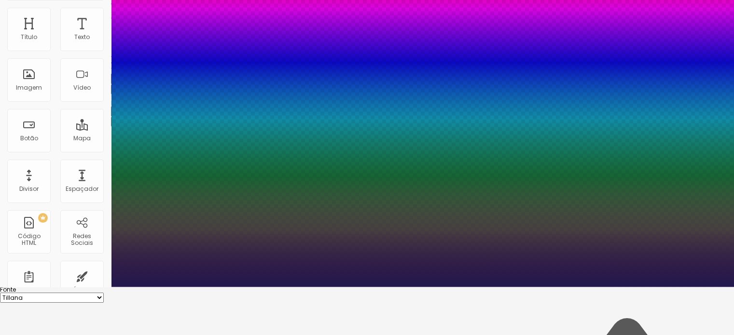
type input "41"
type input "1"
type input "40"
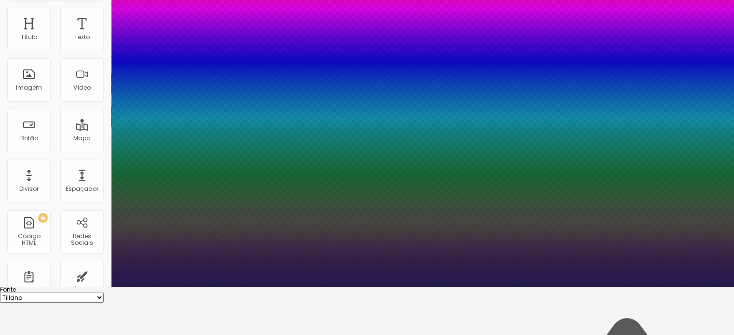
type input "1"
type input "38"
type input "1"
type input "37"
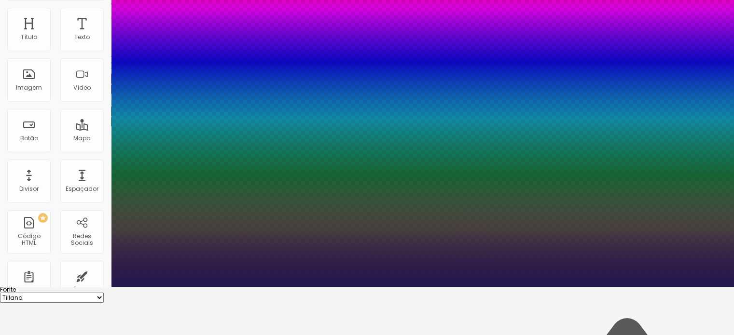
type input "37"
type input "1"
type input "36"
type input "1"
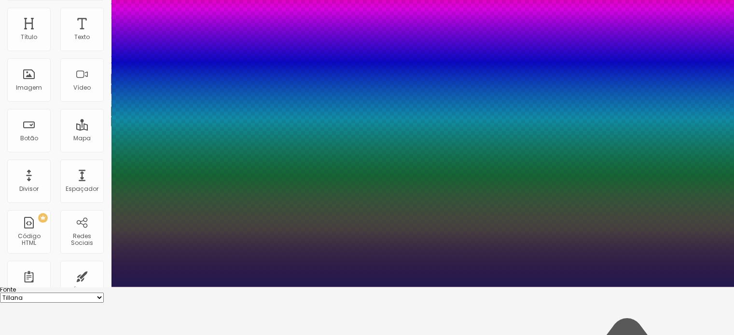
type input "35"
type input "1"
type input "34"
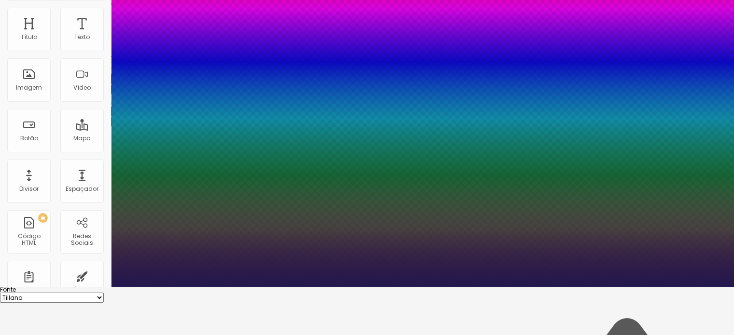
type input "1"
type input "33"
type input "1"
type input "32"
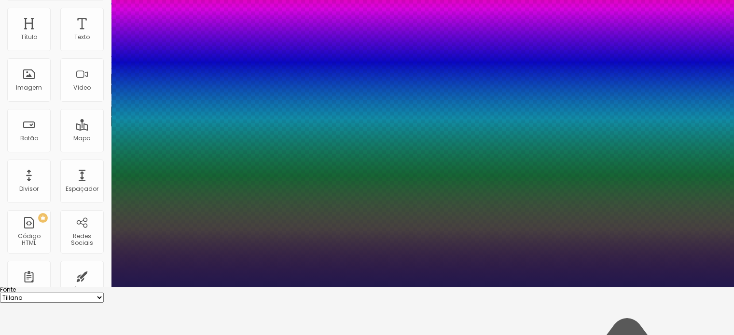
type input "32"
drag, startPoint x: 129, startPoint y: 222, endPoint x: 141, endPoint y: 226, distance: 12.1
drag, startPoint x: 124, startPoint y: 244, endPoint x: 136, endPoint y: 246, distance: 12.3
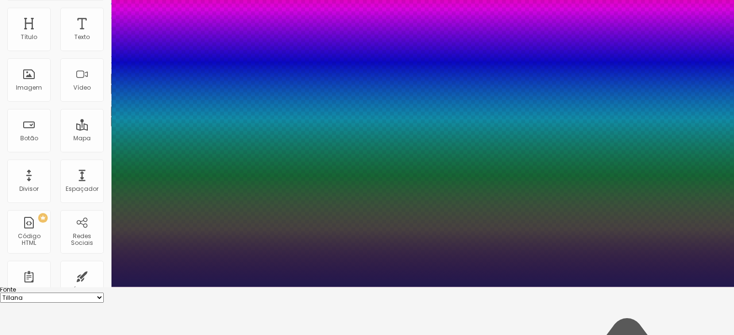
drag, startPoint x: 127, startPoint y: 269, endPoint x: 111, endPoint y: 265, distance: 15.9
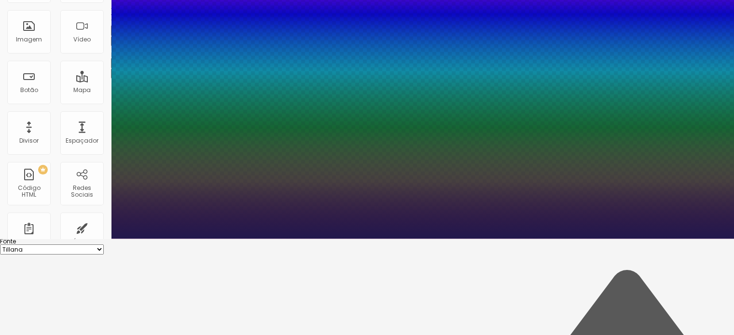
drag, startPoint x: 159, startPoint y: 242, endPoint x: 234, endPoint y: 259, distance: 77.3
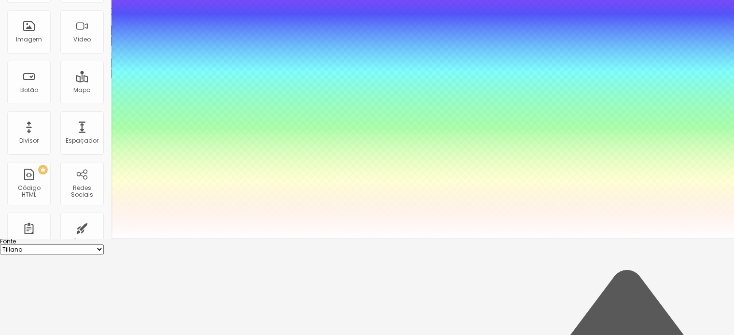
drag, startPoint x: 141, startPoint y: 276, endPoint x: 129, endPoint y: 268, distance: 14.6
click at [25, 239] on div at bounding box center [367, 239] width 734 height 0
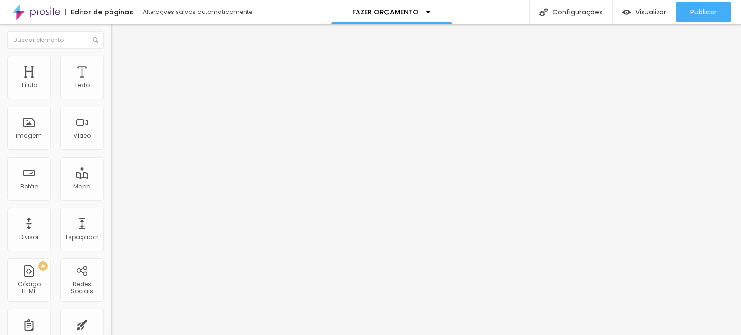
click at [111, 175] on button "button" at bounding box center [118, 170] width 14 height 10
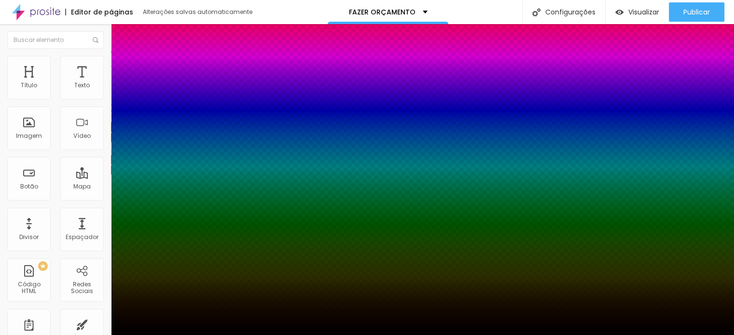
click at [176, 335] on div at bounding box center [367, 341] width 734 height 0
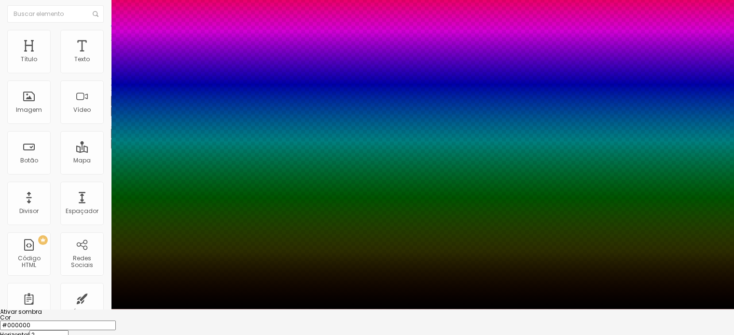
click at [148, 321] on div at bounding box center [367, 321] width 734 height 0
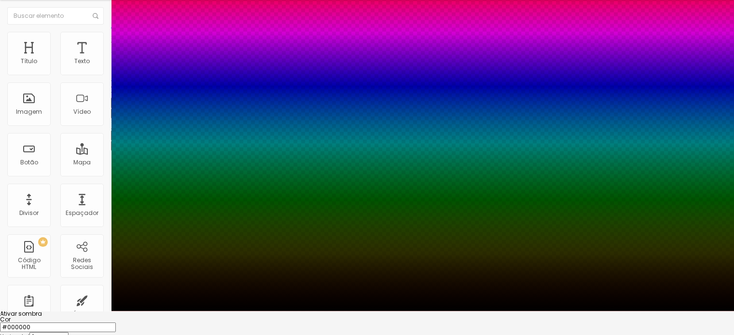
scroll to position [23, 0]
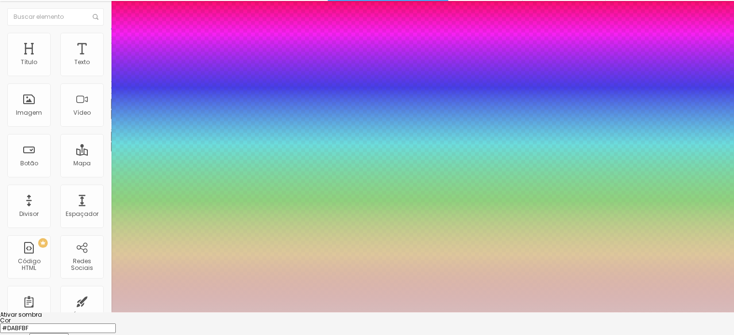
drag, startPoint x: 101, startPoint y: 267, endPoint x: 143, endPoint y: 283, distance: 44.9
click at [105, 272] on div at bounding box center [367, 144] width 734 height 335
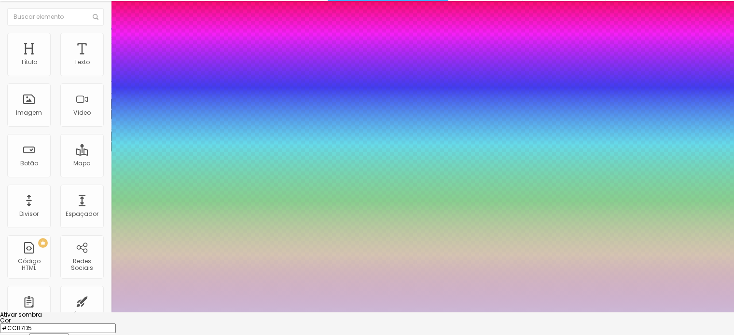
click at [167, 276] on div at bounding box center [367, 144] width 734 height 335
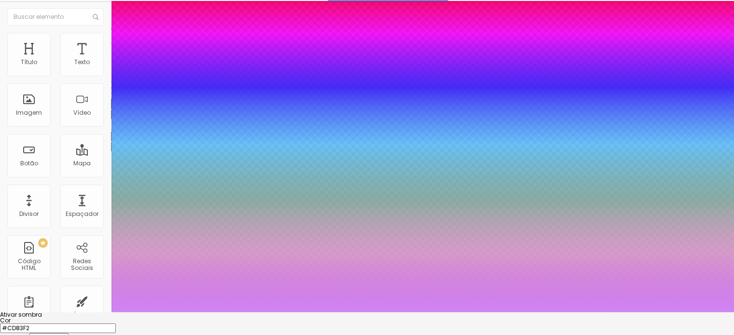
drag, startPoint x: 105, startPoint y: 273, endPoint x: 125, endPoint y: 264, distance: 22.2
drag, startPoint x: 179, startPoint y: 282, endPoint x: 180, endPoint y: 329, distance: 46.8
click at [9, 293] on div at bounding box center [4, 291] width 10 height 1
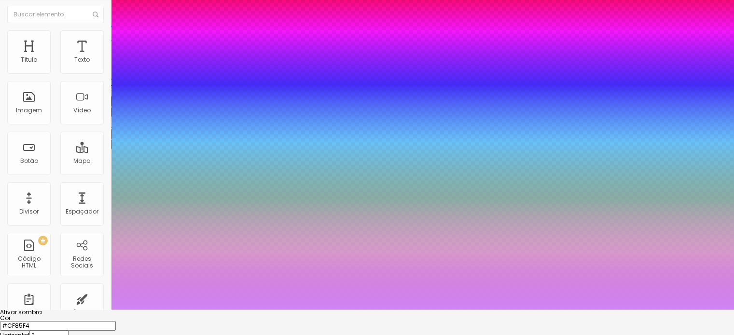
scroll to position [26, 0]
drag, startPoint x: 162, startPoint y: 306, endPoint x: 170, endPoint y: 307, distance: 7.8
drag, startPoint x: 169, startPoint y: 304, endPoint x: 194, endPoint y: 309, distance: 25.2
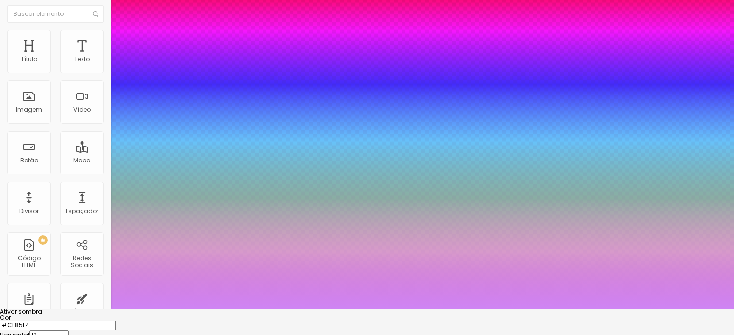
click at [148, 321] on div at bounding box center [367, 321] width 734 height 0
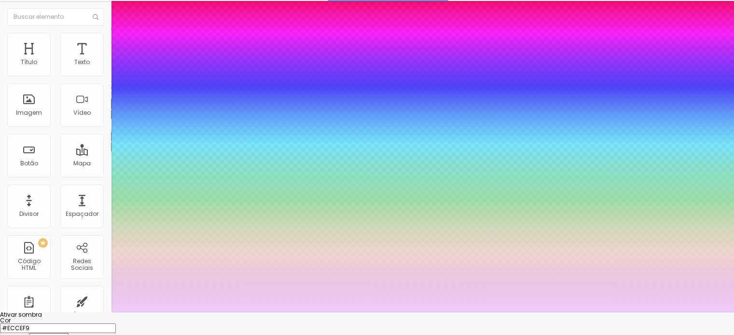
drag, startPoint x: 124, startPoint y: 264, endPoint x: 108, endPoint y: 262, distance: 16.5
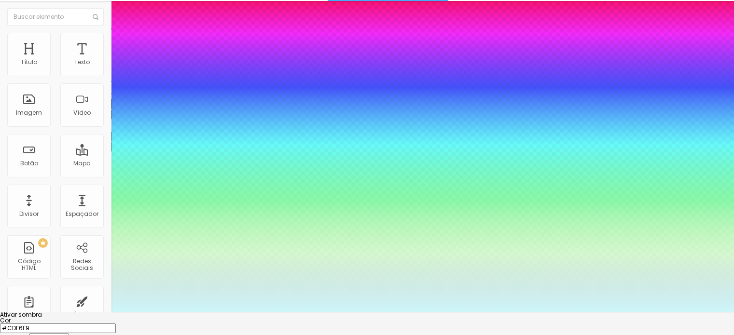
drag, startPoint x: 162, startPoint y: 278, endPoint x: 165, endPoint y: 296, distance: 18.6
click at [165, 296] on div at bounding box center [367, 144] width 734 height 335
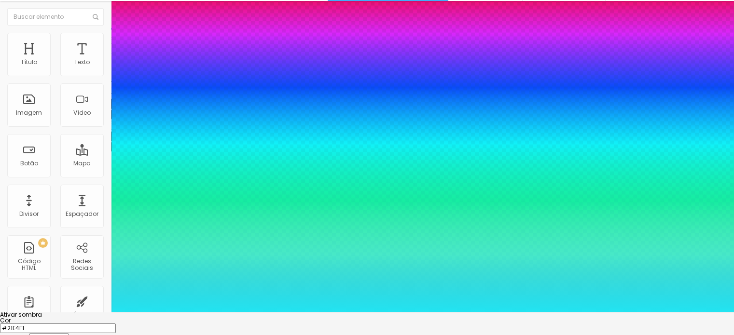
drag, startPoint x: 105, startPoint y: 262, endPoint x: 150, endPoint y: 265, distance: 45.4
click at [150, 265] on div at bounding box center [367, 144] width 734 height 335
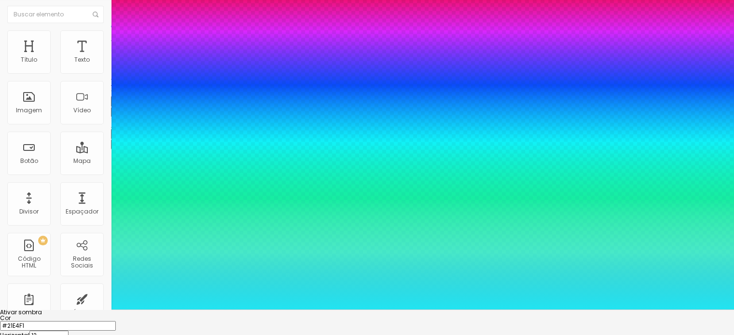
scroll to position [26, 0]
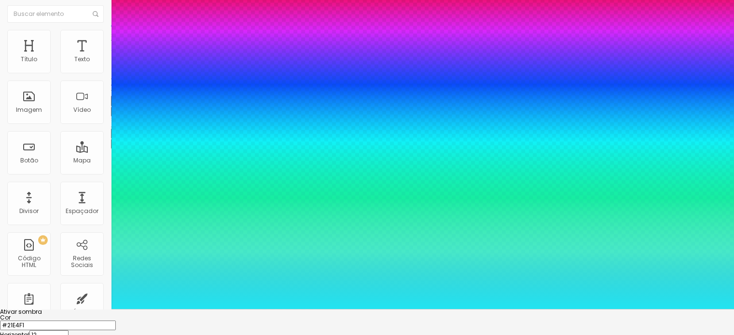
drag, startPoint x: 182, startPoint y: 304, endPoint x: 189, endPoint y: 304, distance: 7.2
click at [54, 309] on div at bounding box center [367, 309] width 734 height 0
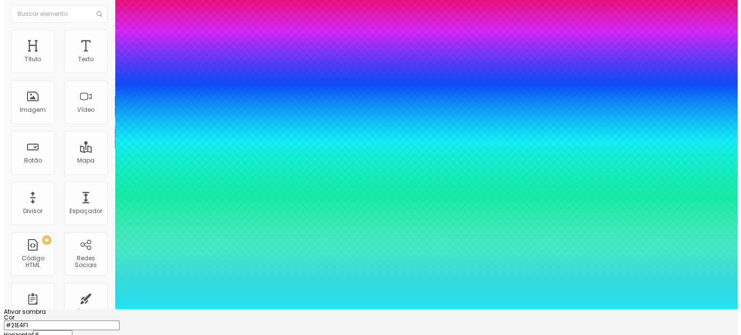
scroll to position [0, 0]
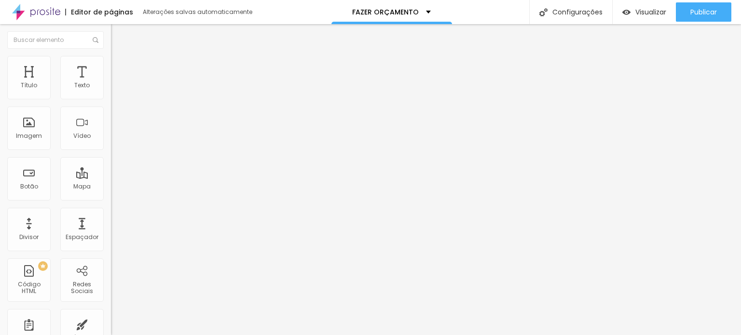
click at [111, 88] on font "Encaixotado" at bounding box center [130, 84] width 38 height 8
click at [111, 103] on font "Completo" at bounding box center [125, 99] width 29 height 8
click at [111, 94] on span "Encaixotado" at bounding box center [130, 89] width 38 height 8
click at [120, 67] on font "Estilo" at bounding box center [127, 62] width 15 height 8
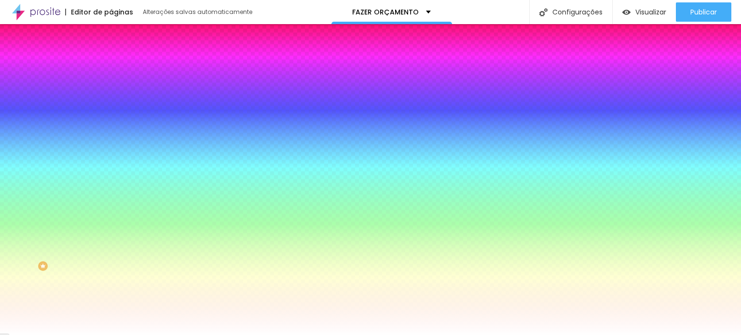
click at [111, 66] on img at bounding box center [115, 70] width 9 height 9
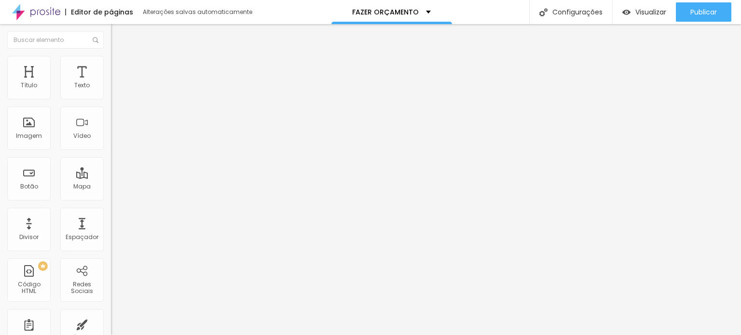
click at [111, 55] on img at bounding box center [115, 50] width 9 height 9
click at [118, 36] on img "button" at bounding box center [122, 35] width 8 height 8
click at [111, 63] on li "Estilo" at bounding box center [166, 61] width 111 height 10
click at [111, 99] on input "range" at bounding box center [142, 95] width 62 height 8
drag, startPoint x: 52, startPoint y: 122, endPoint x: 21, endPoint y: 115, distance: 32.2
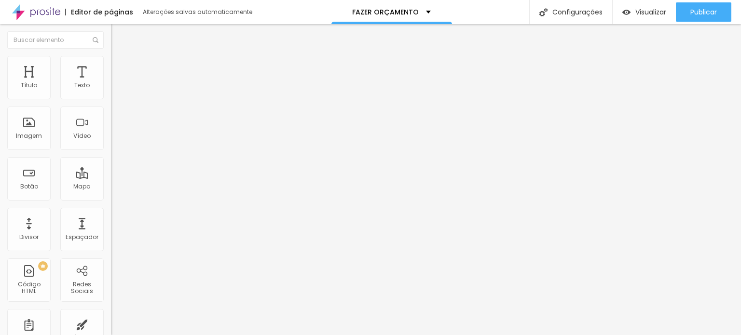
click at [111, 212] on input "range" at bounding box center [142, 216] width 62 height 8
drag, startPoint x: 24, startPoint y: 122, endPoint x: 59, endPoint y: 125, distance: 35.4
click at [111, 212] on input "range" at bounding box center [142, 216] width 62 height 8
drag, startPoint x: 35, startPoint y: 105, endPoint x: 41, endPoint y: 107, distance: 6.1
click at [111, 99] on input "range" at bounding box center [142, 95] width 62 height 8
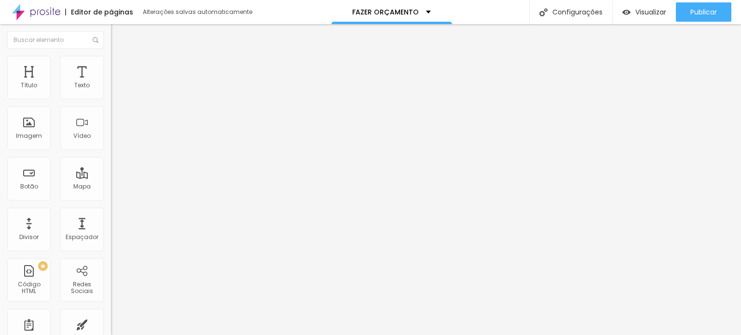
click at [120, 68] on font "Avançado" at bounding box center [136, 72] width 32 height 8
drag, startPoint x: 28, startPoint y: 94, endPoint x: 12, endPoint y: 97, distance: 16.7
click at [111, 187] on input "range" at bounding box center [142, 191] width 62 height 8
drag, startPoint x: 21, startPoint y: 111, endPoint x: 40, endPoint y: 115, distance: 19.1
click at [111, 324] on input "range" at bounding box center [142, 328] width 62 height 8
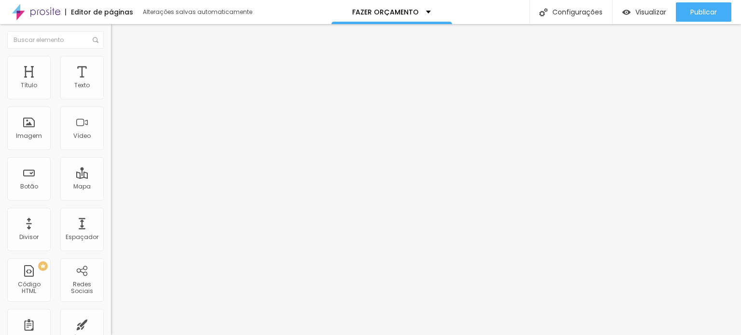
drag, startPoint x: 20, startPoint y: 93, endPoint x: 36, endPoint y: 94, distance: 15.9
click at [111, 187] on input "range" at bounding box center [142, 191] width 62 height 8
click at [111, 56] on li "Conteúdo" at bounding box center [166, 51] width 111 height 10
click at [118, 39] on img "button" at bounding box center [122, 35] width 8 height 8
click at [111, 66] on li "Avançado" at bounding box center [166, 71] width 111 height 10
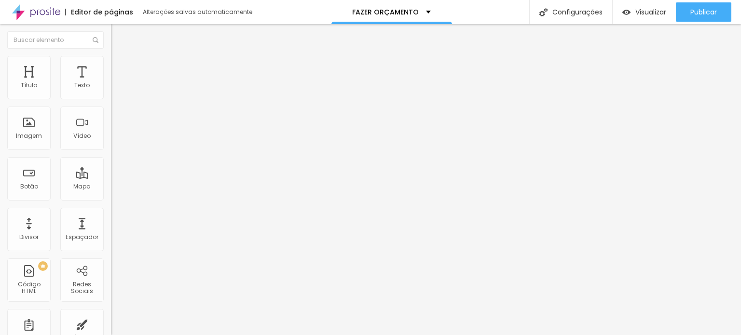
click at [111, 62] on li "Estilo" at bounding box center [166, 61] width 111 height 10
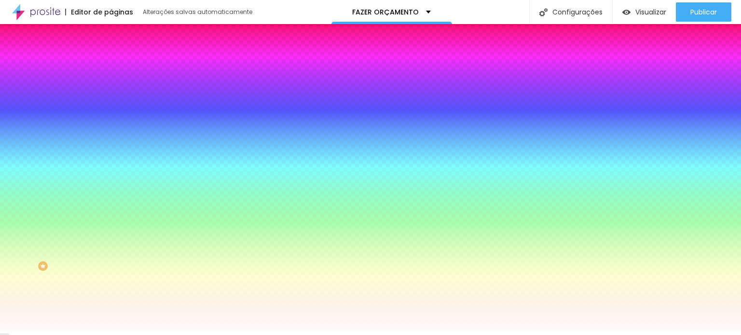
click at [111, 55] on img at bounding box center [115, 50] width 9 height 9
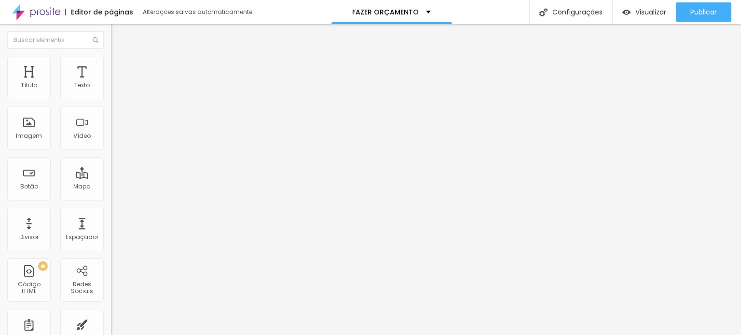
click at [118, 37] on img "button" at bounding box center [122, 35] width 8 height 8
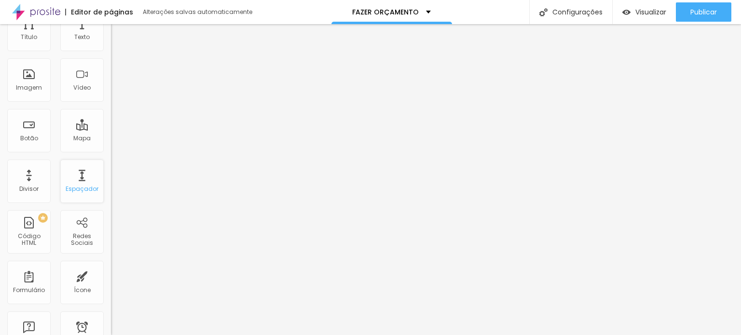
scroll to position [96, 0]
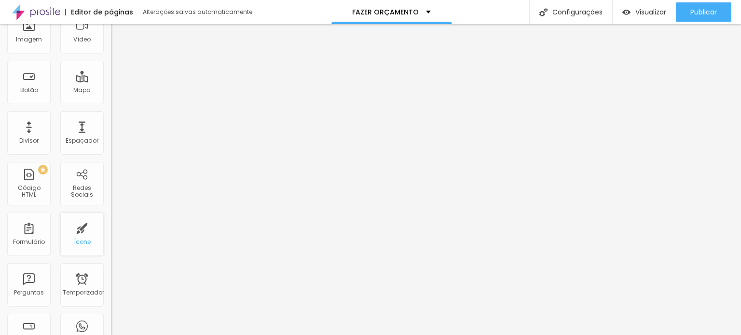
click at [83, 238] on div "Ícone" at bounding box center [81, 234] width 43 height 43
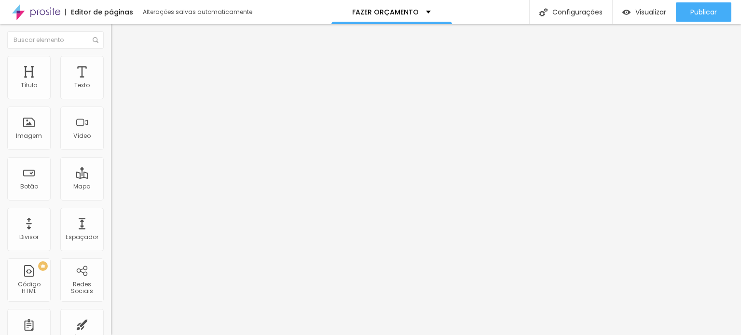
click at [122, 89] on font "Ícone de trocarte" at bounding box center [147, 85] width 51 height 8
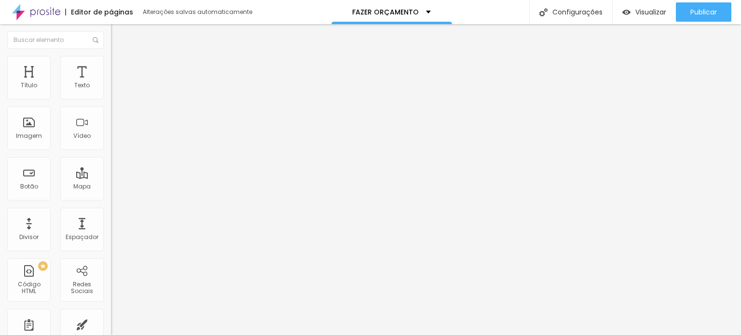
drag, startPoint x: 38, startPoint y: 176, endPoint x: 37, endPoint y: 196, distance: 20.3
click at [111, 111] on input "range" at bounding box center [142, 108] width 62 height 8
click at [111, 141] on div at bounding box center [166, 138] width 111 height 8
click at [120, 67] on font "Estilo" at bounding box center [127, 62] width 15 height 8
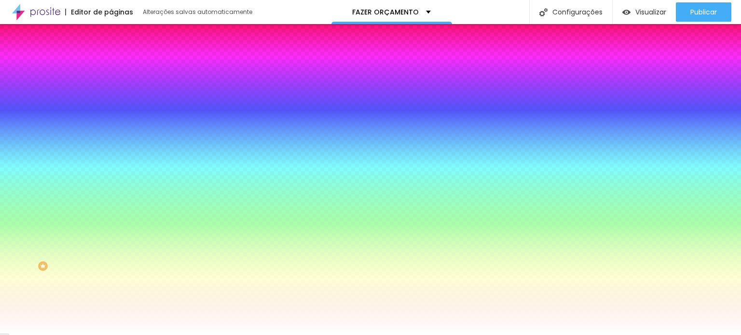
drag, startPoint x: 21, startPoint y: 162, endPoint x: 0, endPoint y: 168, distance: 22.1
click at [111, 267] on input "range" at bounding box center [142, 271] width 62 height 8
click at [120, 68] on font "Avançado" at bounding box center [136, 72] width 32 height 8
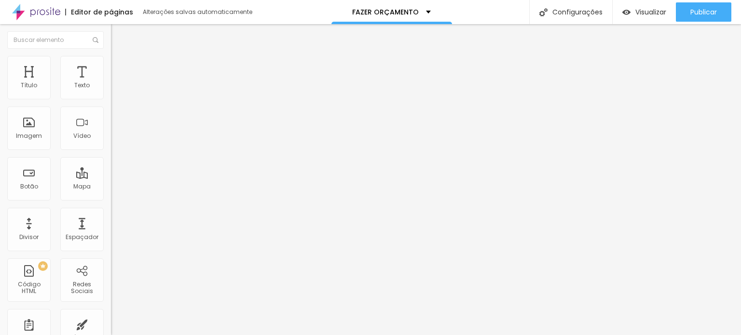
drag, startPoint x: 26, startPoint y: 94, endPoint x: 14, endPoint y: 102, distance: 14.2
click at [111, 187] on input "range" at bounding box center [142, 191] width 62 height 8
drag, startPoint x: 25, startPoint y: 110, endPoint x: 73, endPoint y: 119, distance: 48.9
click at [111, 324] on input "range" at bounding box center [142, 328] width 62 height 8
drag, startPoint x: 76, startPoint y: 112, endPoint x: 3, endPoint y: 109, distance: 72.9
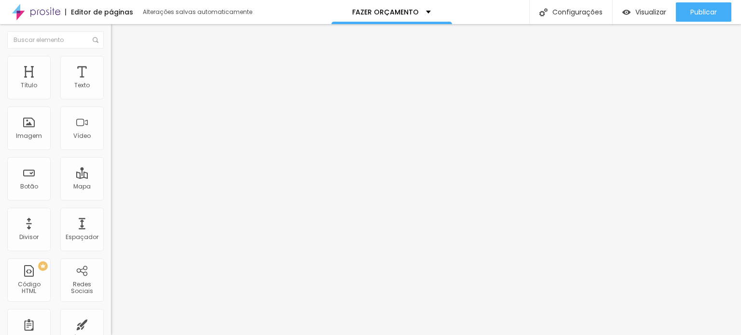
click at [111, 324] on input "range" at bounding box center [142, 328] width 62 height 8
drag, startPoint x: 35, startPoint y: 181, endPoint x: 15, endPoint y: 175, distance: 20.1
click at [111, 112] on div at bounding box center [166, 108] width 111 height 9
click at [111, 111] on input "range" at bounding box center [142, 108] width 62 height 8
click at [111, 125] on img at bounding box center [114, 121] width 7 height 7
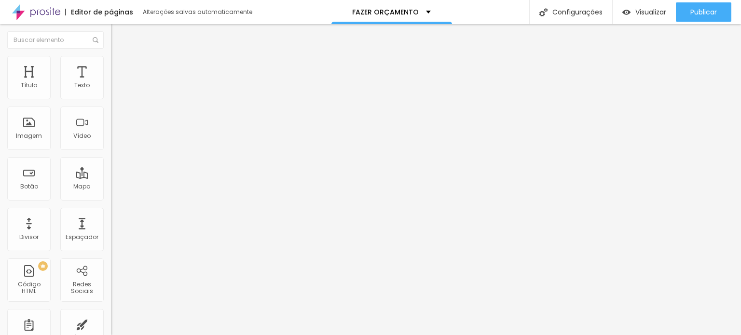
drag, startPoint x: 33, startPoint y: 177, endPoint x: 40, endPoint y: 172, distance: 8.4
click at [111, 111] on input "range" at bounding box center [142, 108] width 62 height 8
click at [121, 89] on font "Ícone de trocarte" at bounding box center [146, 85] width 51 height 8
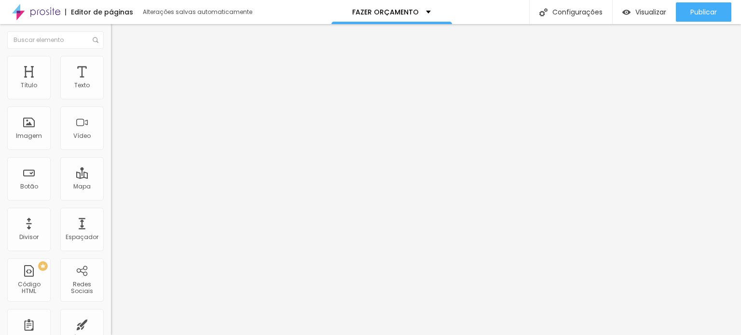
drag, startPoint x: 42, startPoint y: 177, endPoint x: 34, endPoint y: 167, distance: 12.7
click at [111, 111] on input "range" at bounding box center [142, 108] width 62 height 8
click at [122, 89] on font "Ícone de trocarte" at bounding box center [147, 85] width 51 height 8
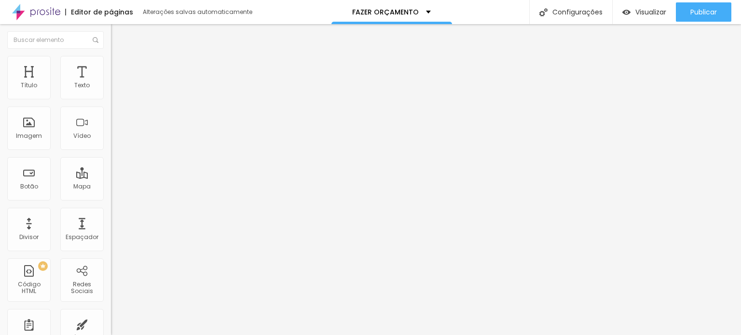
drag, startPoint x: 32, startPoint y: 176, endPoint x: 37, endPoint y: 180, distance: 6.9
click at [111, 111] on input "range" at bounding box center [142, 108] width 62 height 8
click at [111, 134] on div at bounding box center [166, 130] width 111 height 8
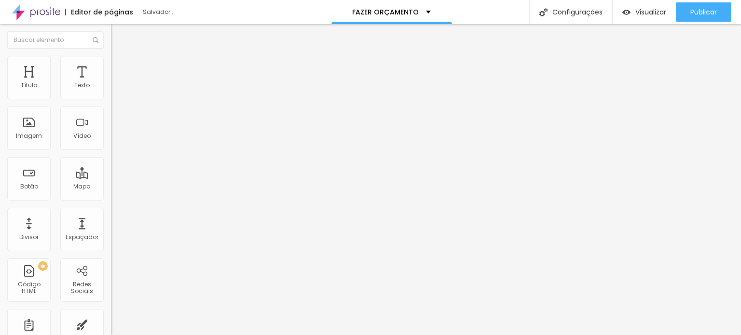
drag, startPoint x: 35, startPoint y: 177, endPoint x: 25, endPoint y: 177, distance: 10.1
click at [111, 111] on input "range" at bounding box center [142, 108] width 62 height 8
click at [111, 219] on div "Editar nulo Conteúdo Estilo Avançado Ícone Ícone de trocarte Tamanho 28 Alinham…" at bounding box center [166, 179] width 111 height 311
click at [111, 58] on img at bounding box center [115, 60] width 9 height 9
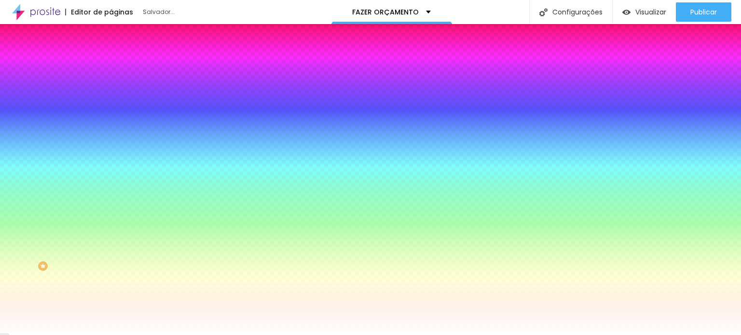
drag, startPoint x: 21, startPoint y: 163, endPoint x: 0, endPoint y: 136, distance: 35.1
click at [111, 267] on input "range" at bounding box center [142, 271] width 62 height 8
click at [111, 66] on li "Avançado" at bounding box center [166, 71] width 111 height 10
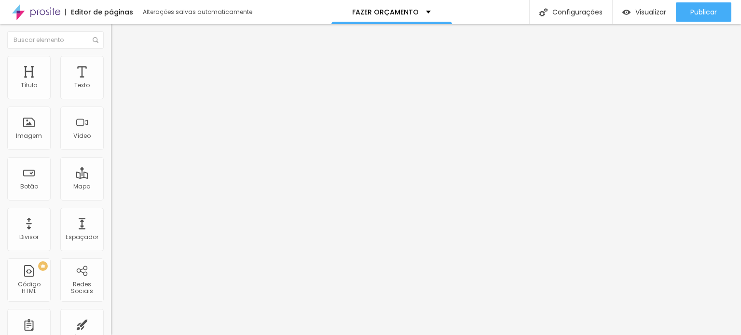
drag, startPoint x: 23, startPoint y: 94, endPoint x: 39, endPoint y: 98, distance: 16.4
click at [111, 187] on input "range" at bounding box center [142, 191] width 62 height 8
click at [111, 62] on li "Estilo" at bounding box center [166, 61] width 111 height 10
click at [111, 99] on input "range" at bounding box center [142, 95] width 62 height 8
click at [111, 212] on input "range" at bounding box center [142, 216] width 62 height 8
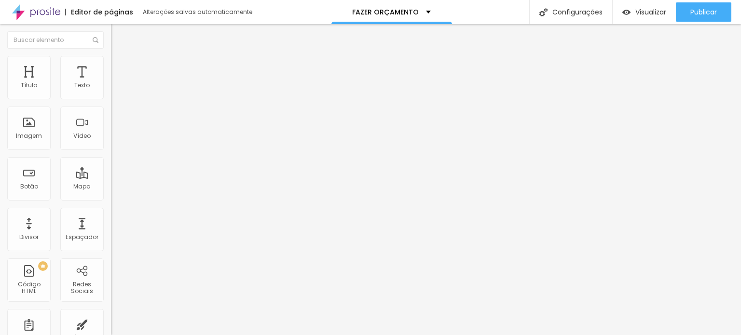
click at [120, 68] on font "Avançado" at bounding box center [136, 72] width 32 height 8
click at [111, 187] on input "range" at bounding box center [142, 191] width 62 height 8
drag, startPoint x: 40, startPoint y: 112, endPoint x: 17, endPoint y: 108, distance: 23.6
click at [111, 324] on input "range" at bounding box center [142, 328] width 62 height 8
drag, startPoint x: 39, startPoint y: 94, endPoint x: 20, endPoint y: 94, distance: 18.3
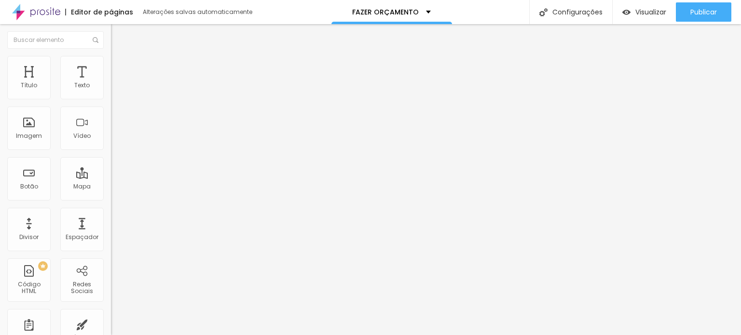
click at [111, 187] on input "range" at bounding box center [142, 191] width 62 height 8
click at [120, 67] on font "Avançado" at bounding box center [136, 62] width 32 height 8
drag, startPoint x: 25, startPoint y: 95, endPoint x: 14, endPoint y: 95, distance: 10.6
click at [111, 177] on input "range" at bounding box center [142, 181] width 62 height 8
drag, startPoint x: 27, startPoint y: 113, endPoint x: 0, endPoint y: 96, distance: 32.3
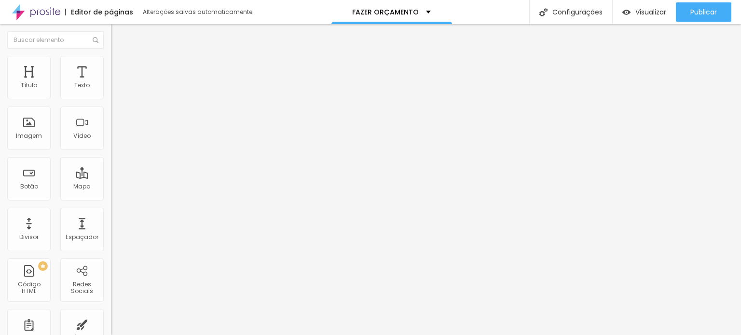
click at [111, 314] on input "range" at bounding box center [142, 318] width 62 height 8
click at [111, 60] on ul "Estilo Avançado" at bounding box center [166, 55] width 111 height 19
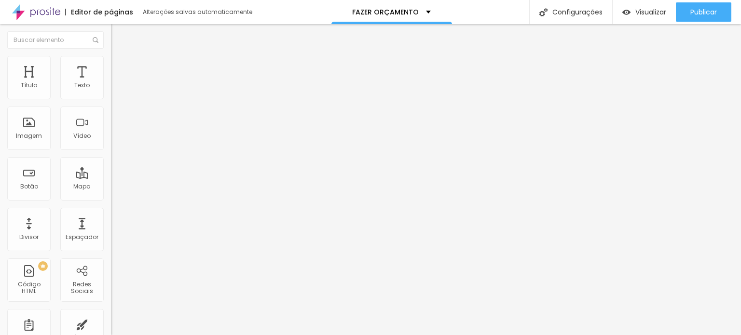
click at [120, 57] on font "Estilo" at bounding box center [127, 53] width 15 height 8
click at [118, 38] on img "button" at bounding box center [122, 35] width 8 height 8
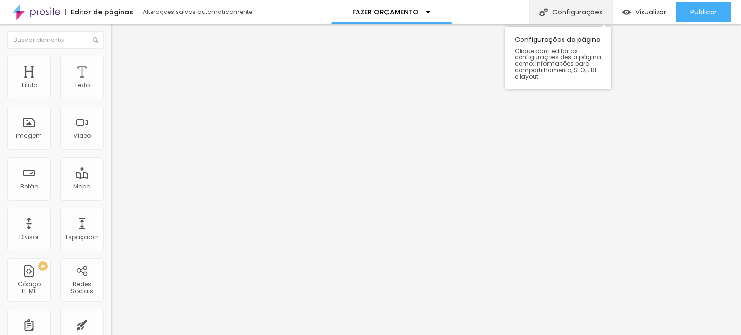
click at [571, 13] on font "Configurações" at bounding box center [577, 12] width 50 height 10
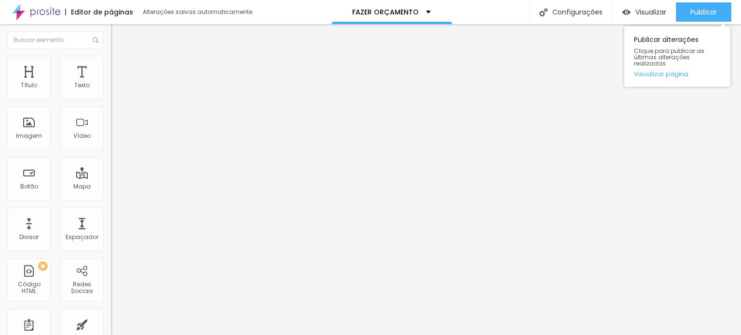
click at [699, 0] on div "Publicar Publicar alterações Clique para publicar as últimas alterações realiza…" at bounding box center [703, 12] width 55 height 24
click at [706, 10] on font "Publicar" at bounding box center [703, 12] width 27 height 10
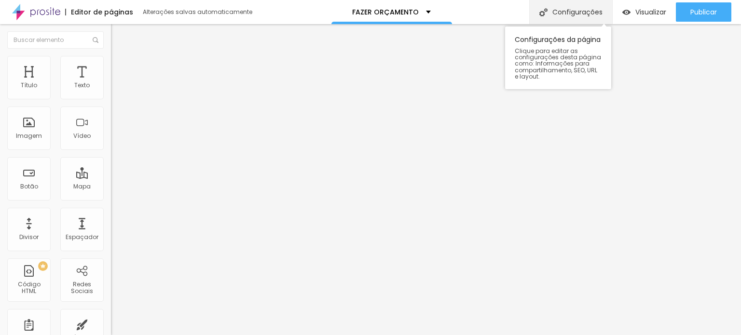
click at [552, 8] on font "Configurações" at bounding box center [577, 12] width 50 height 10
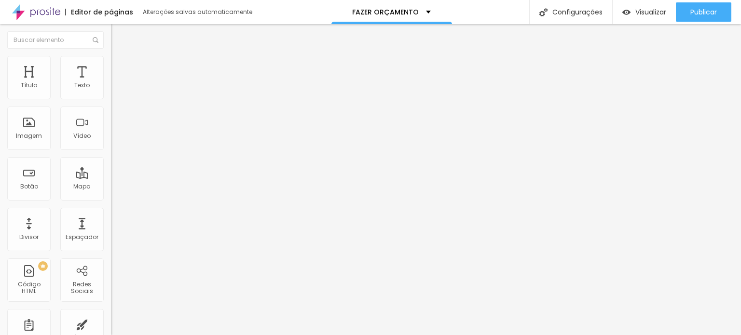
scroll to position [0, 0]
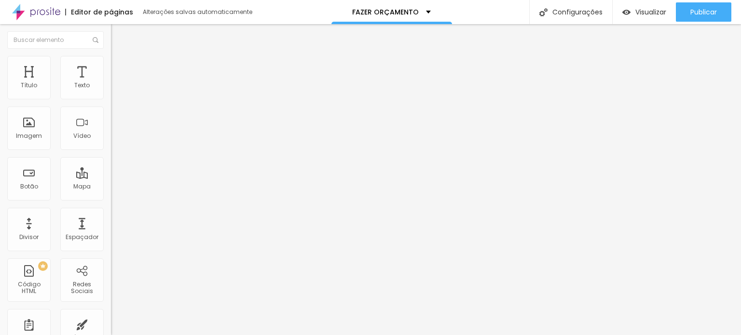
click at [90, 16] on font "Editor de páginas" at bounding box center [102, 12] width 62 height 10
click at [422, 5] on div "FAZER ORÇAMENTO" at bounding box center [391, 12] width 121 height 24
click at [41, 13] on img at bounding box center [36, 12] width 48 height 24
